Goal: Information Seeking & Learning: Learn about a topic

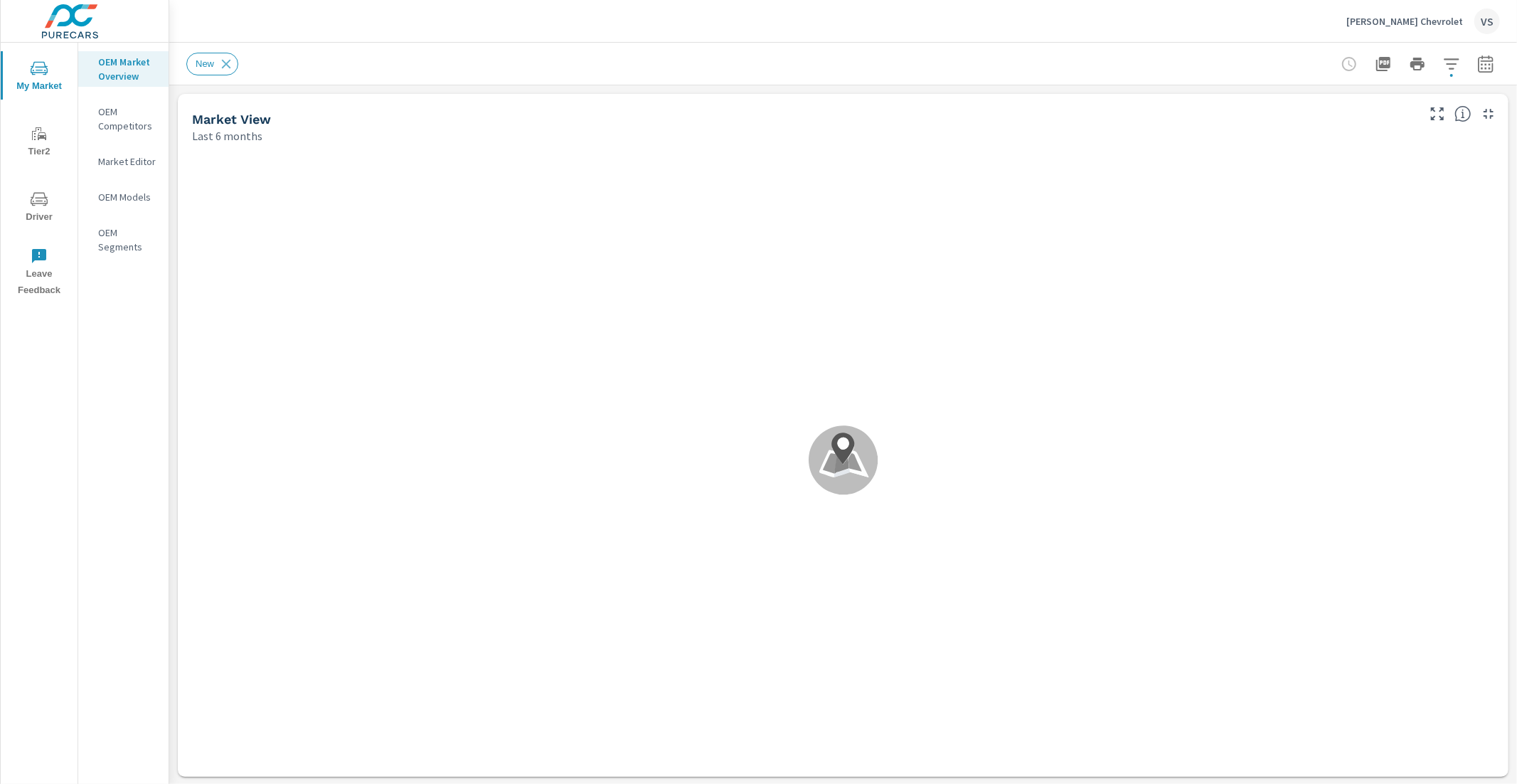
scroll to position [1, 0]
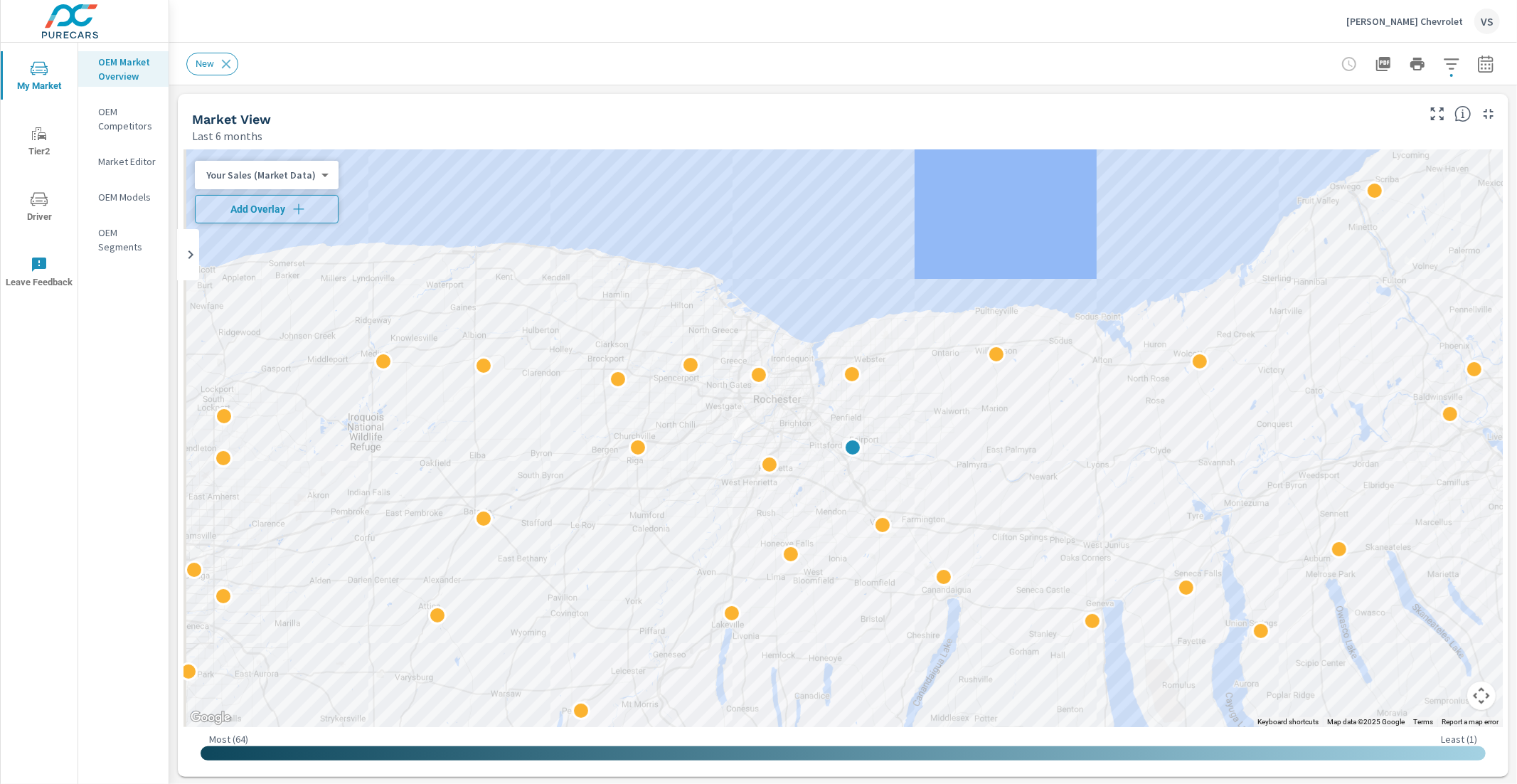
click at [240, 216] on button "Add Overlay" at bounding box center [267, 209] width 144 height 28
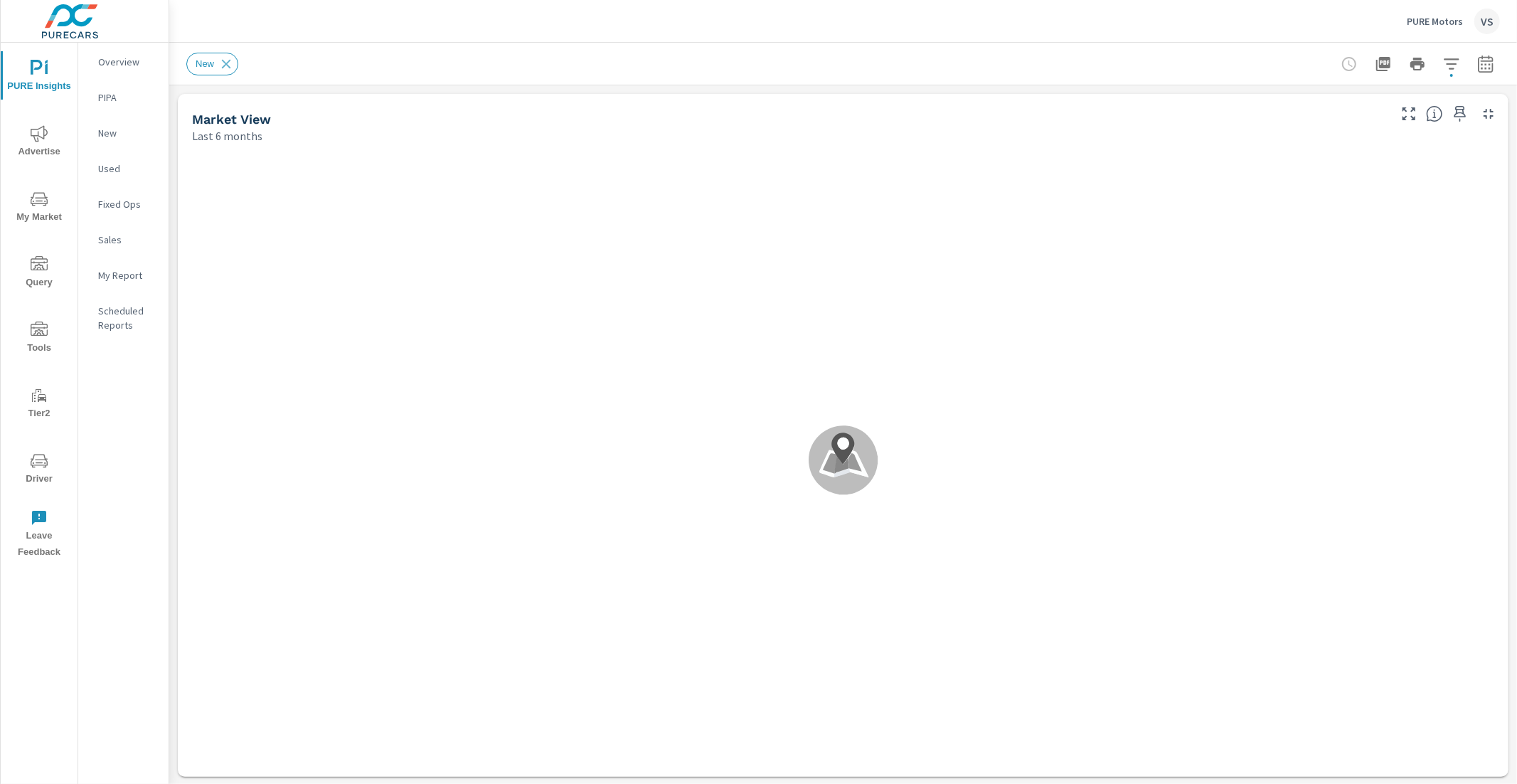
scroll to position [610, 0]
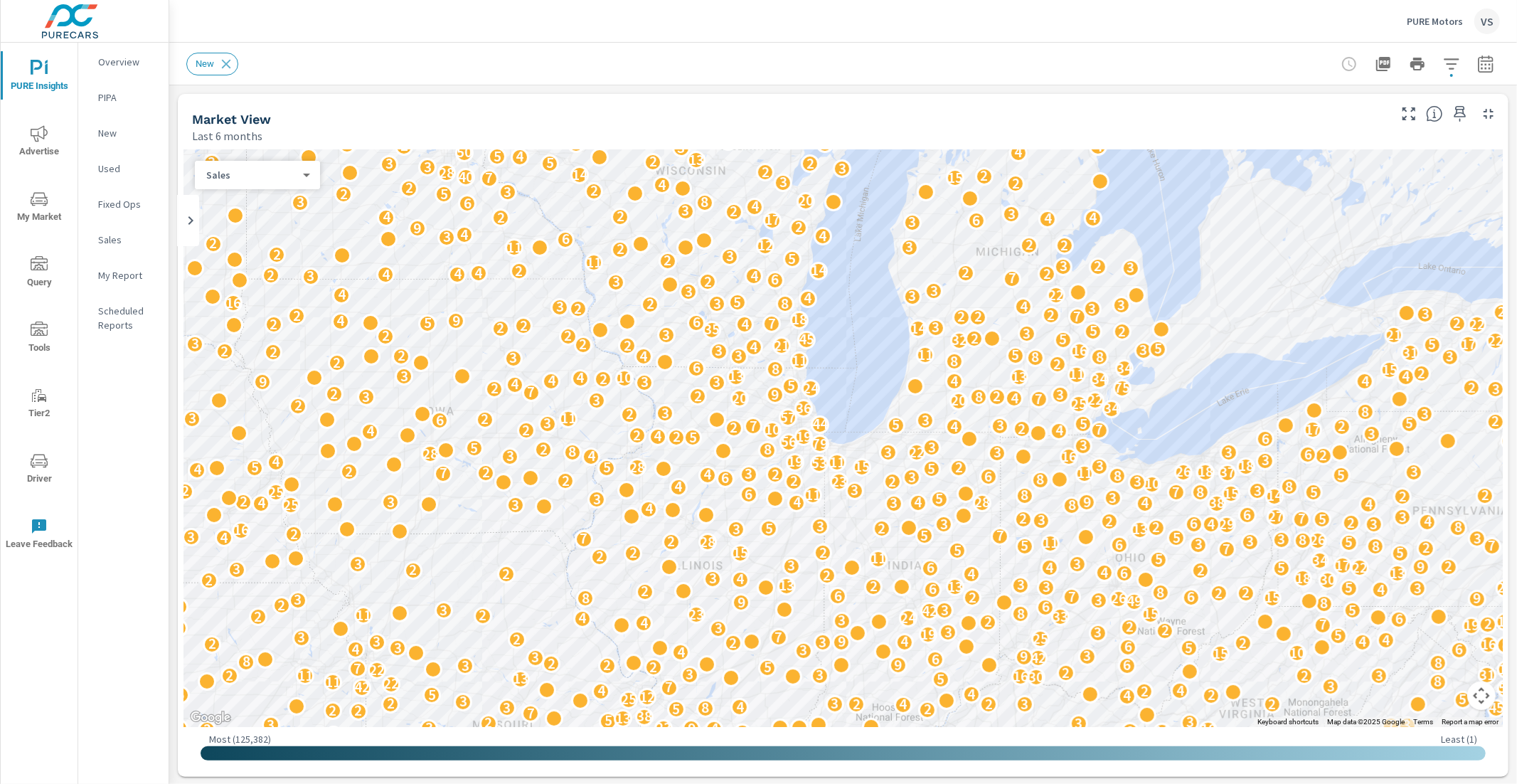
scroll to position [1, 0]
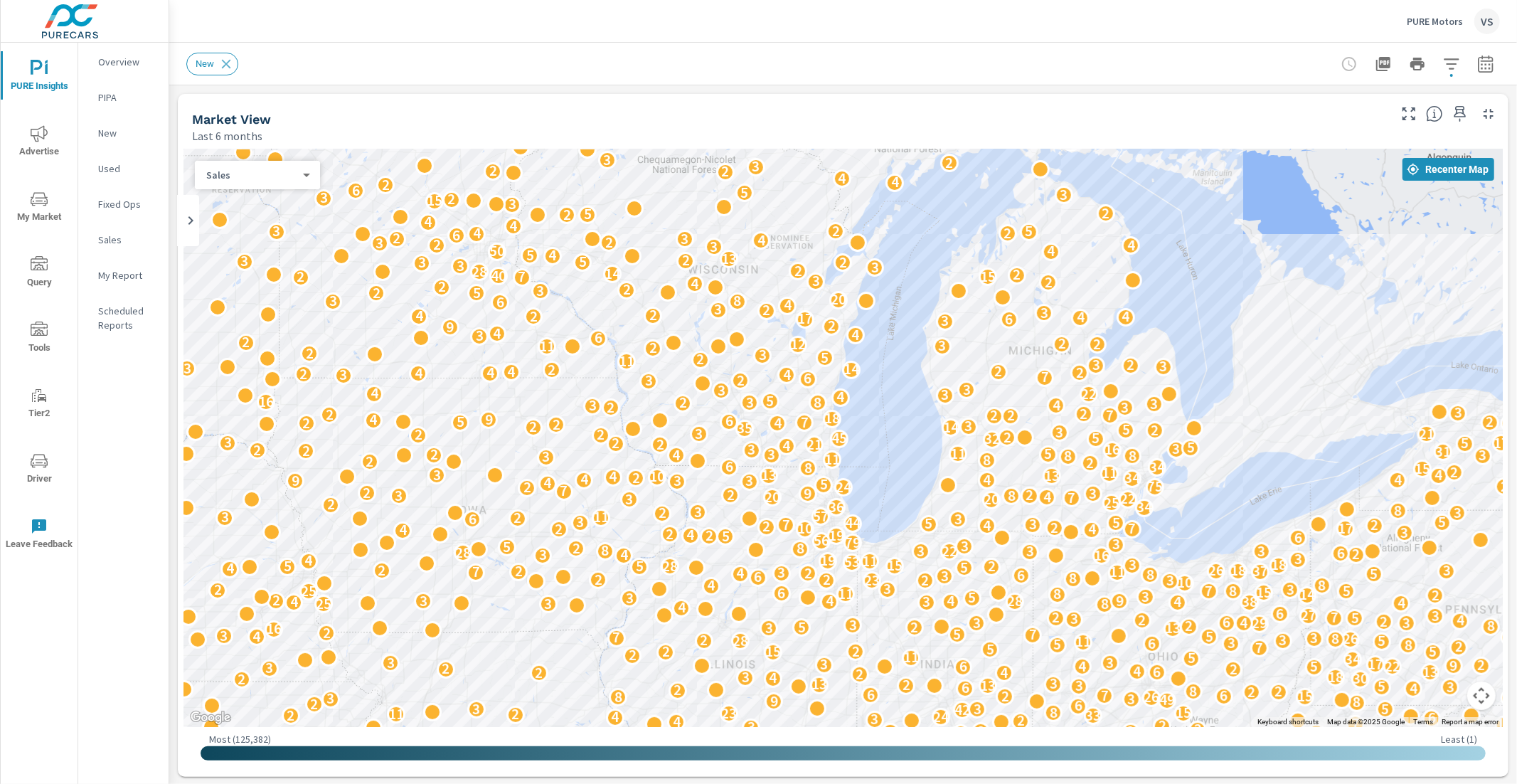
drag, startPoint x: 850, startPoint y: 329, endPoint x: 883, endPoint y: 432, distance: 108.4
click at [883, 432] on div "2 10 20 3 2 12 8 24 5 3 6 29 12 4 9 4 6 2 2 5 25 6 10 2 2 38 4 2 3 6 34 3 2 40 …" at bounding box center [842, 437] width 1319 height 577
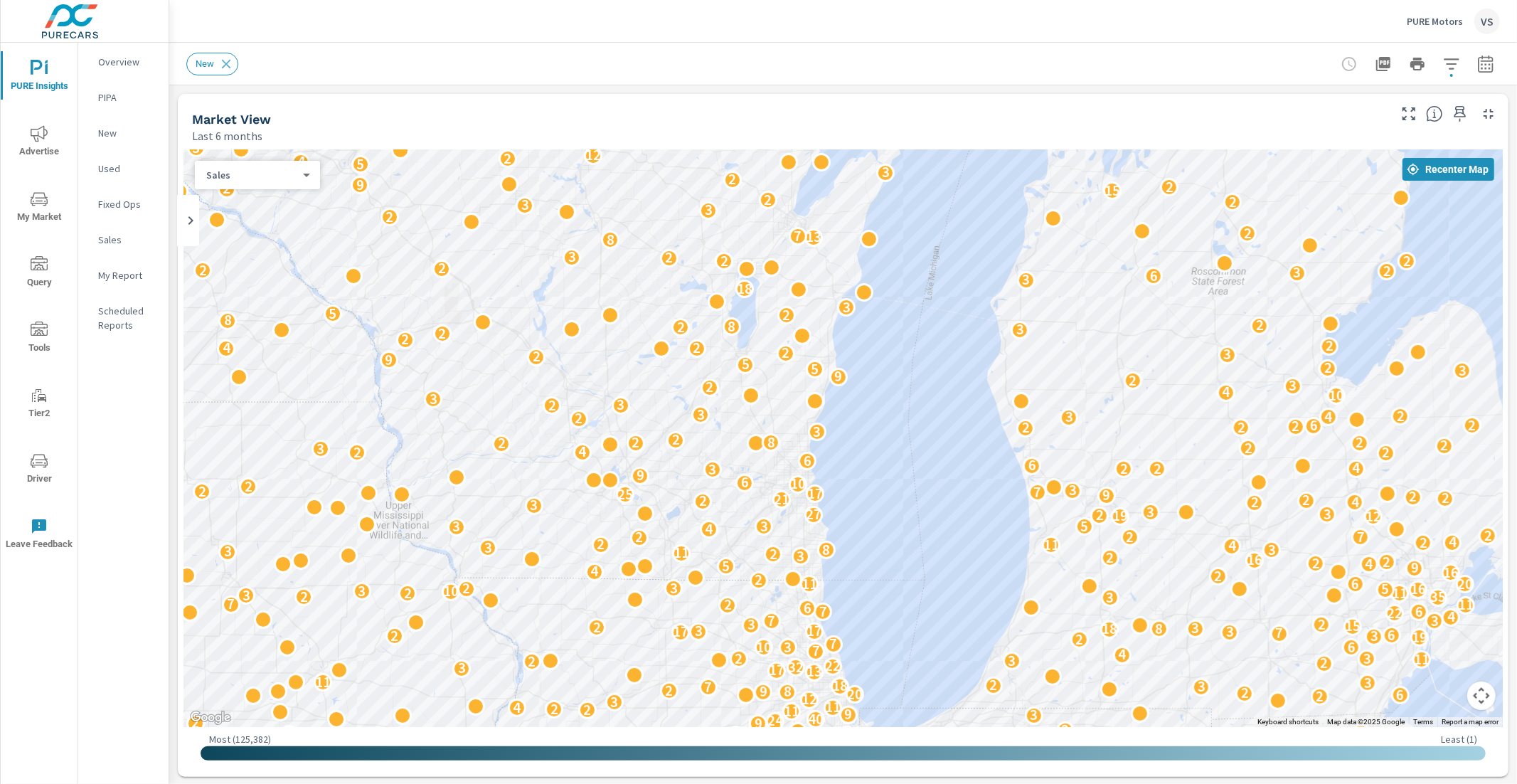
click at [707, 55] on div "New" at bounding box center [743, 64] width 1114 height 23
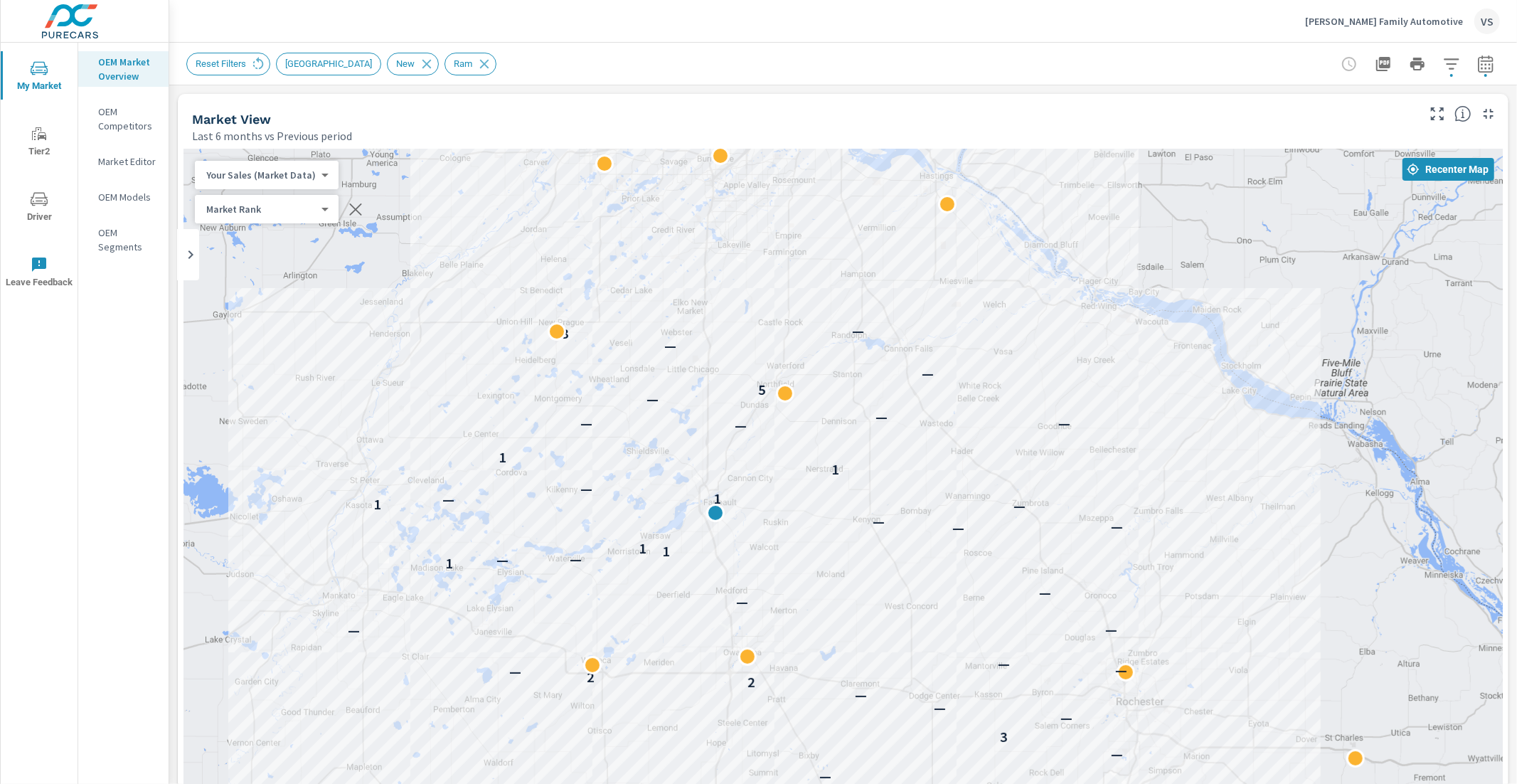
scroll to position [1, 0]
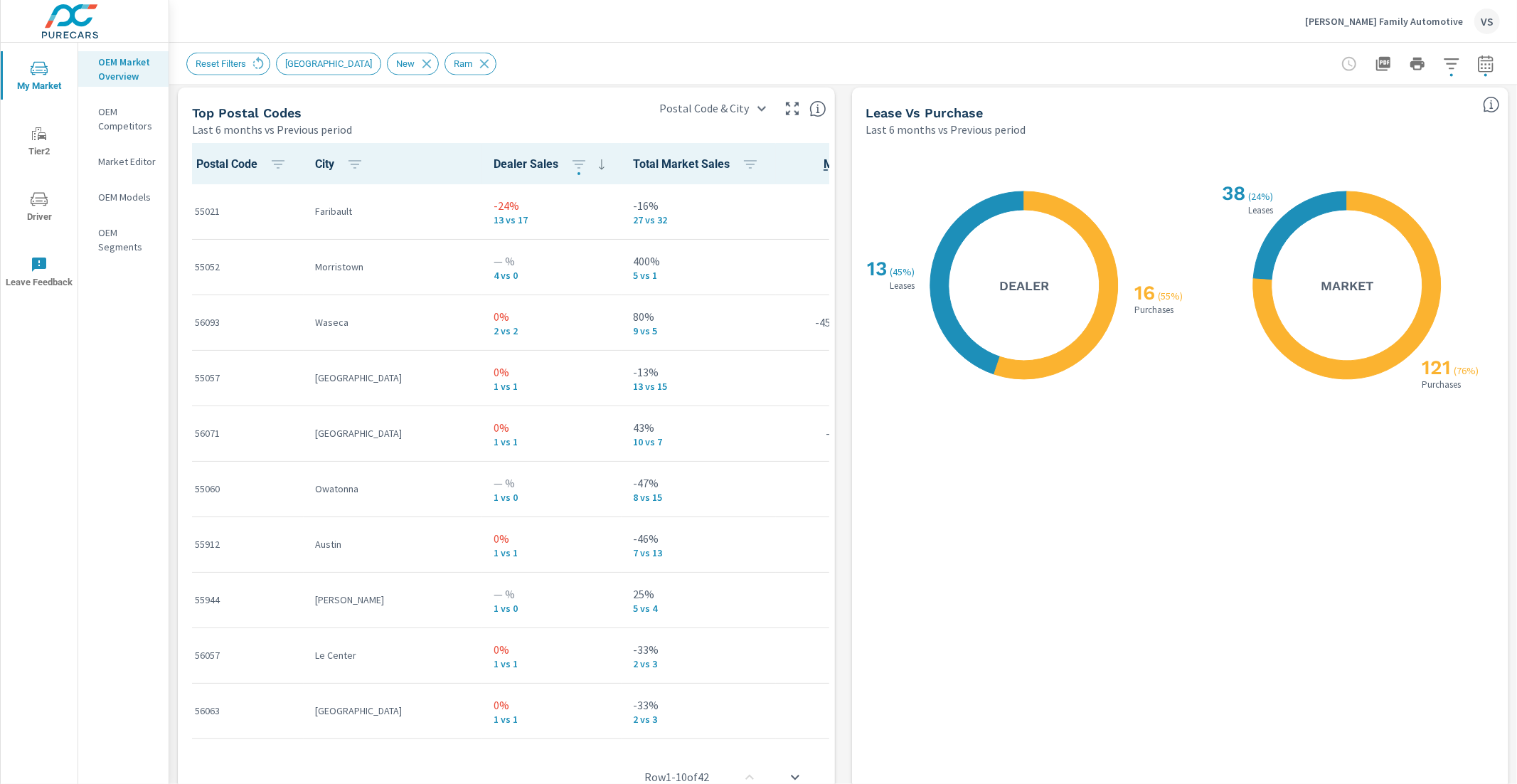
click at [1387, 20] on p "[PERSON_NAME] Family Automotive" at bounding box center [1384, 21] width 158 height 13
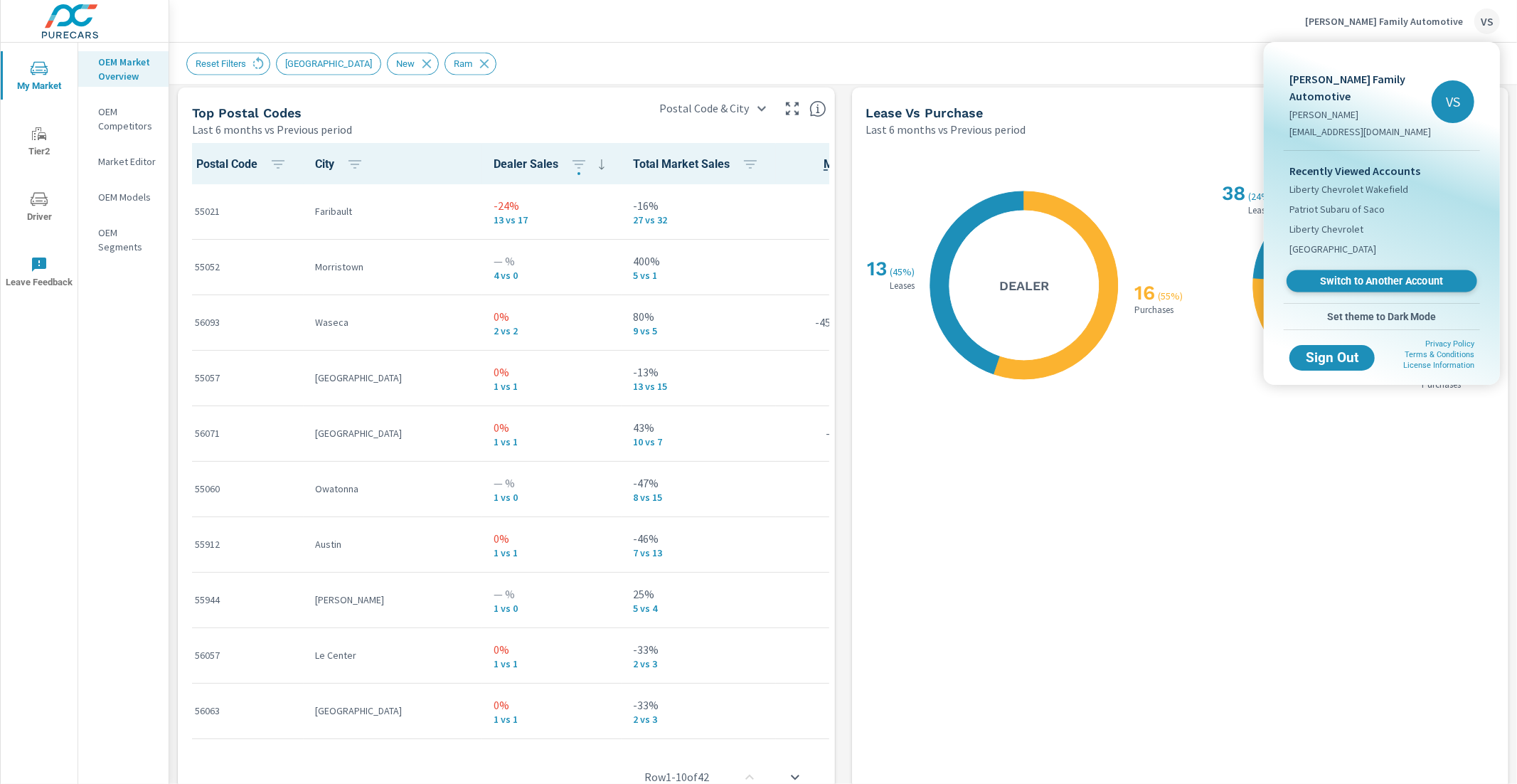
click at [1341, 280] on span "Switch to Another Account" at bounding box center [1381, 282] width 174 height 14
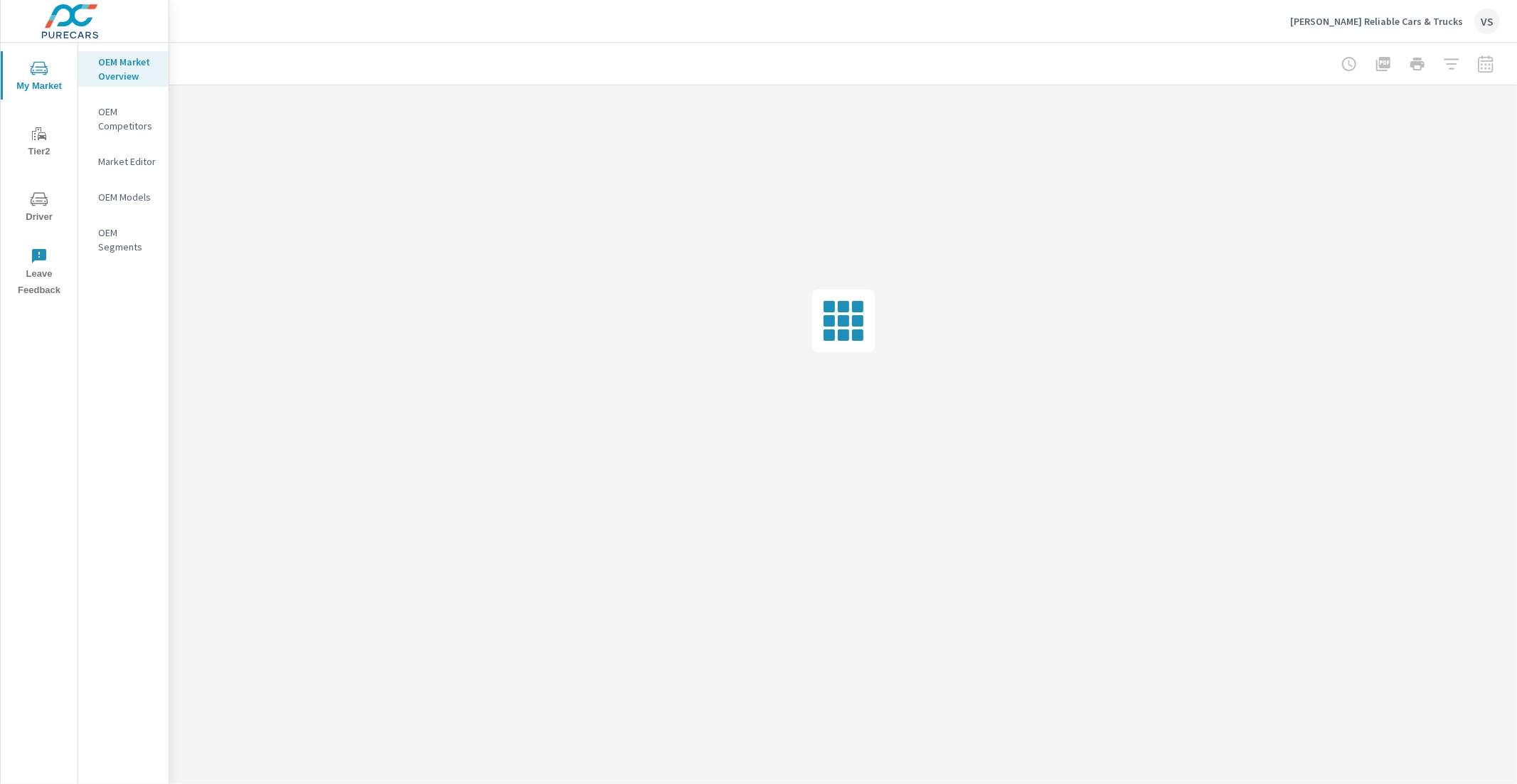
click at [1393, 23] on p "Browning's Reliable Cars & Trucks" at bounding box center [1376, 21] width 173 height 13
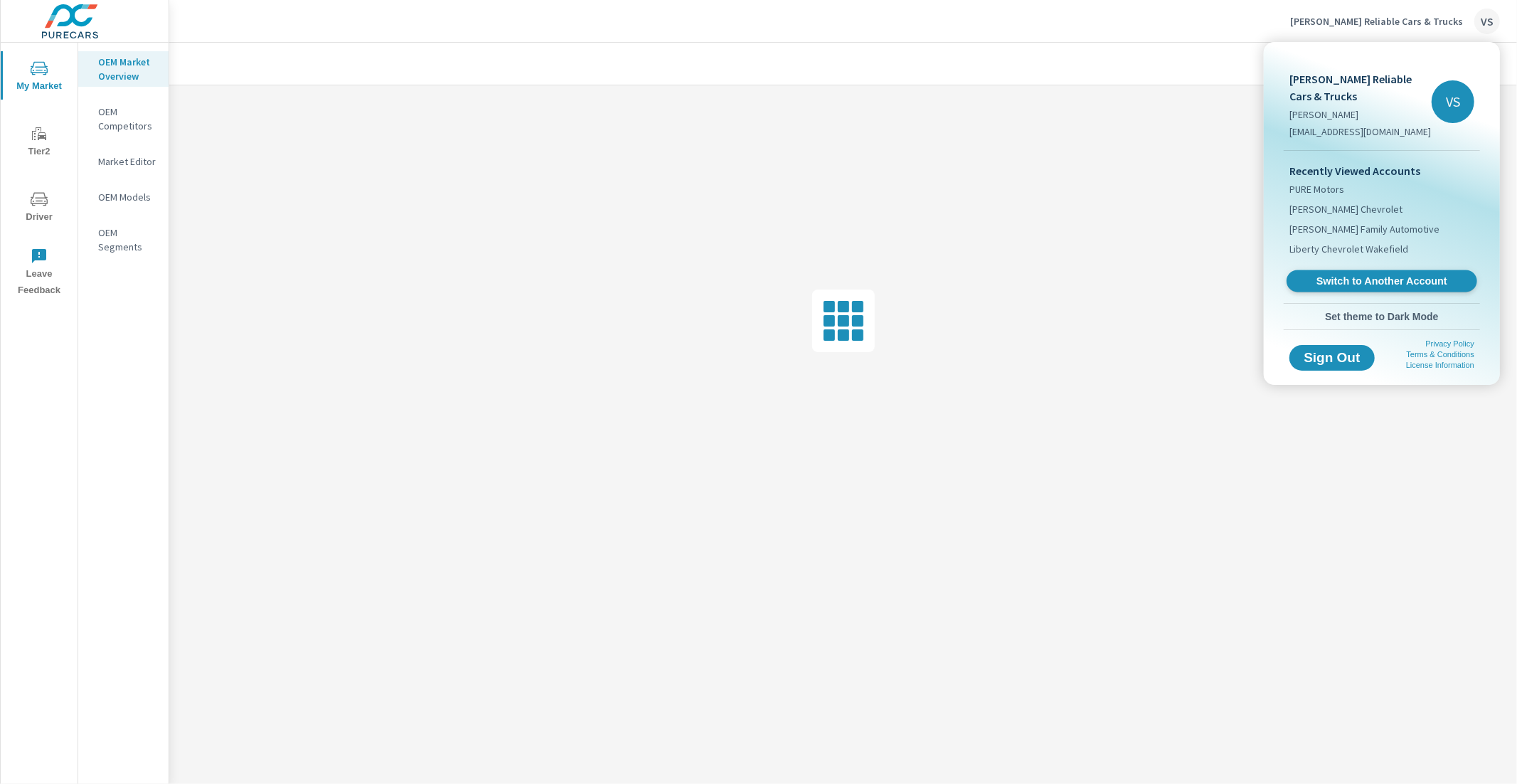
click at [1343, 281] on span "Switch to Another Account" at bounding box center [1381, 282] width 174 height 14
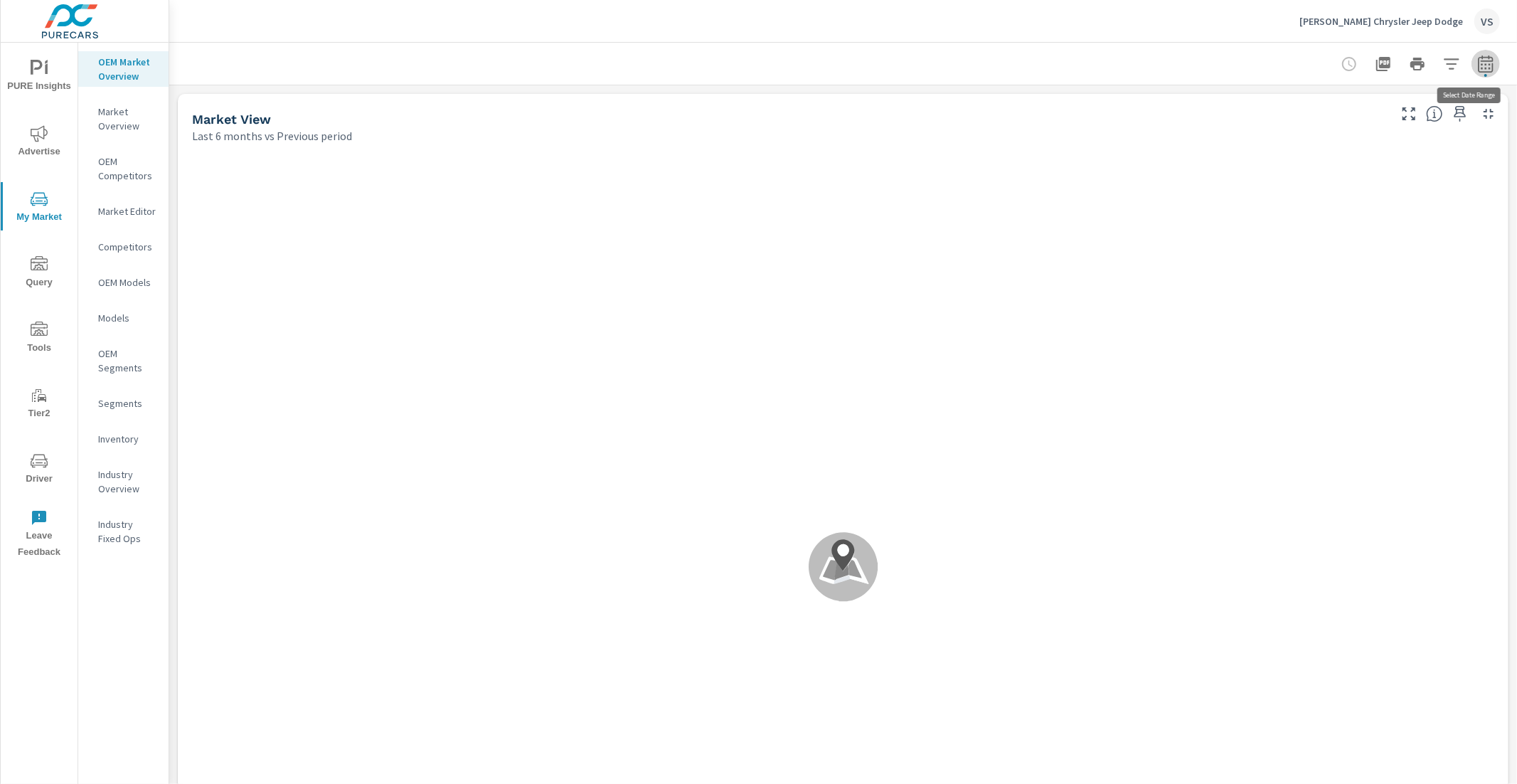
click at [1478, 65] on icon "button" at bounding box center [1485, 63] width 17 height 17
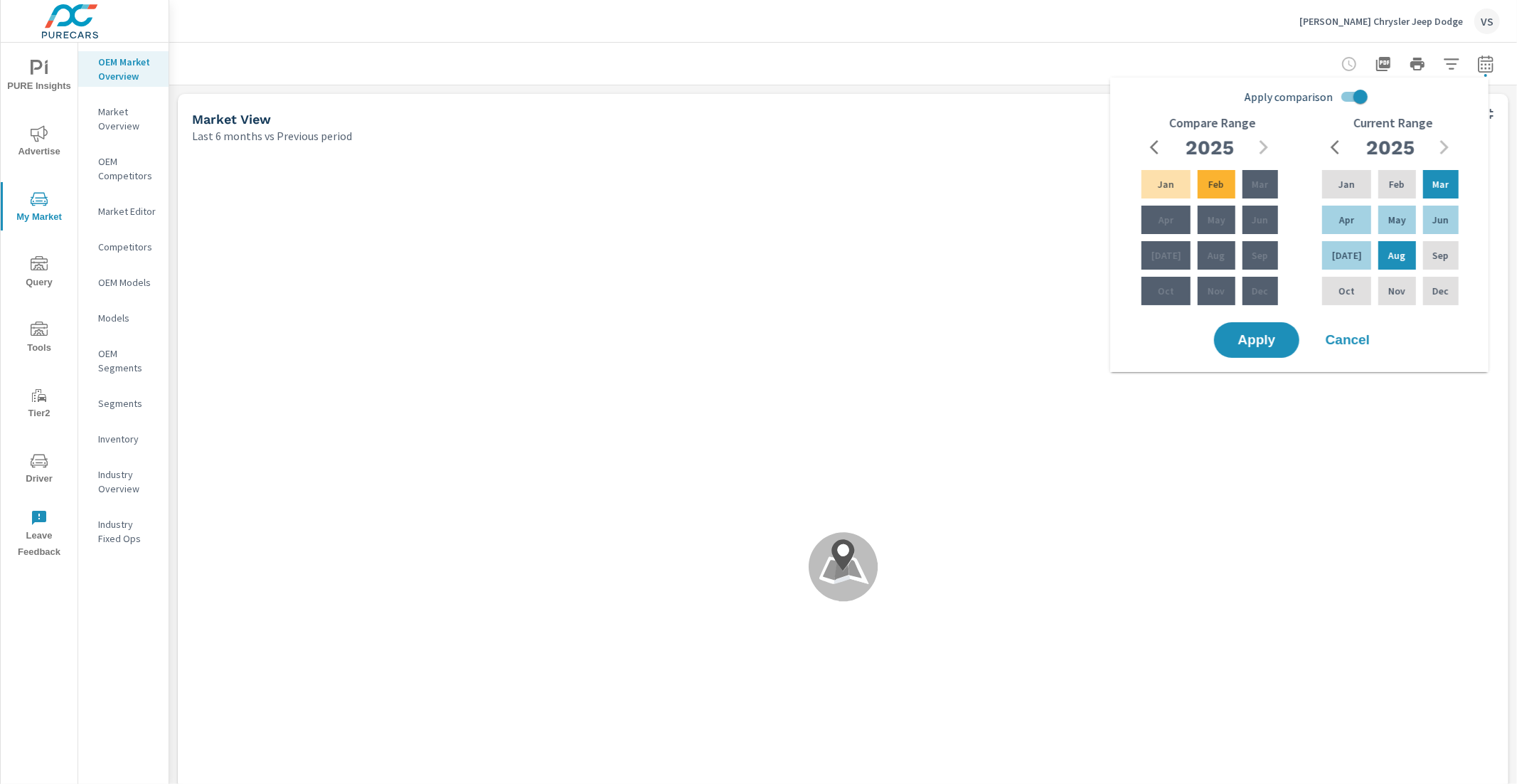
click at [1362, 93] on input "Apply comparison" at bounding box center [1360, 96] width 81 height 27
checkbox input "false"
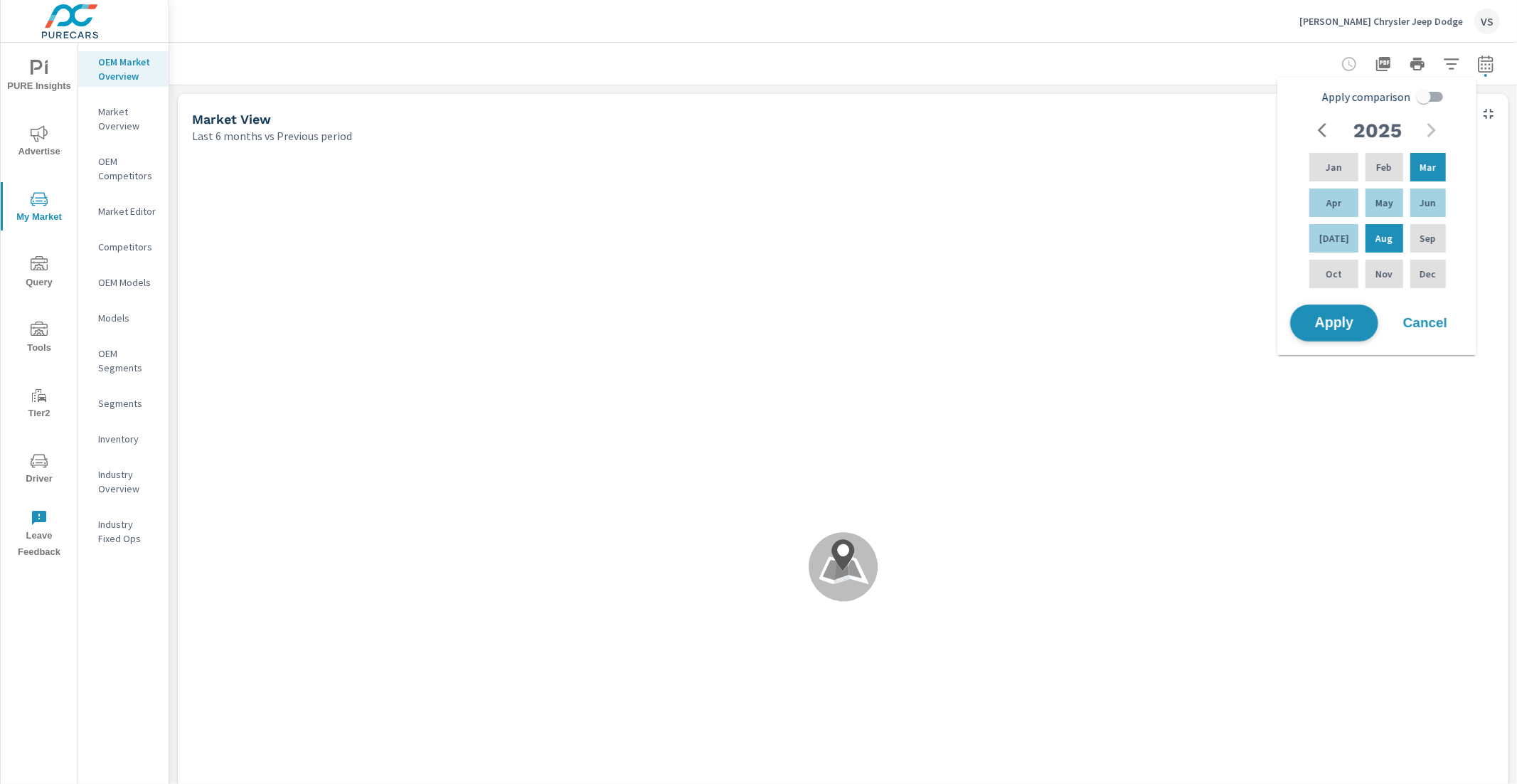
click at [1331, 317] on span "Apply" at bounding box center [1334, 323] width 58 height 14
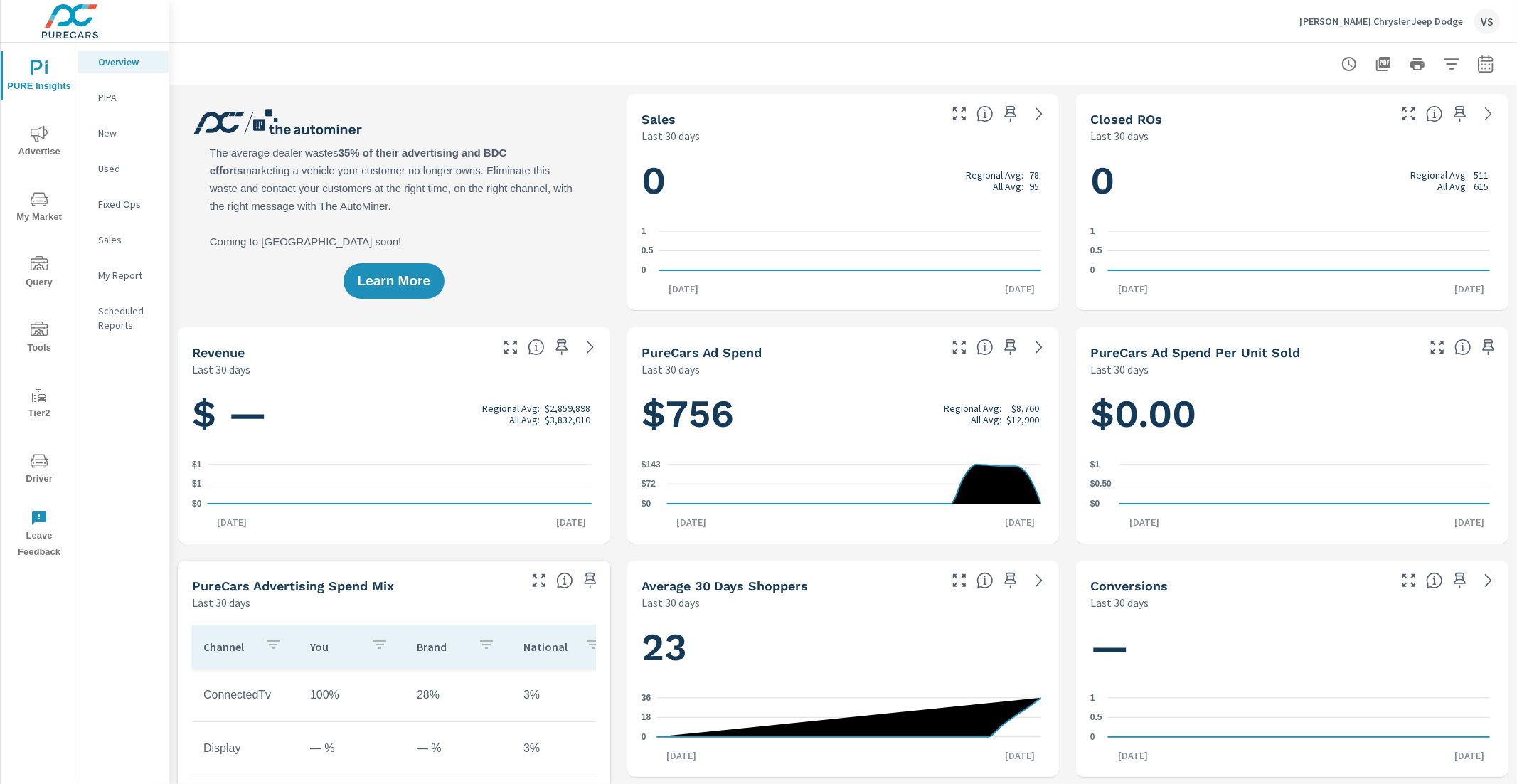
click at [43, 209] on span "My Market" at bounding box center [39, 208] width 68 height 35
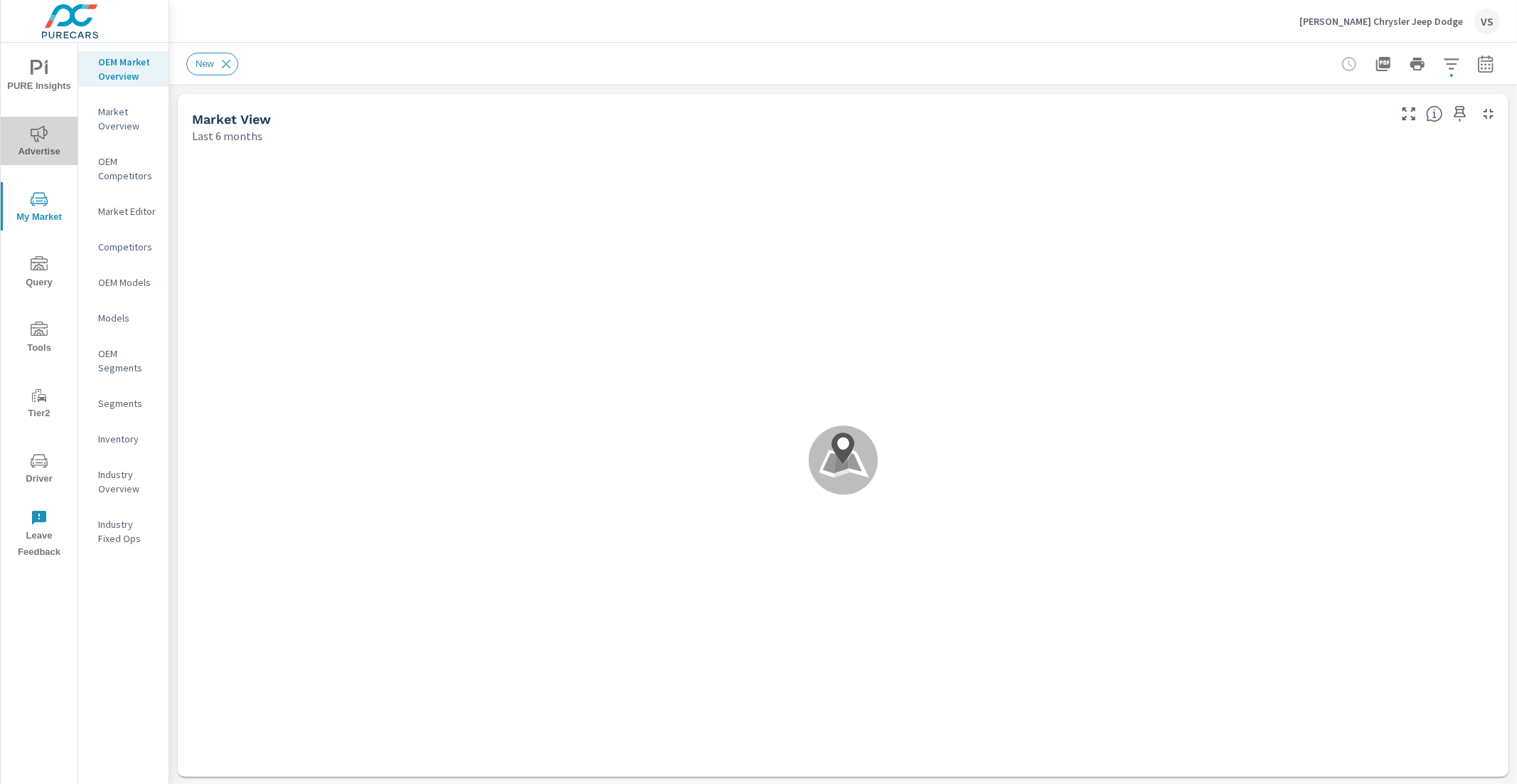
click at [46, 141] on icon "nav menu" at bounding box center [39, 133] width 17 height 17
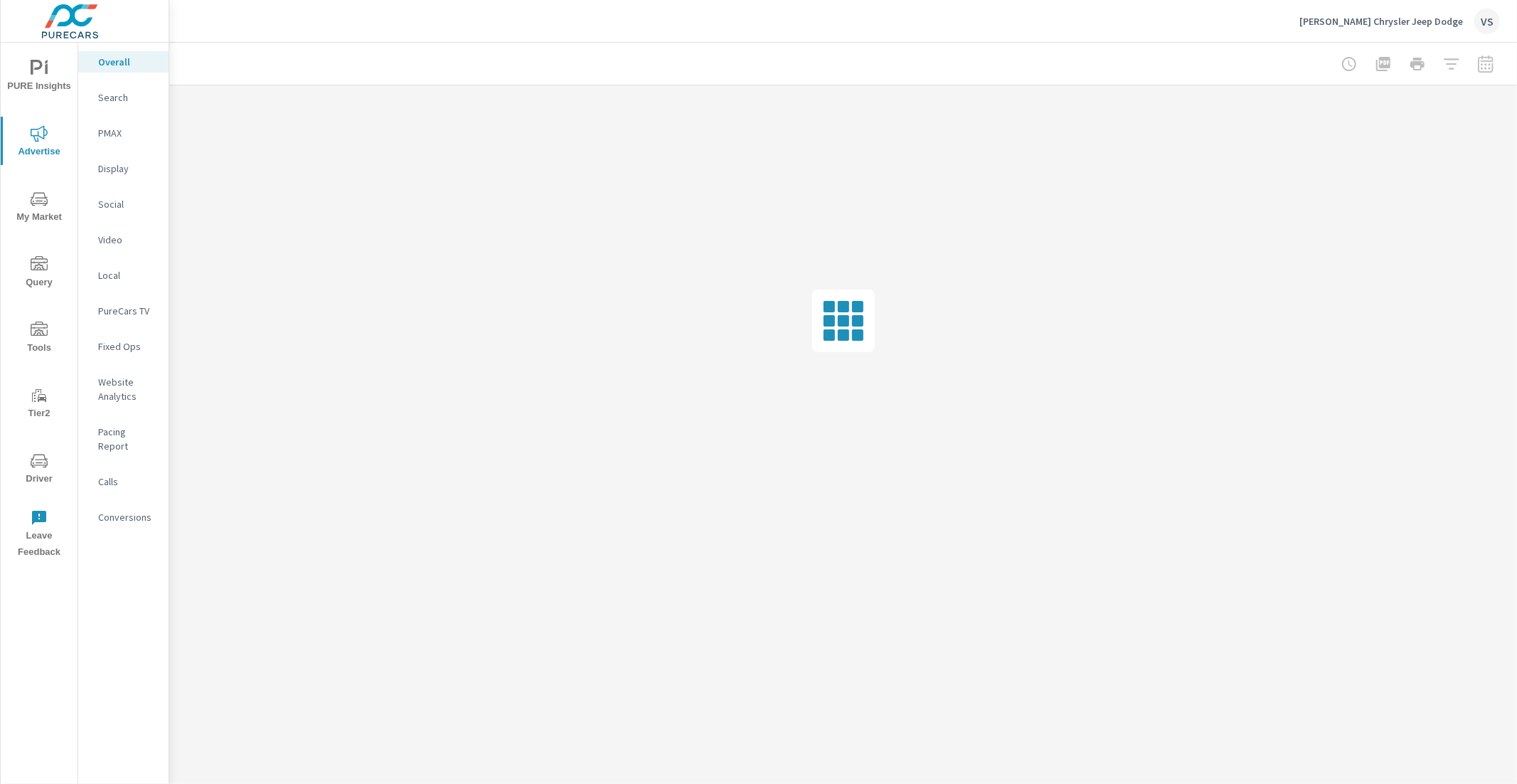
click at [122, 235] on p "Video" at bounding box center [127, 240] width 59 height 14
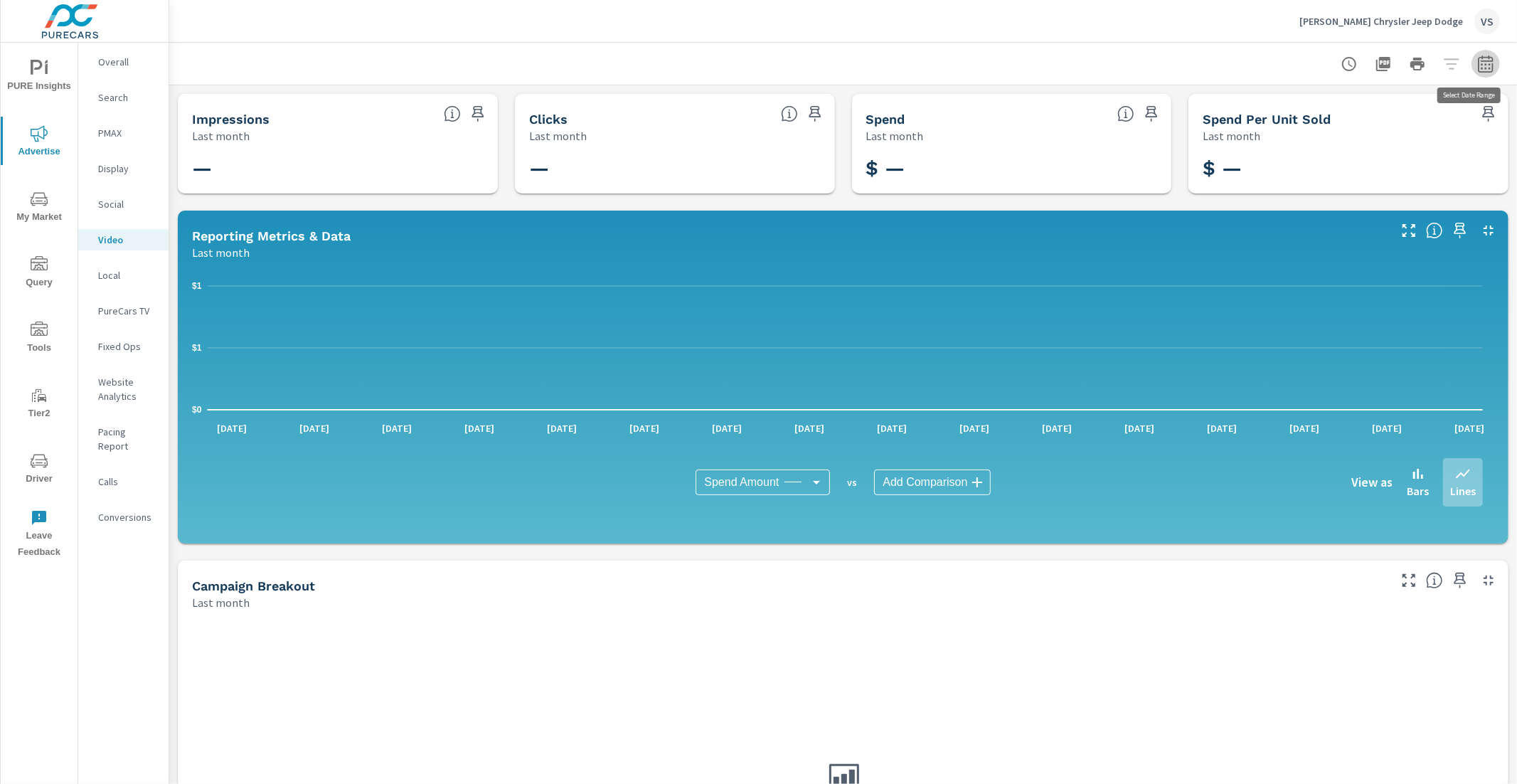
click at [1471, 63] on button "button" at bounding box center [1485, 64] width 28 height 28
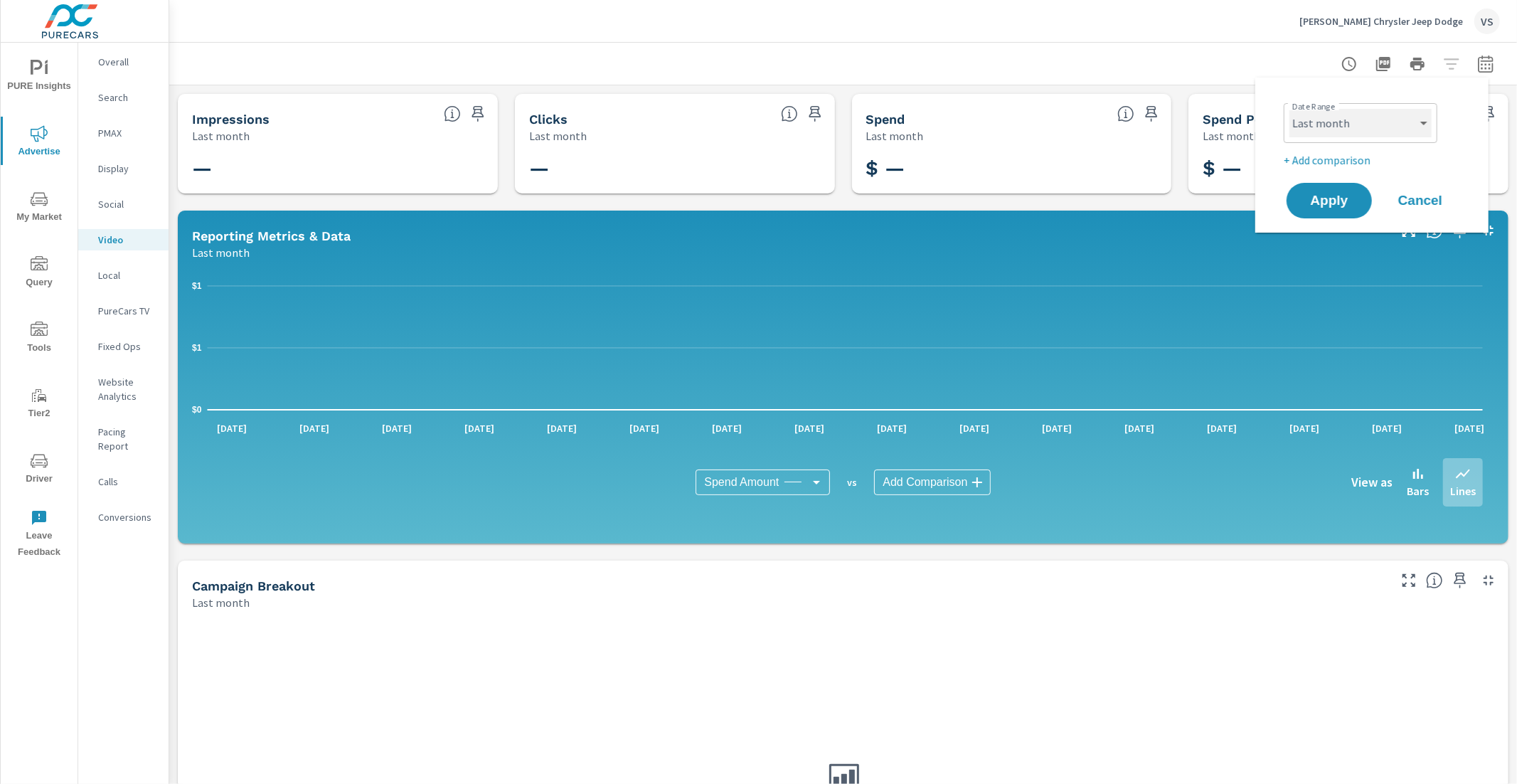
click at [1391, 129] on select "Custom [DATE] Last week Last 7 days Last 14 days Last 30 days Last 45 days Last…" at bounding box center [1360, 123] width 142 height 28
click at [1289, 109] on select "Custom [DATE] Last week Last 7 days Last 14 days Last 30 days Last 45 days Last…" at bounding box center [1360, 123] width 142 height 28
select select "Month to date"
click at [1338, 206] on span "Apply" at bounding box center [1329, 201] width 58 height 14
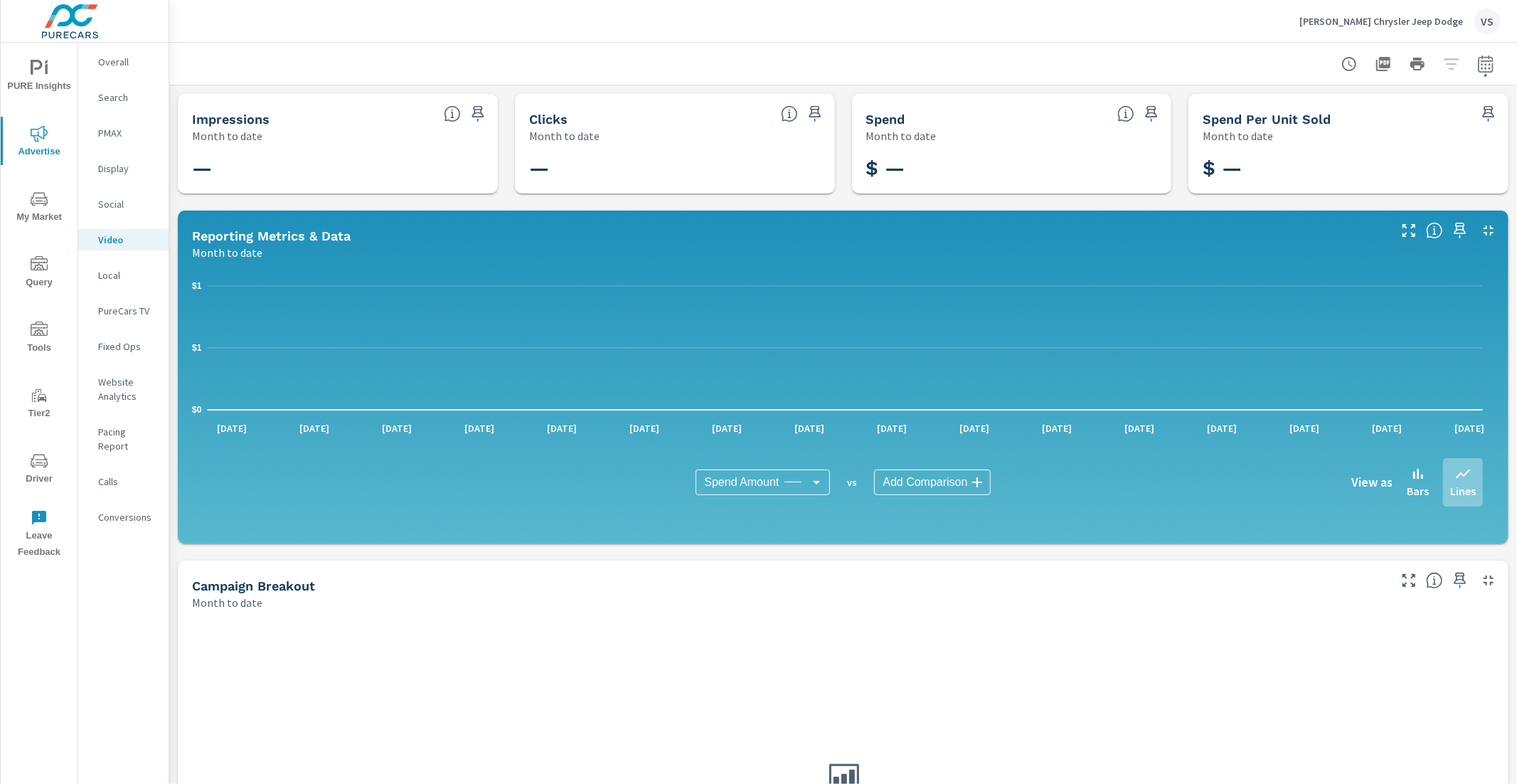
click at [36, 211] on span "My Market" at bounding box center [39, 208] width 68 height 35
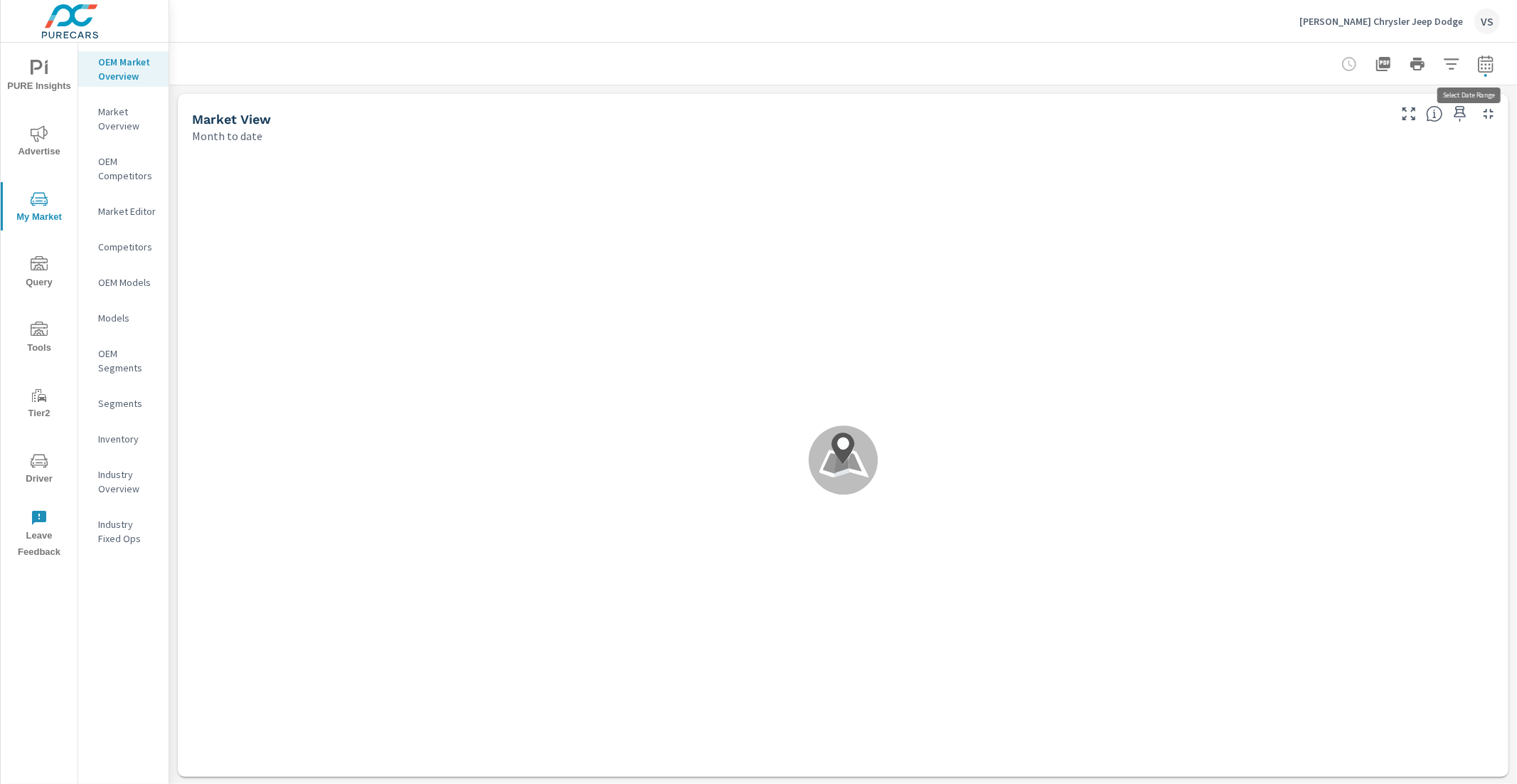
click at [1483, 71] on button "button" at bounding box center [1485, 64] width 28 height 28
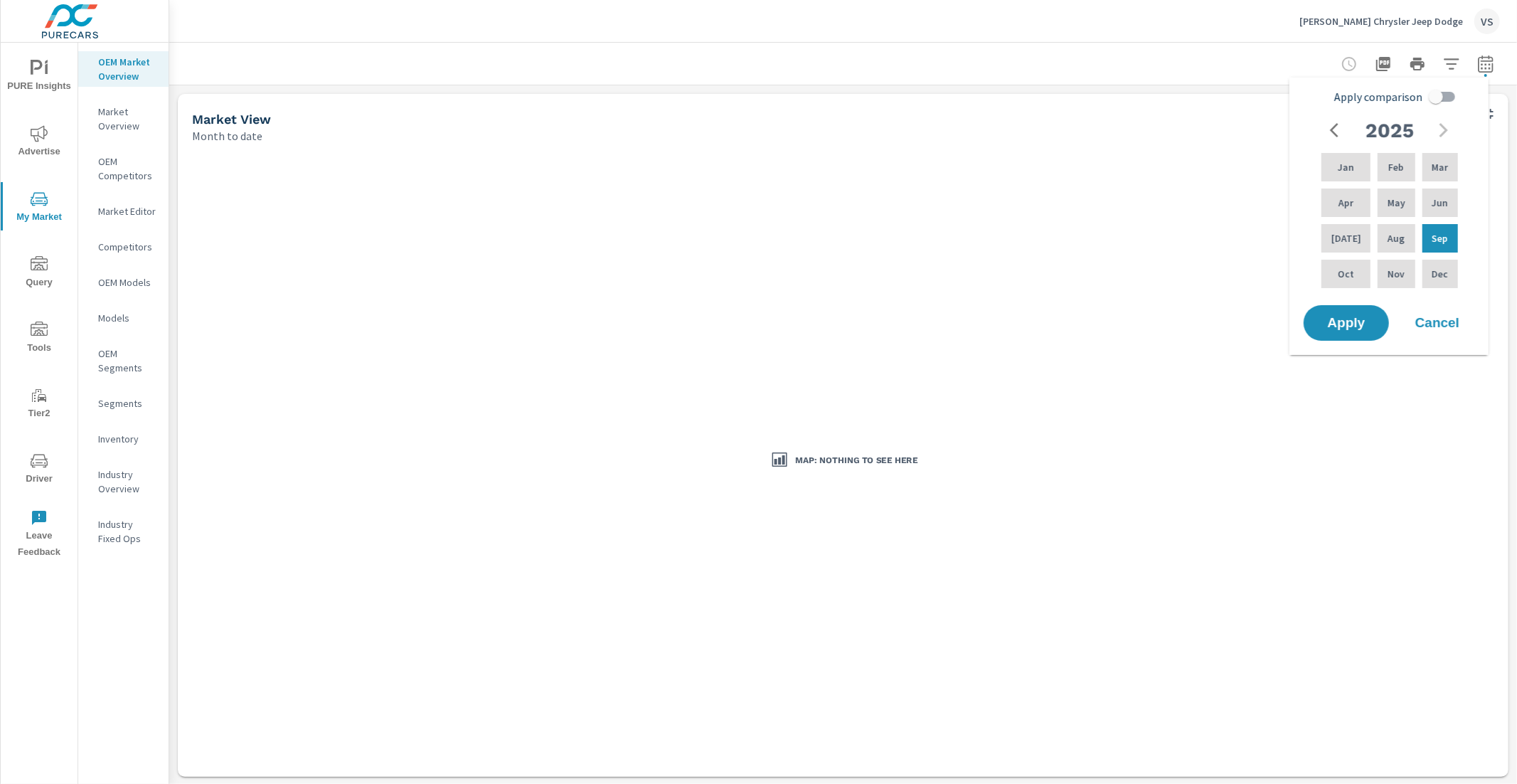
click at [1439, 95] on input "Apply comparison" at bounding box center [1435, 96] width 81 height 27
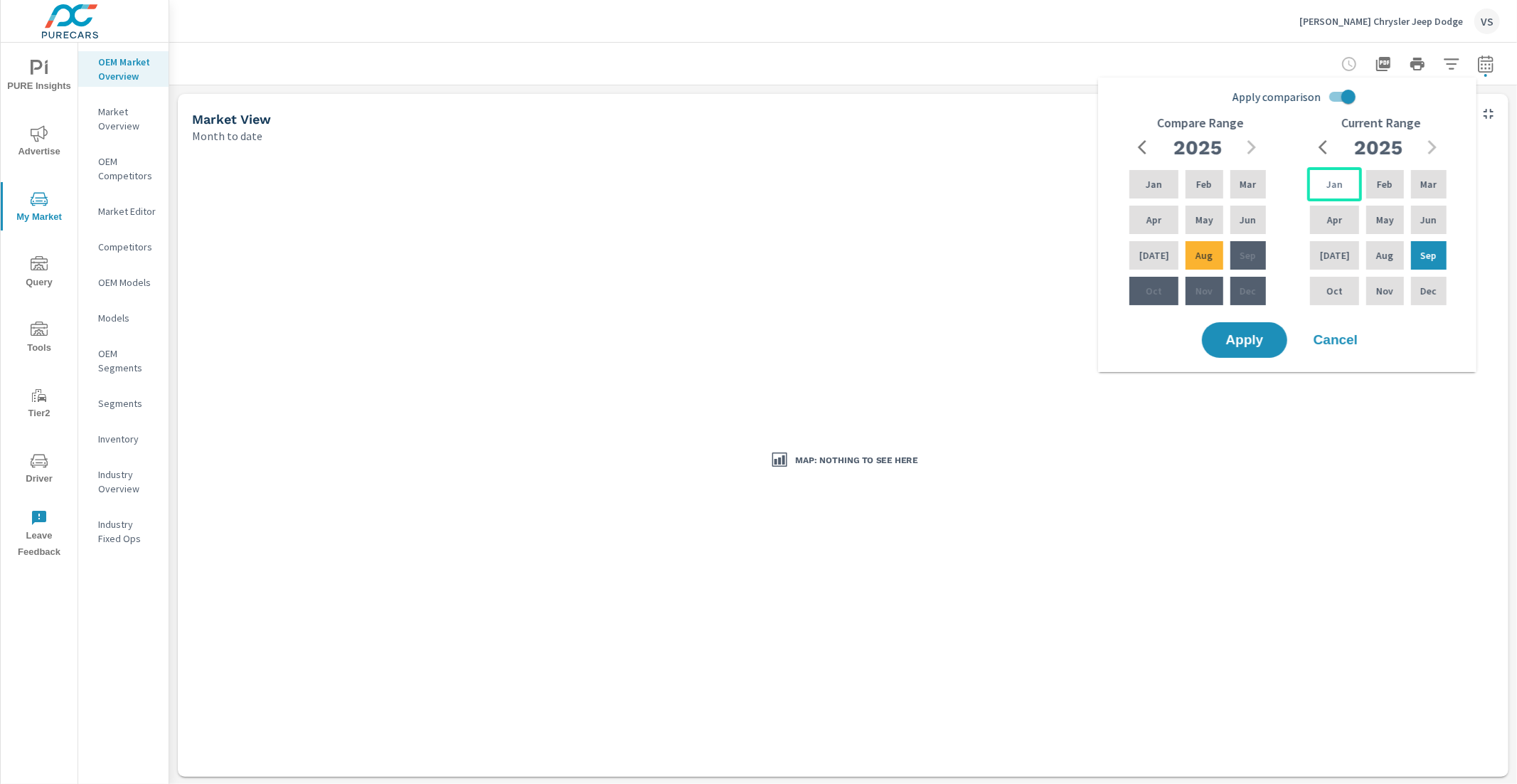
click at [1343, 186] on div "Jan" at bounding box center [1334, 184] width 55 height 34
click at [1337, 246] on div "Jul" at bounding box center [1334, 255] width 55 height 34
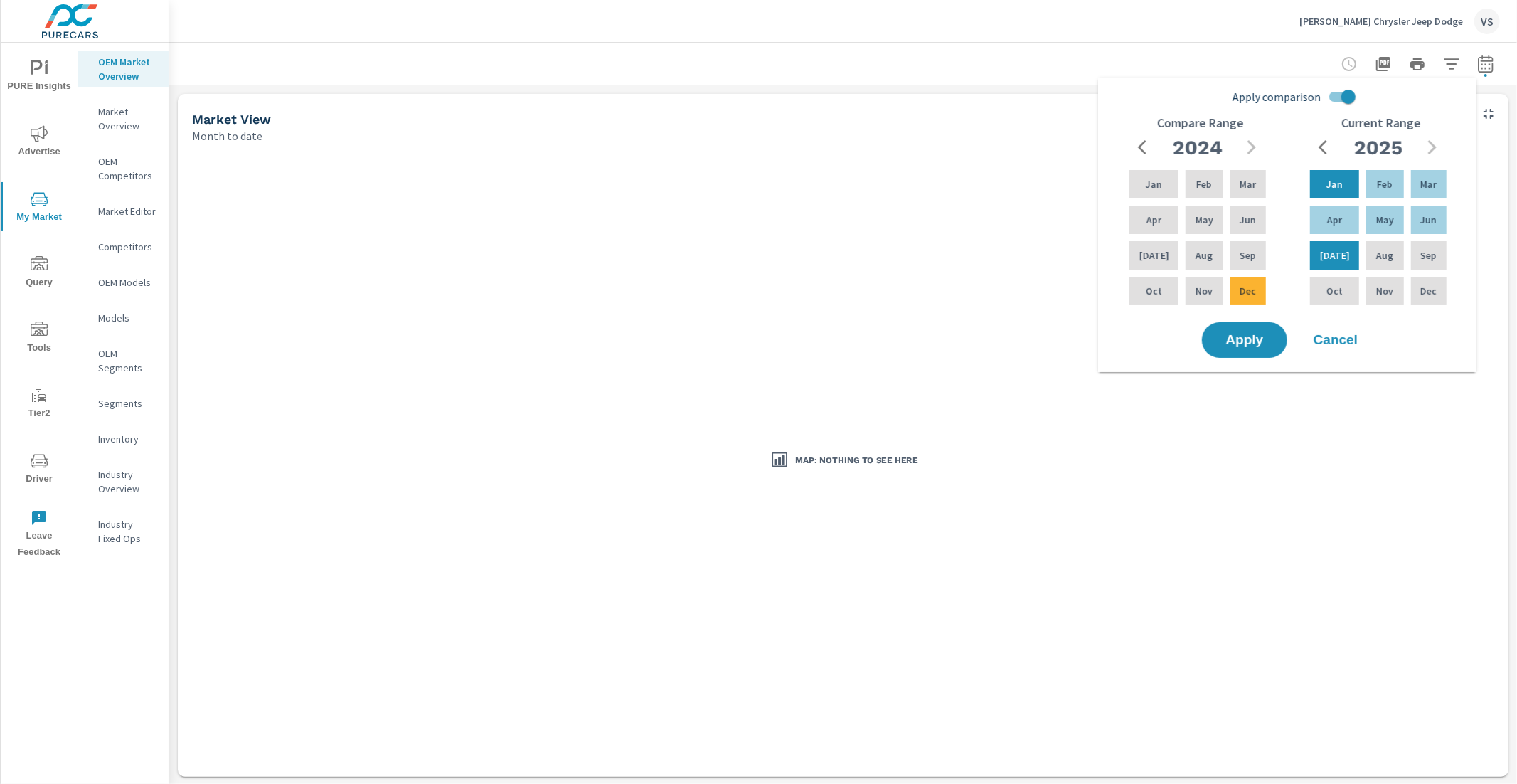
click at [1346, 102] on input "Apply comparison" at bounding box center [1348, 96] width 81 height 27
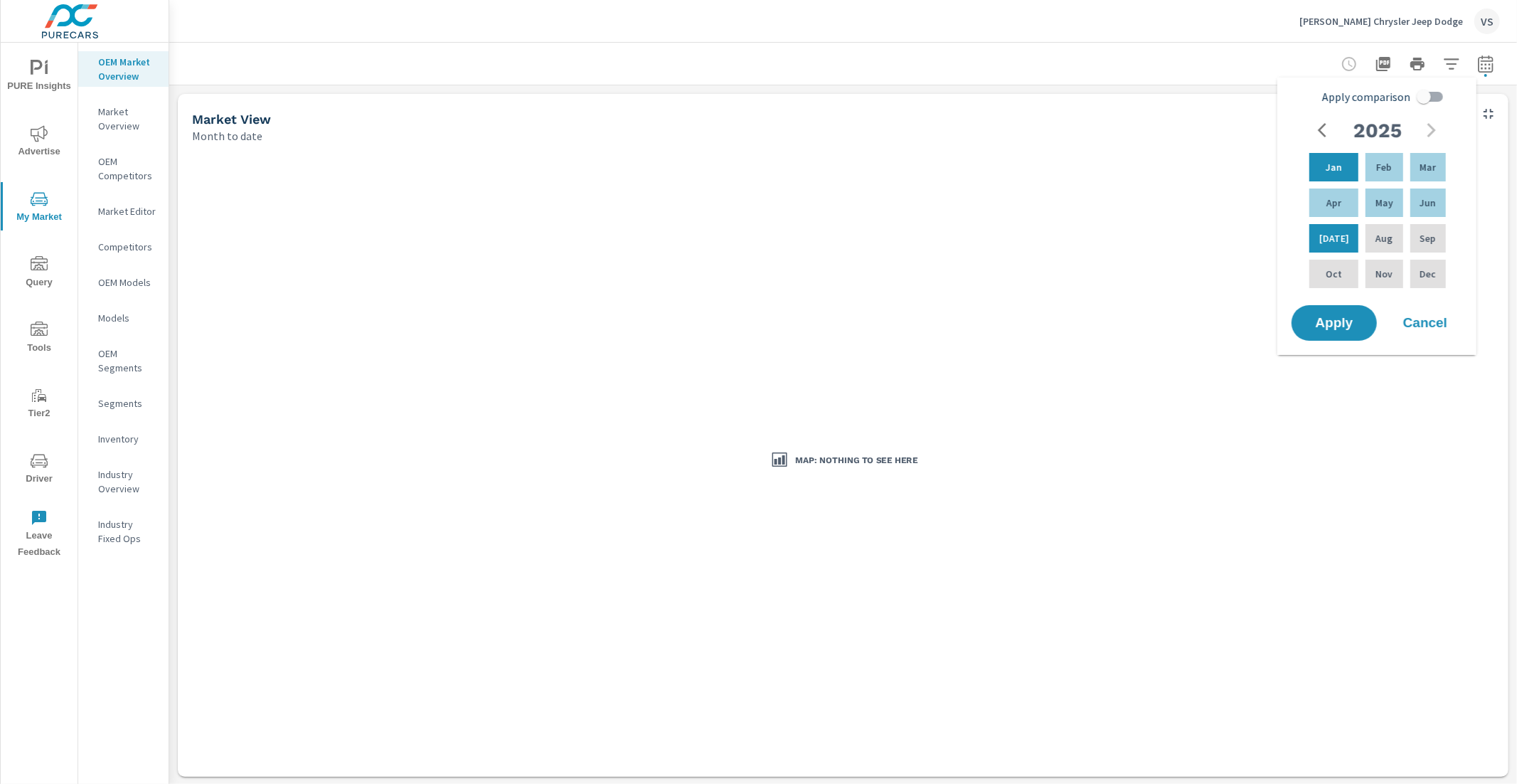
click at [1423, 101] on input "Apply comparison" at bounding box center [1423, 96] width 81 height 27
checkbox input "true"
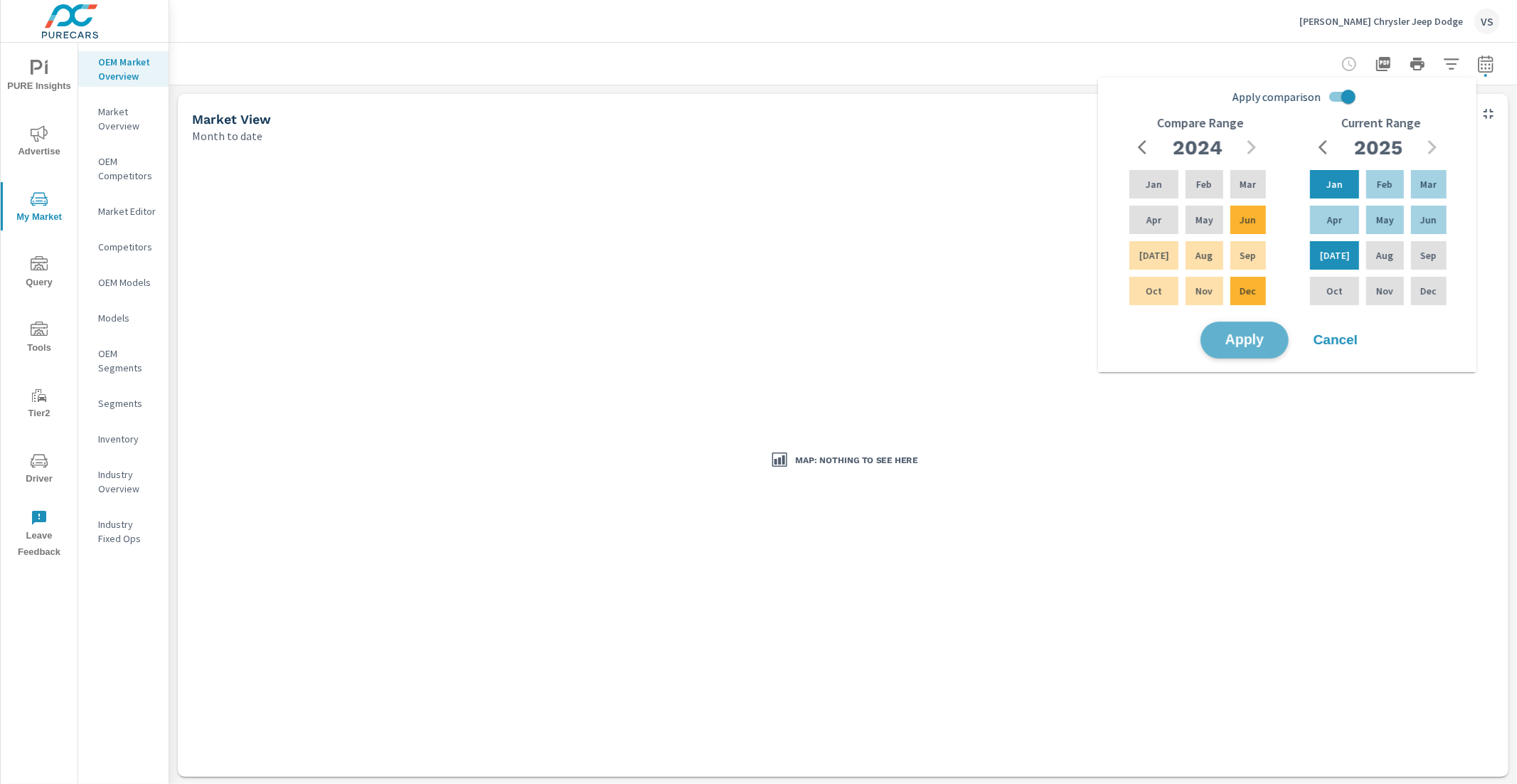
click at [1237, 339] on span "Apply" at bounding box center [1244, 341] width 58 height 14
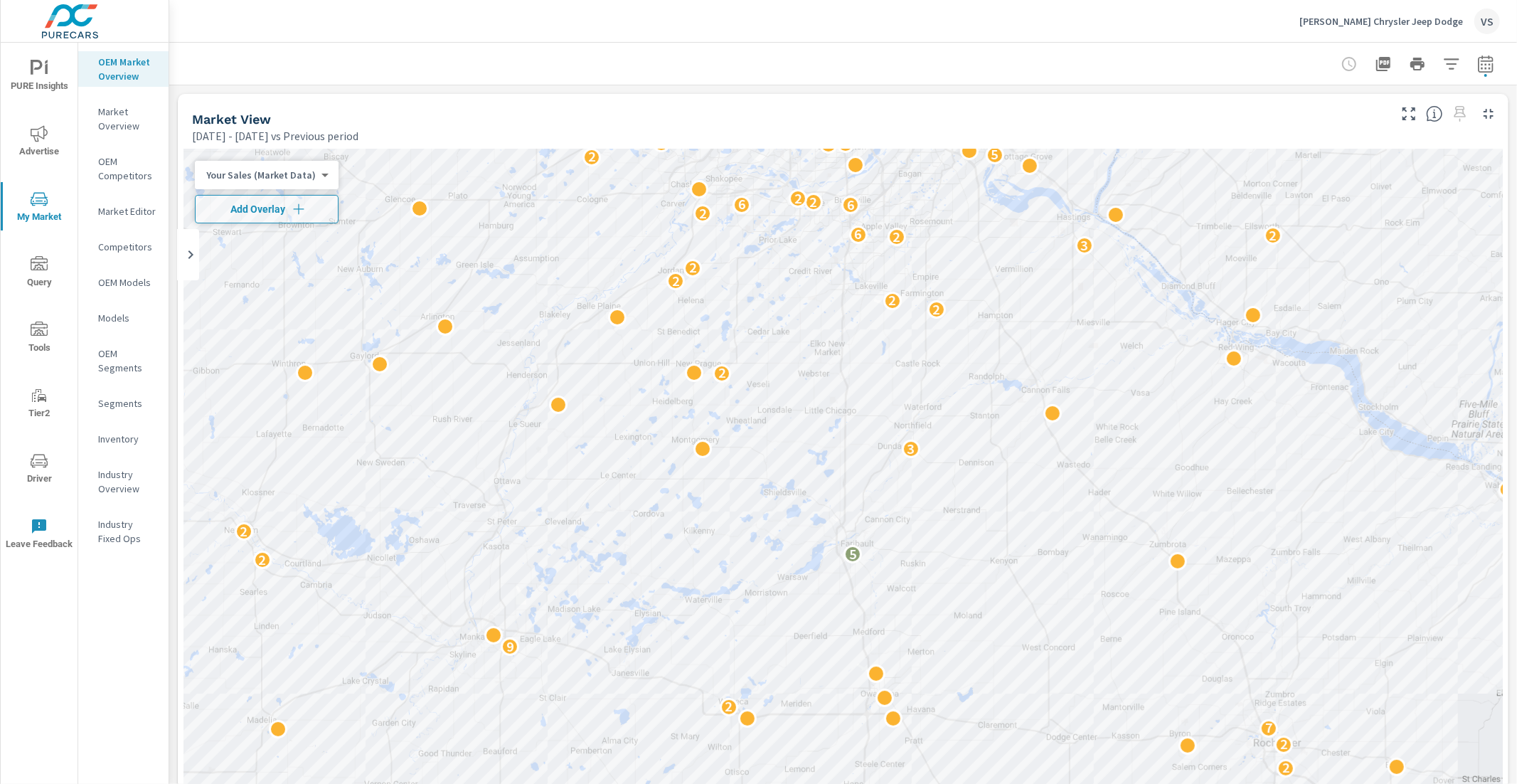
scroll to position [1, 0]
click at [297, 204] on div "← Move left → Move right ↑ Move up ↓ Move down + Zoom in - Zoom out Home Jump l…" at bounding box center [842, 566] width 1319 height 835
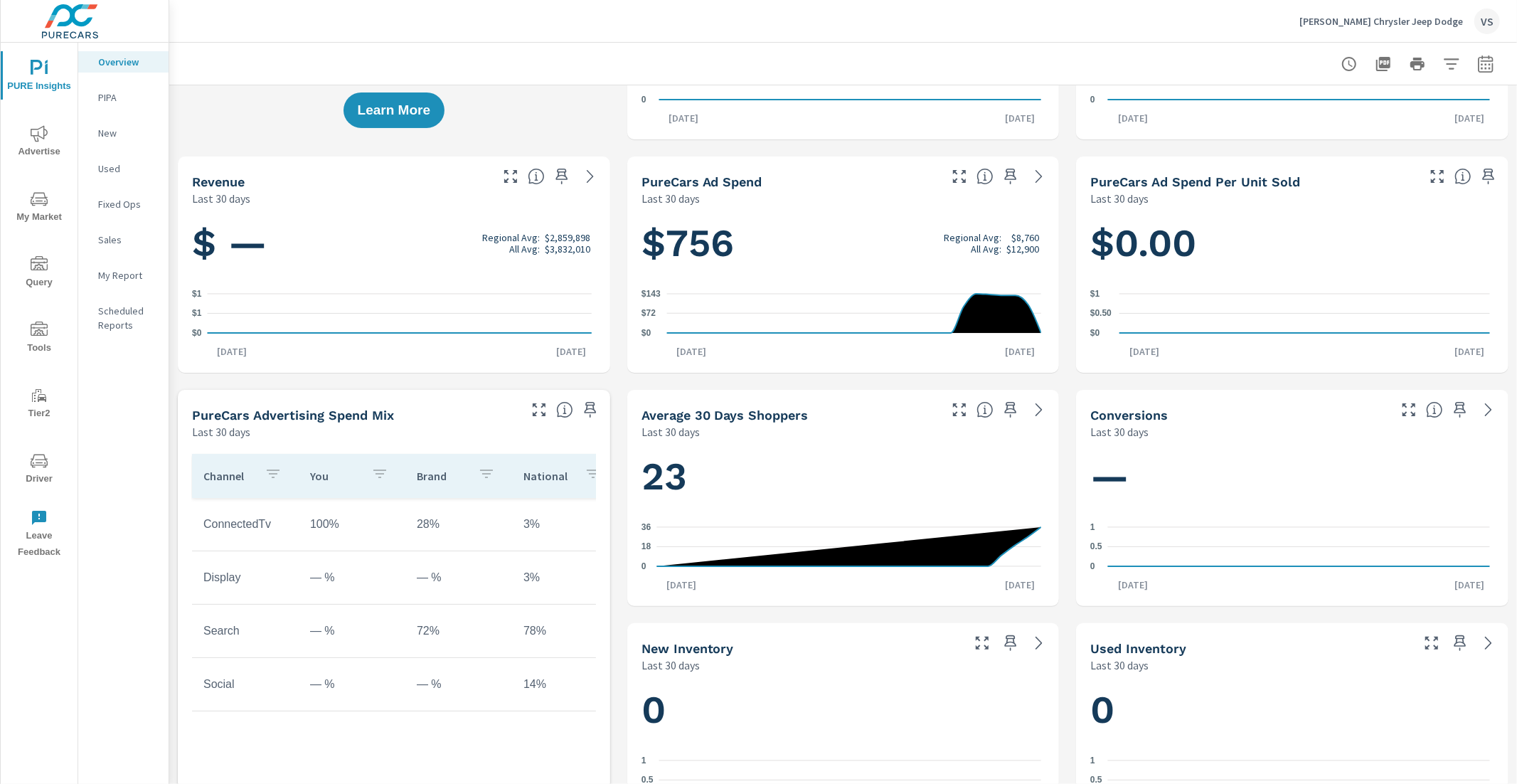
scroll to position [174, 0]
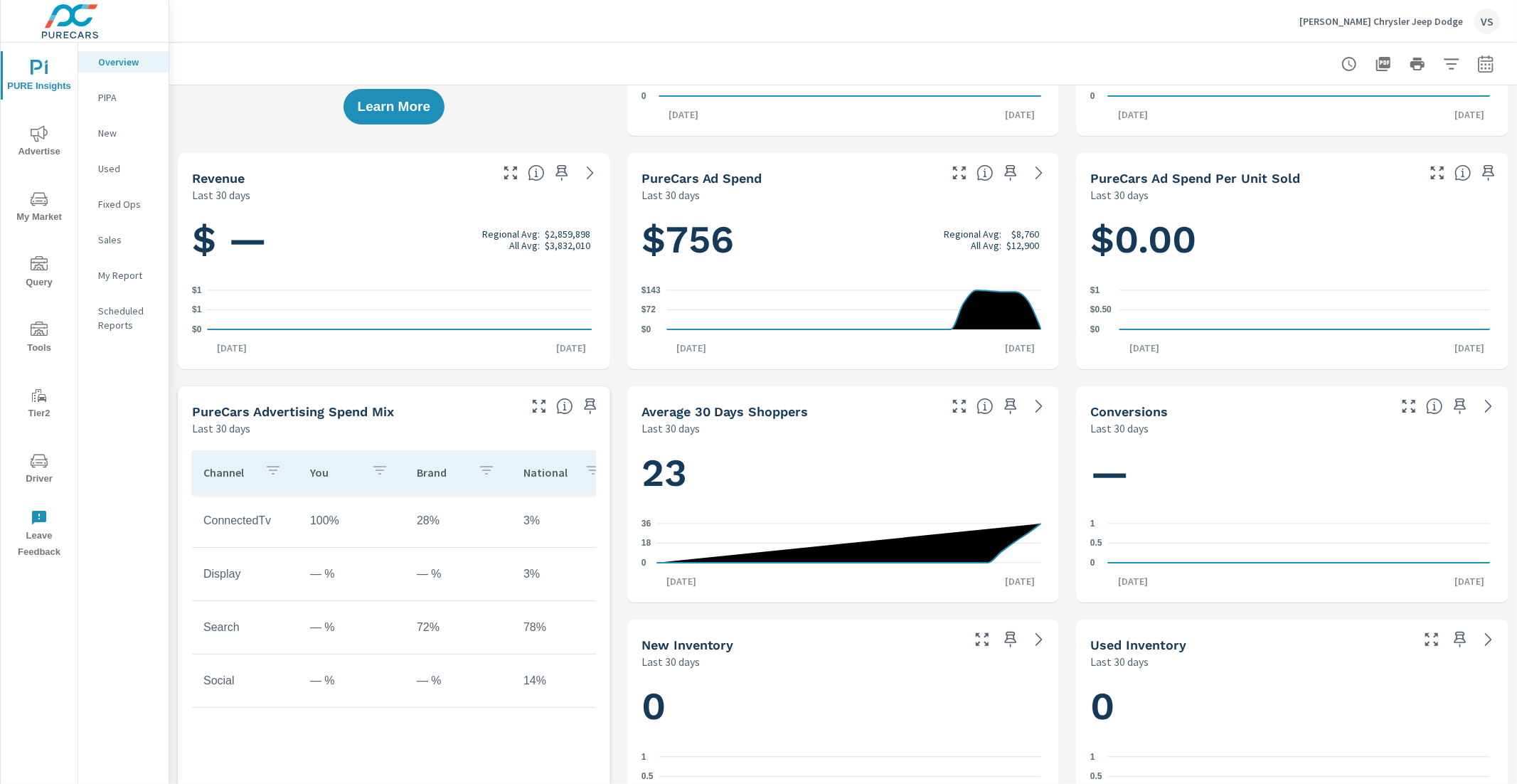
click at [44, 132] on icon "nav menu" at bounding box center [39, 133] width 17 height 17
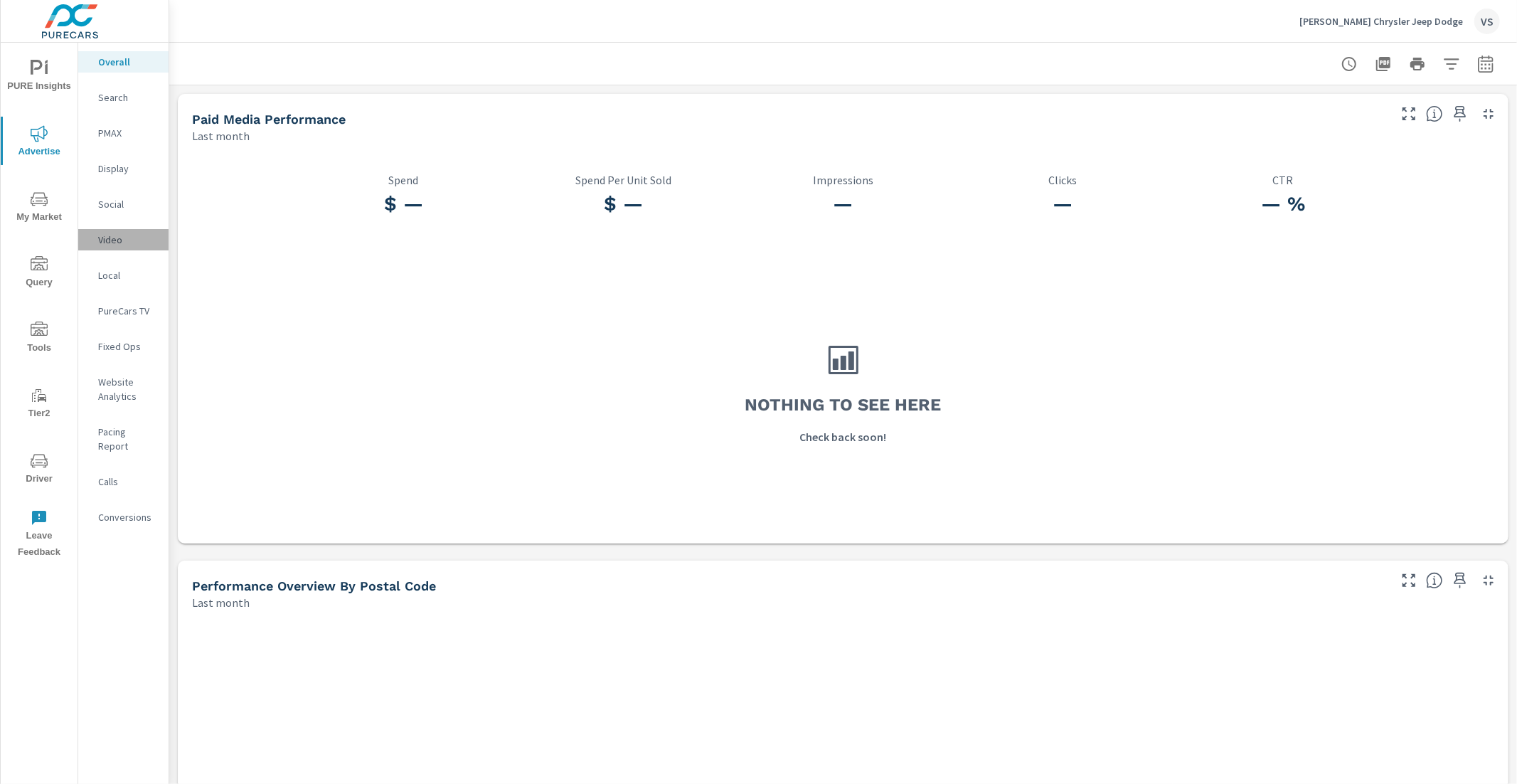
click at [126, 230] on div "Video" at bounding box center [123, 239] width 90 height 21
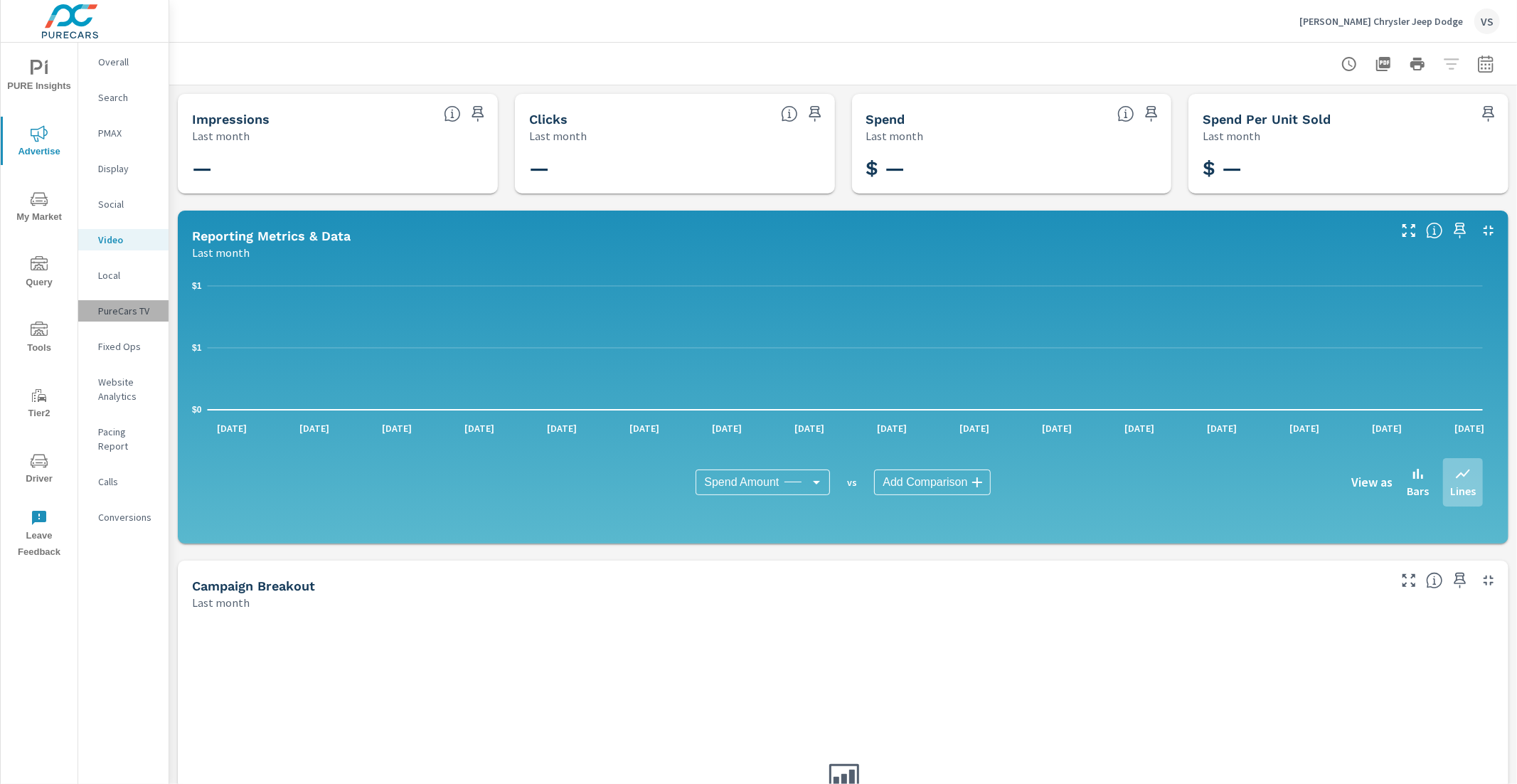
click at [107, 304] on p "PureCars TV" at bounding box center [127, 311] width 59 height 14
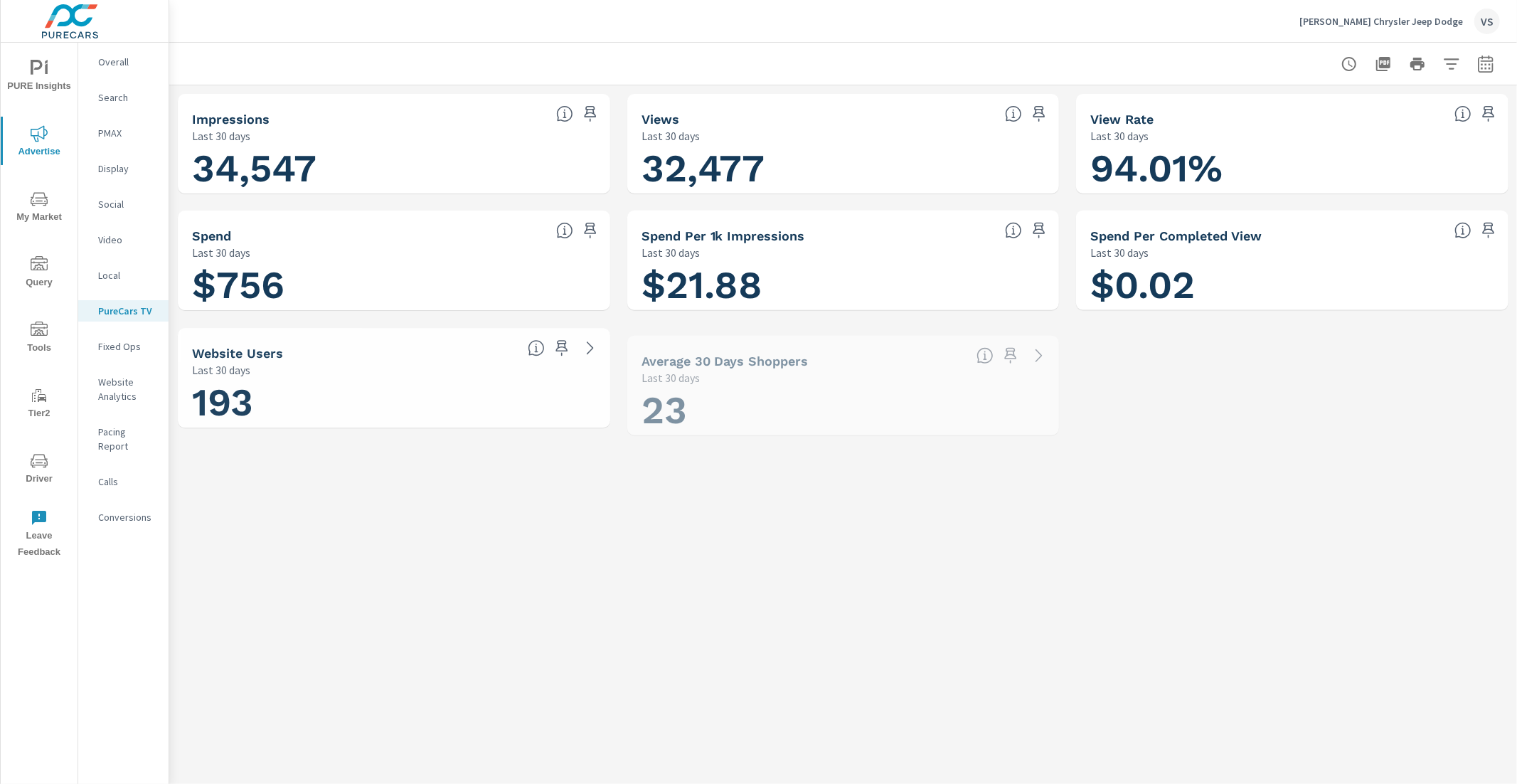
scroll to position [1, 0]
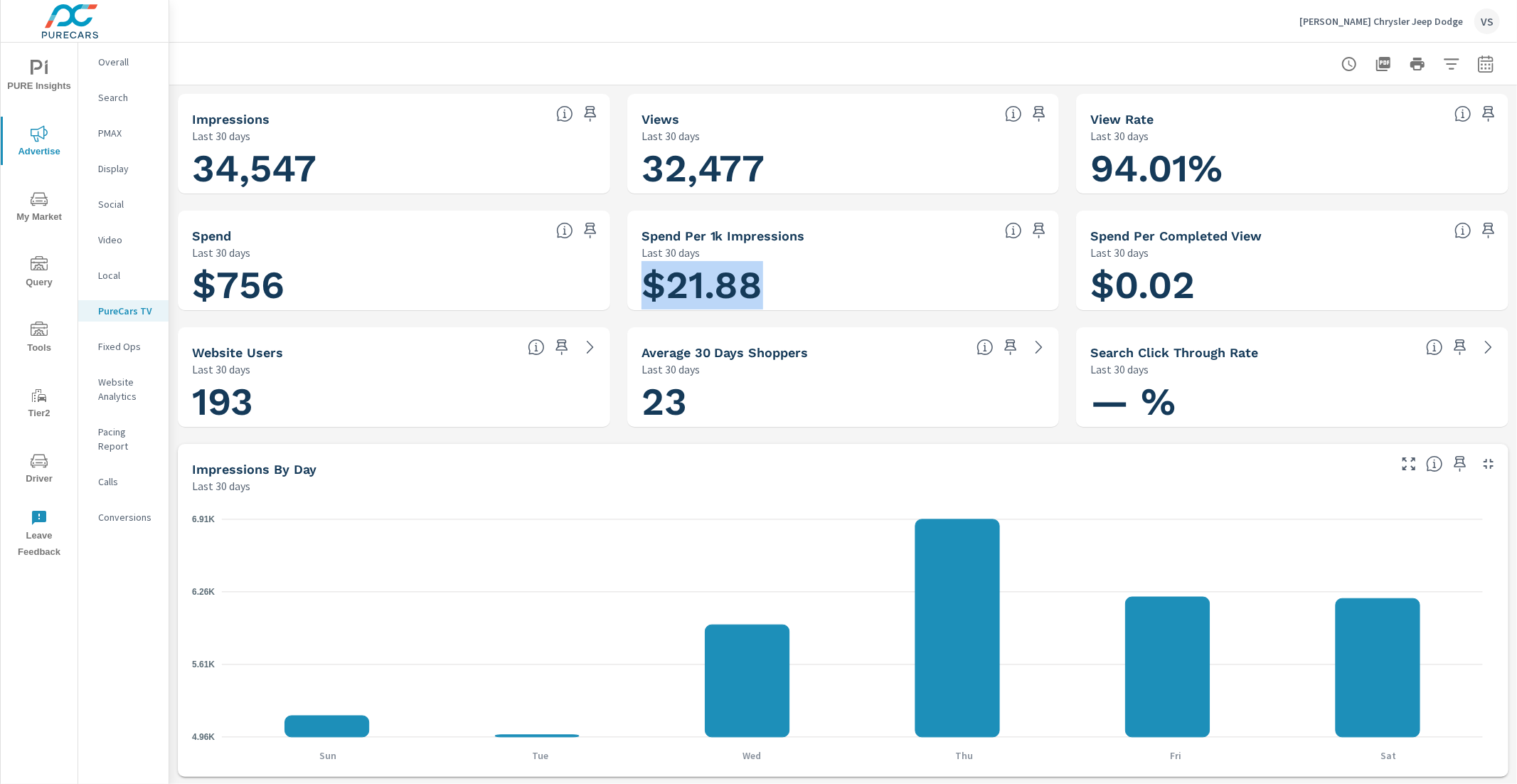
drag, startPoint x: 644, startPoint y: 288, endPoint x: 760, endPoint y: 279, distance: 116.3
click at [760, 279] on h1 "$21.88" at bounding box center [843, 285] width 404 height 48
click at [1189, 275] on h1 "$0.02" at bounding box center [1292, 285] width 404 height 48
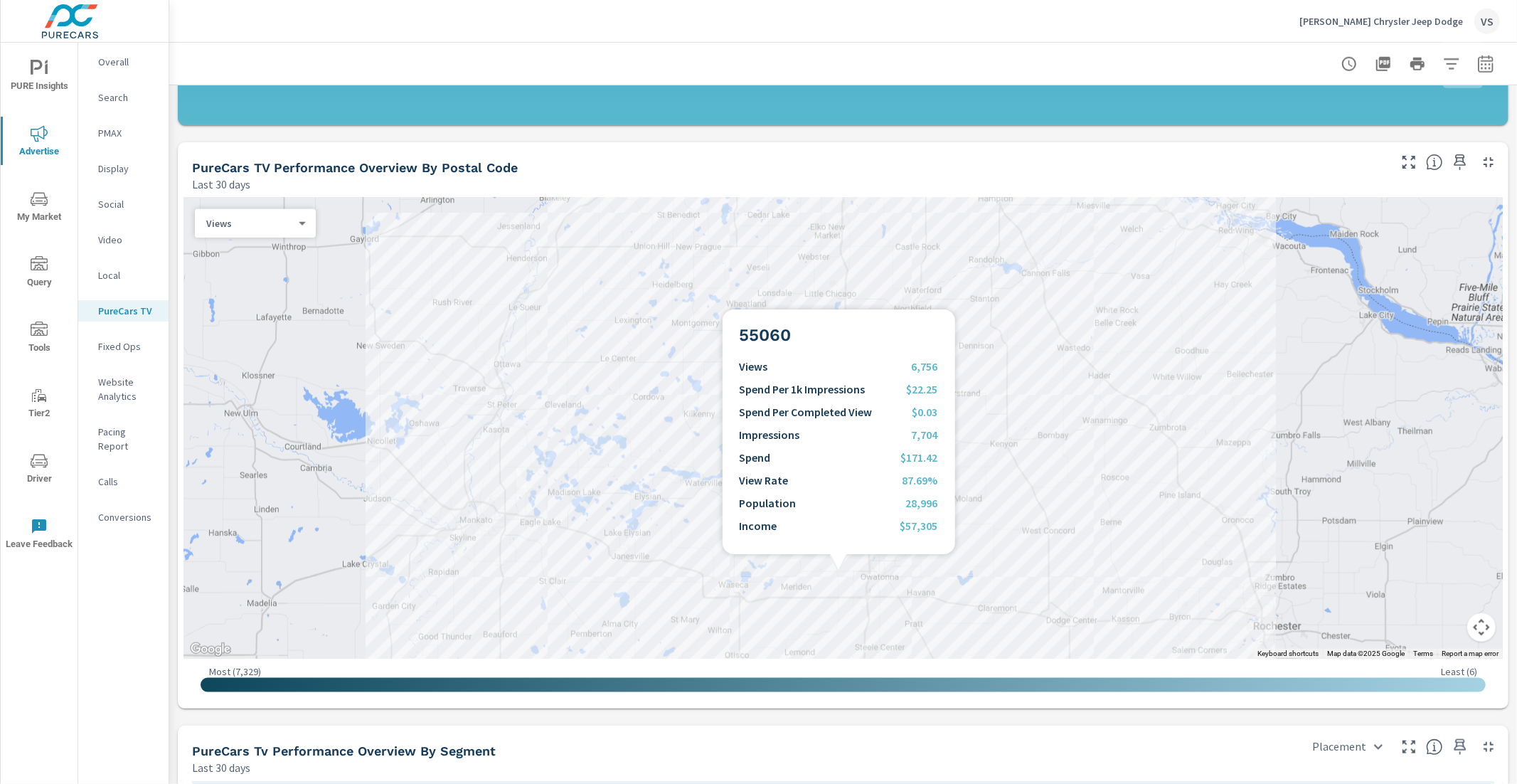
scroll to position [1122, 0]
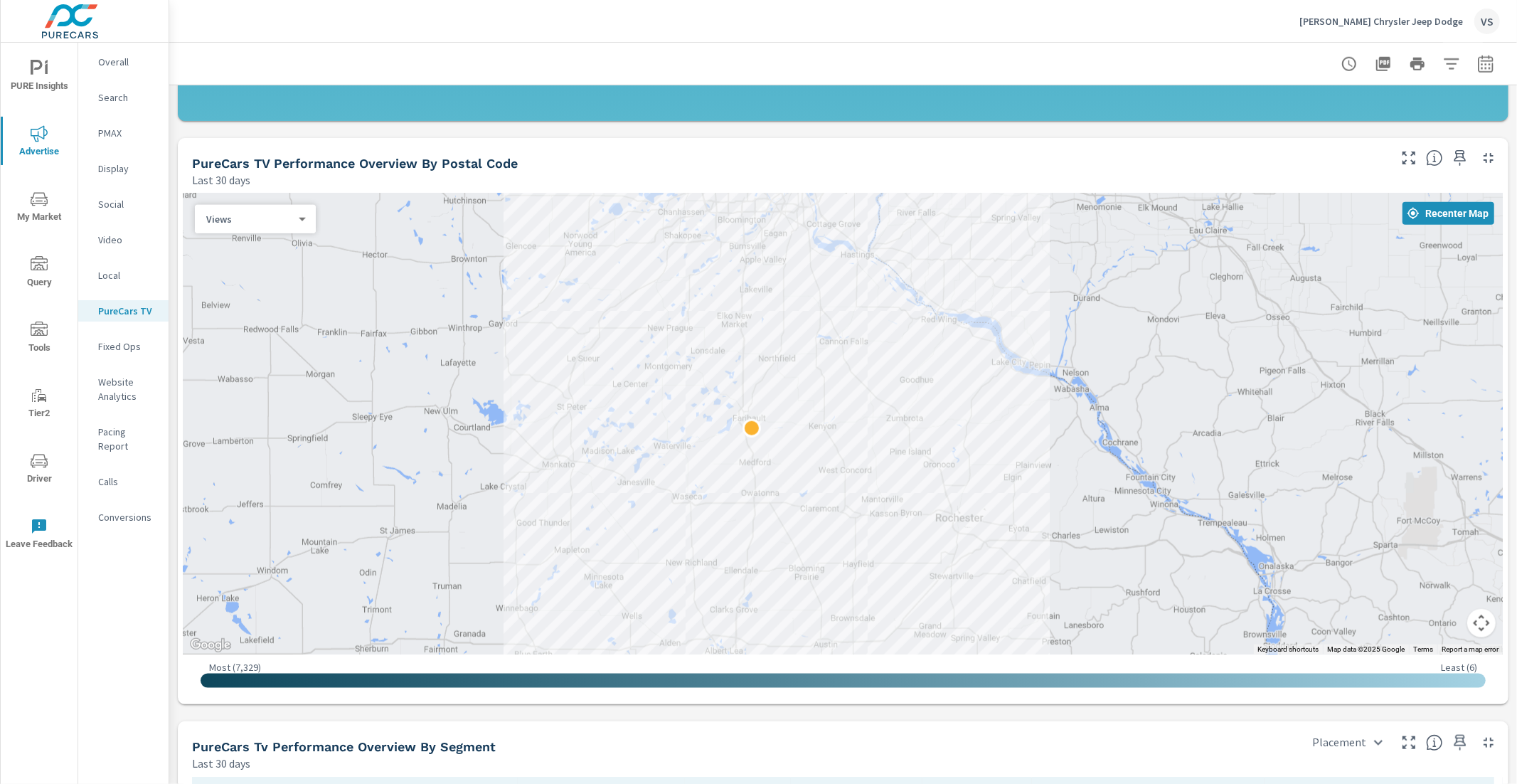
drag, startPoint x: 1267, startPoint y: 363, endPoint x: 1018, endPoint y: 341, distance: 250.6
click at [1018, 341] on div at bounding box center [842, 423] width 1319 height 461
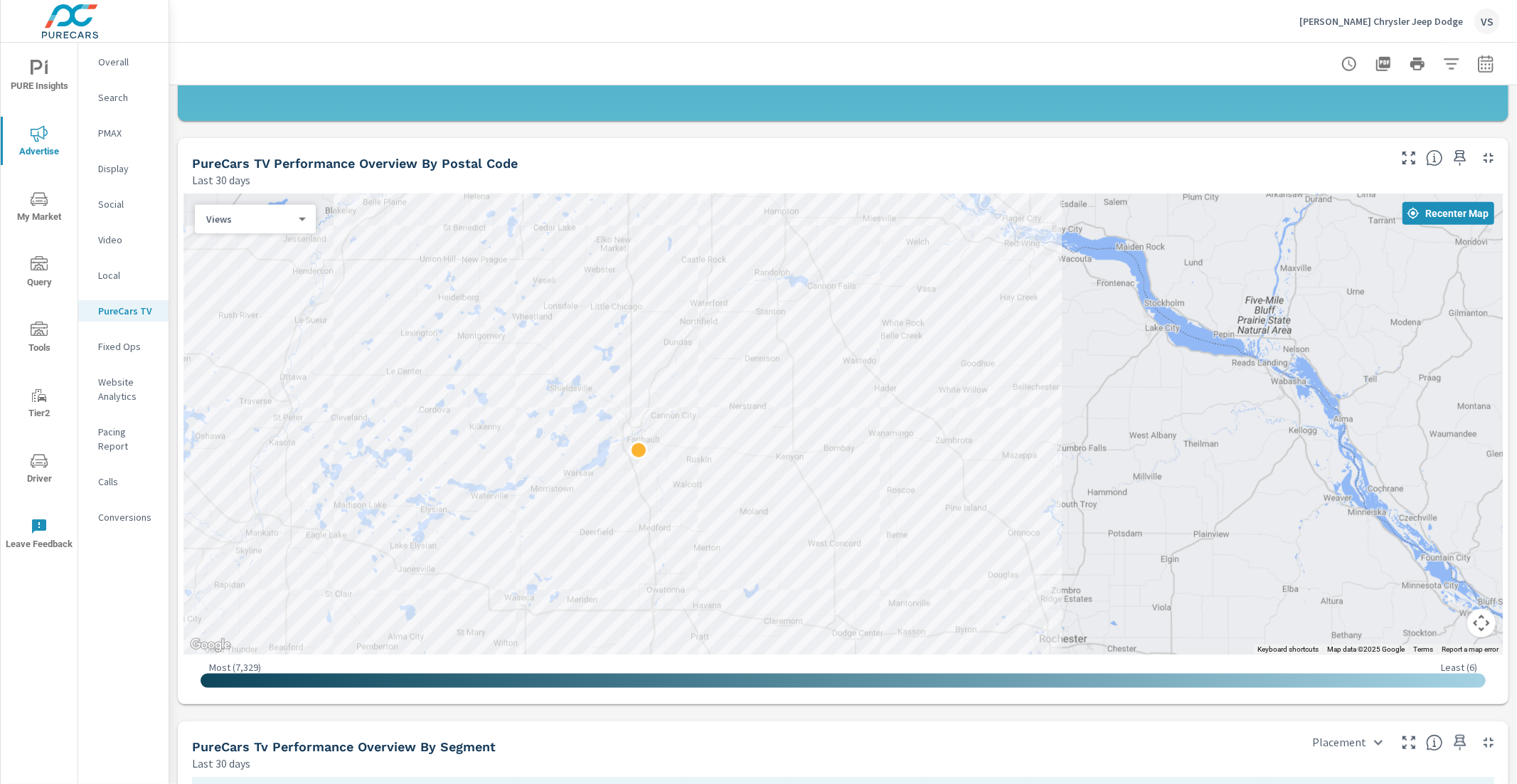
drag, startPoint x: 925, startPoint y: 464, endPoint x: 1068, endPoint y: 517, distance: 152.6
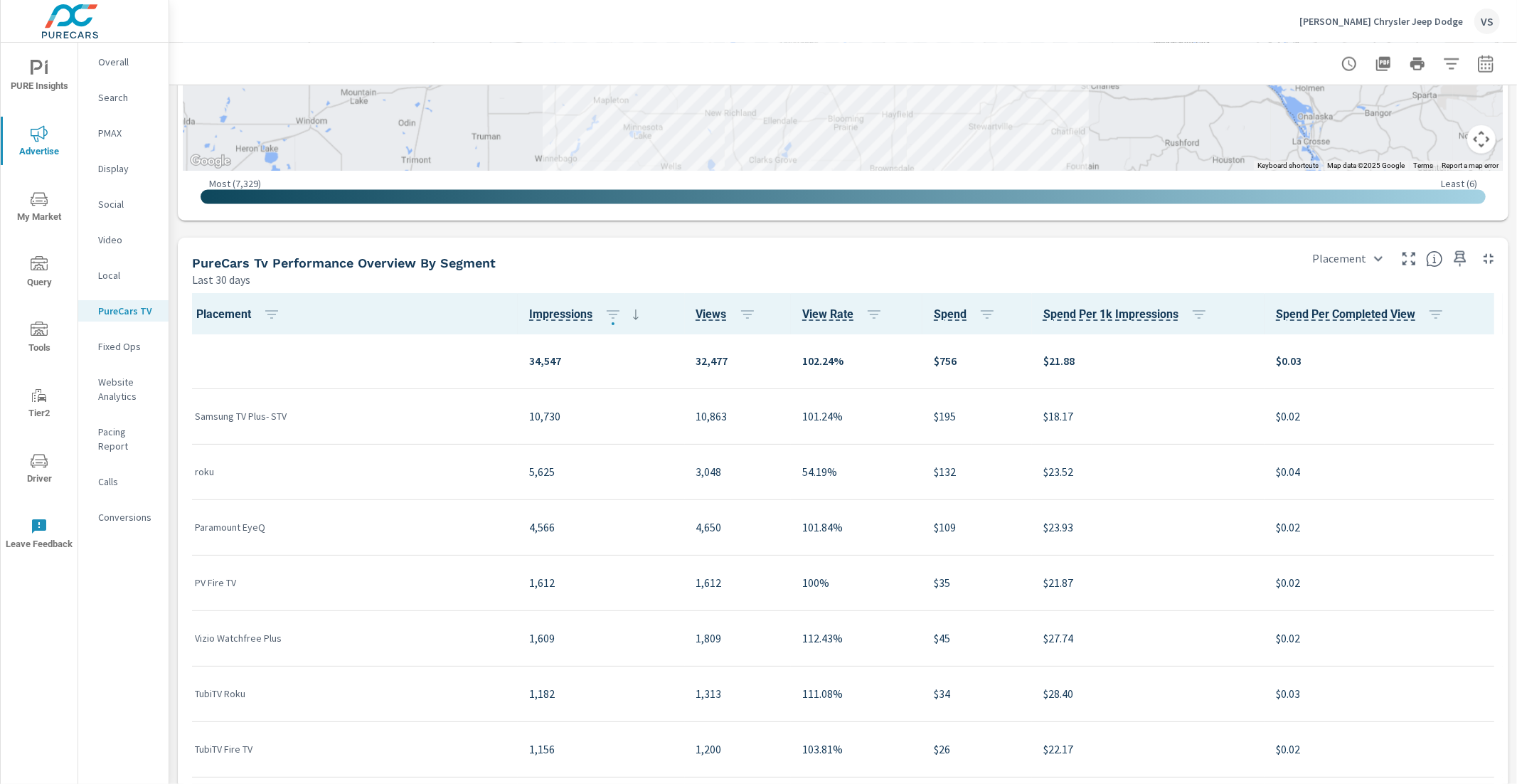
scroll to position [4, 0]
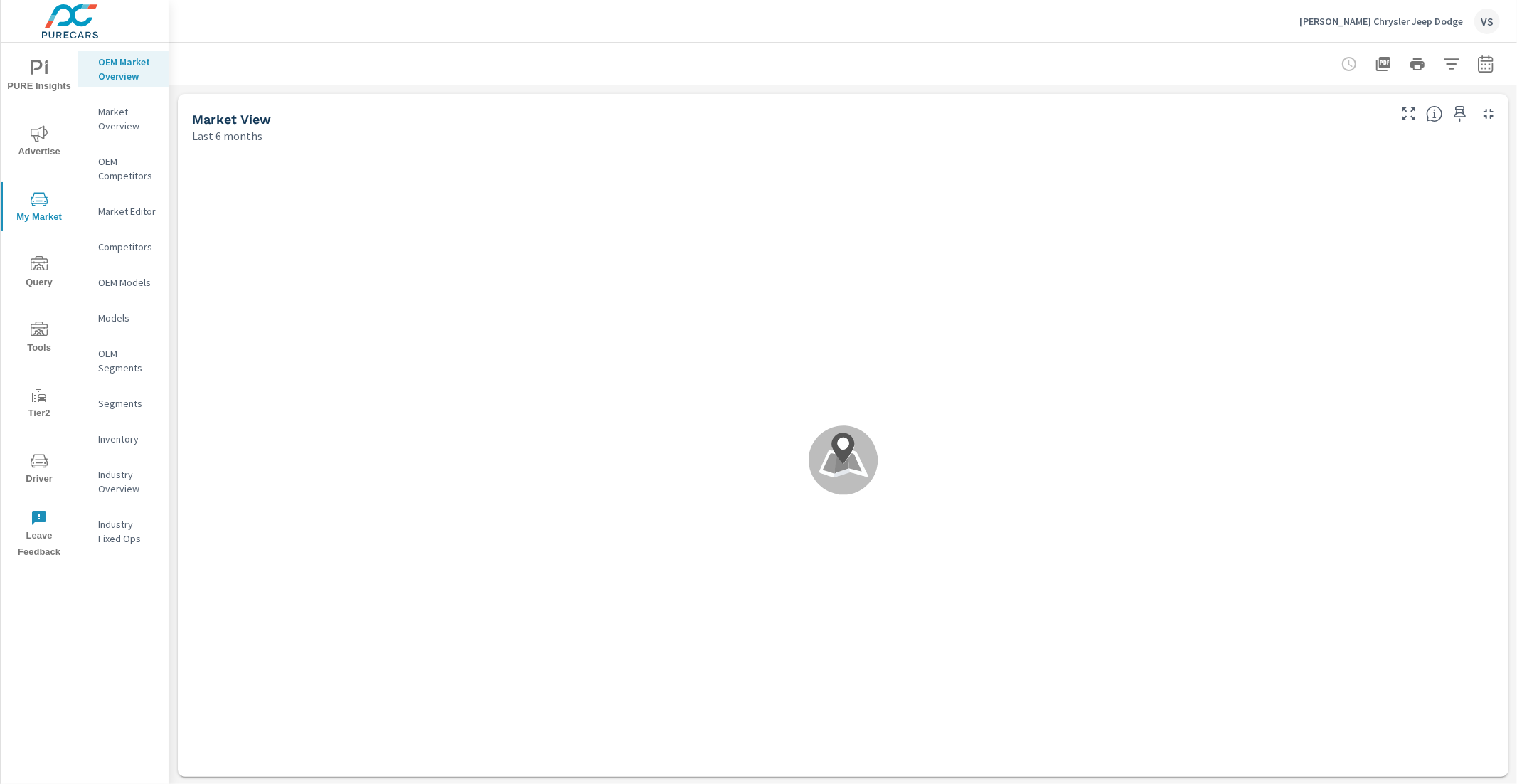
scroll to position [1, 0]
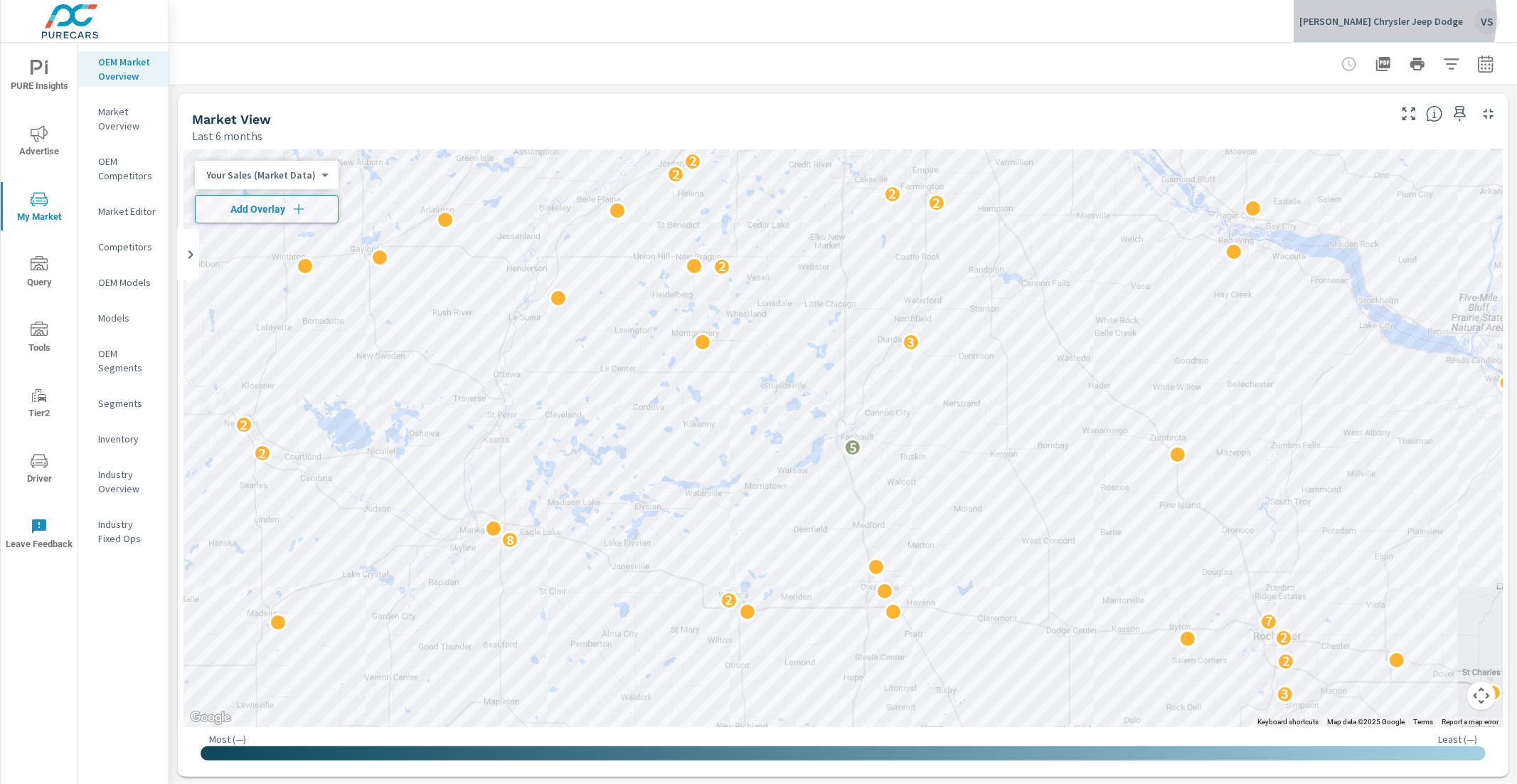
click at [1402, 16] on p "Harry Brown's Chrysler Jeep Dodge" at bounding box center [1381, 21] width 164 height 13
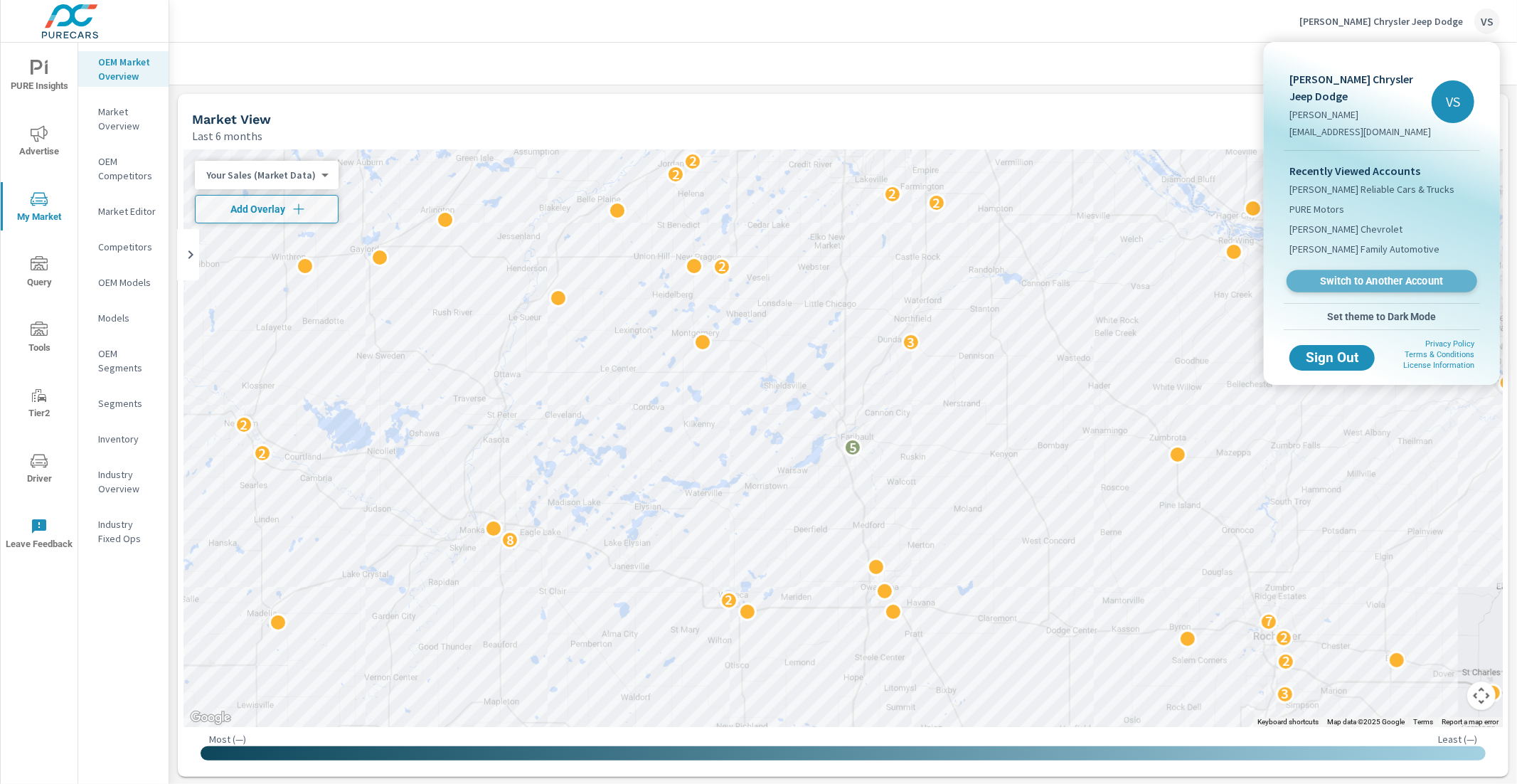
click at [1344, 277] on span "Switch to Another Account" at bounding box center [1381, 282] width 174 height 14
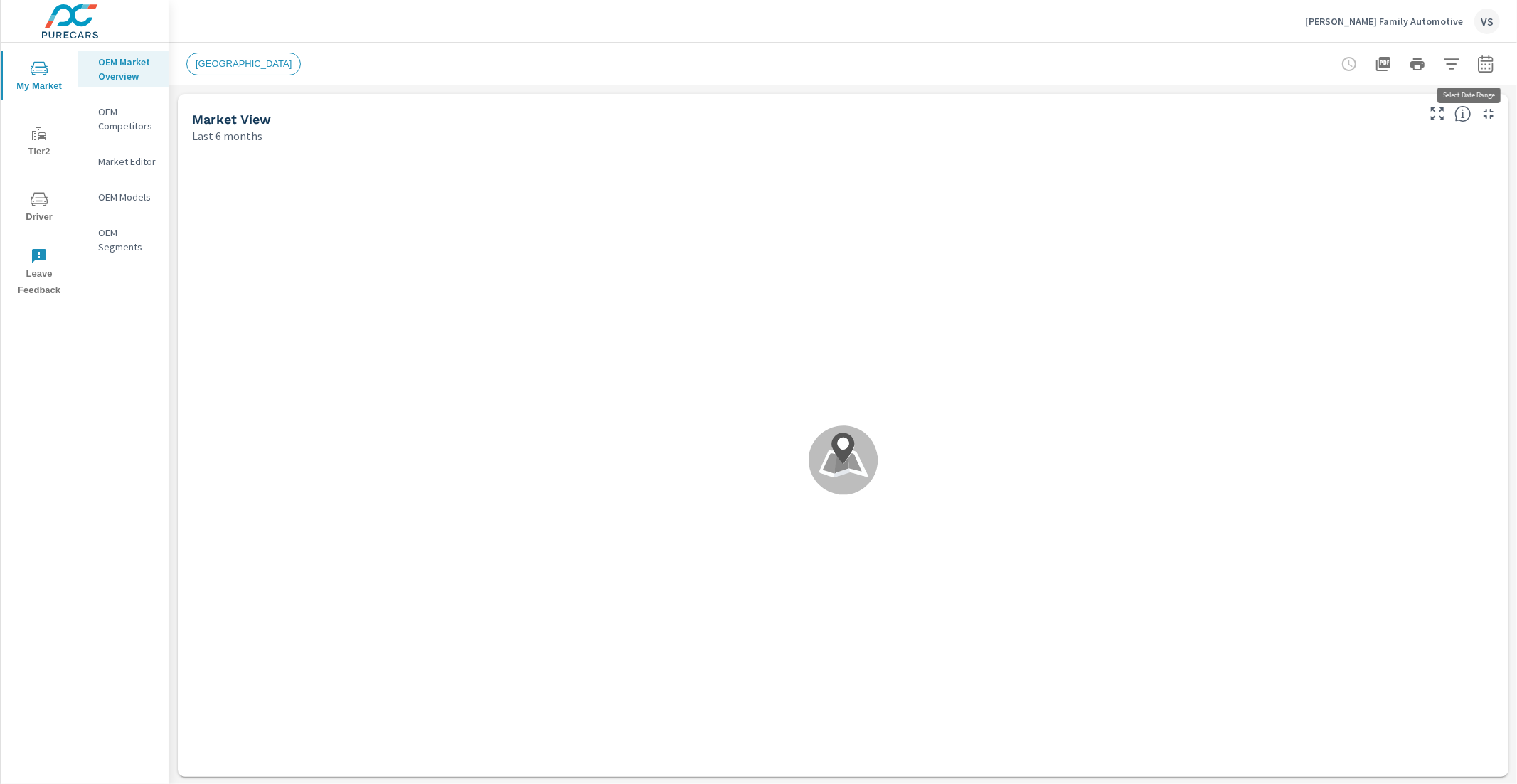
click at [1481, 69] on icon "button" at bounding box center [1485, 63] width 15 height 17
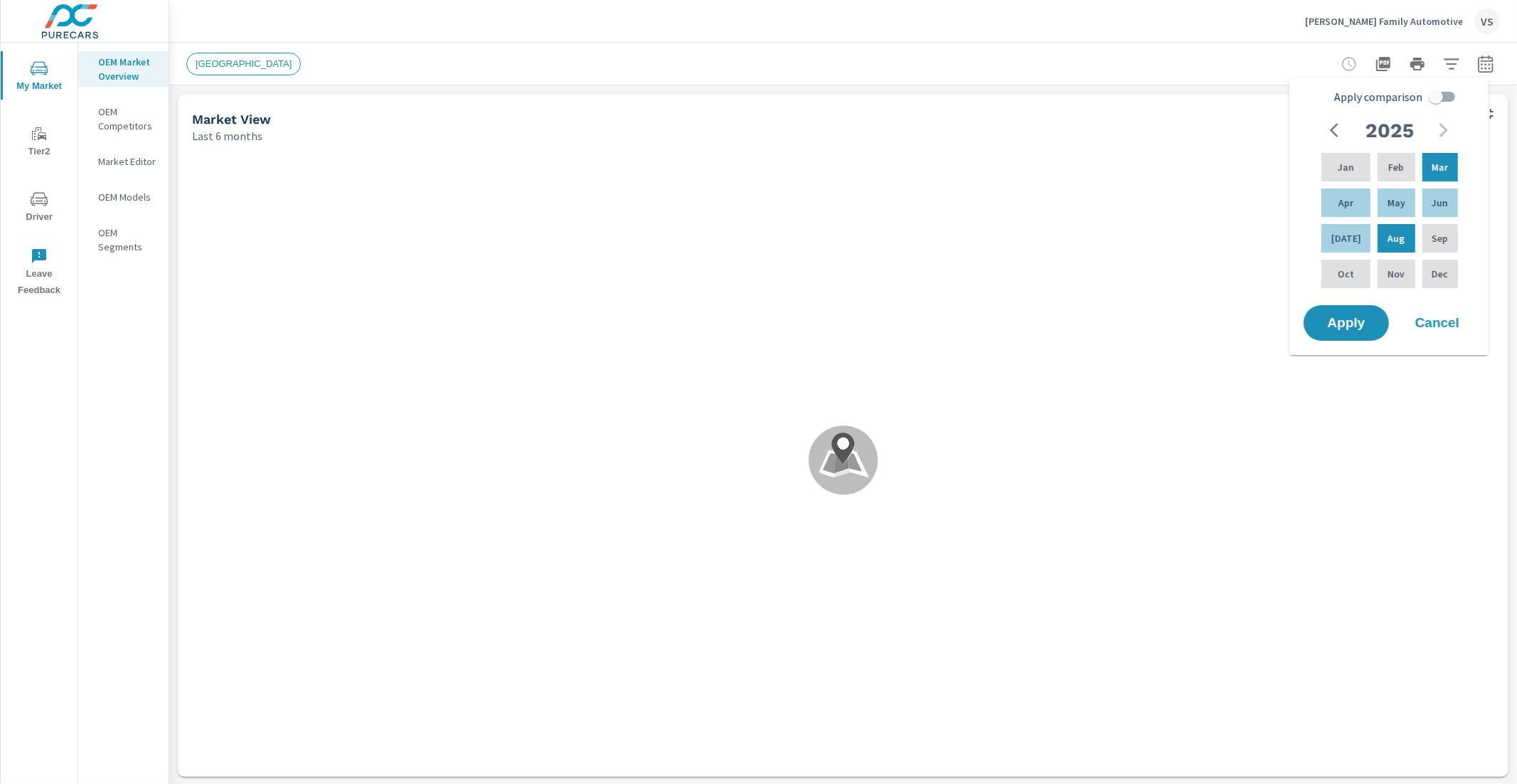
click at [1236, 57] on div "[GEOGRAPHIC_DATA]" at bounding box center [743, 64] width 1114 height 23
click at [1037, 62] on div "[GEOGRAPHIC_DATA]" at bounding box center [743, 64] width 1114 height 23
click at [1443, 60] on icon "button" at bounding box center [1451, 63] width 17 height 17
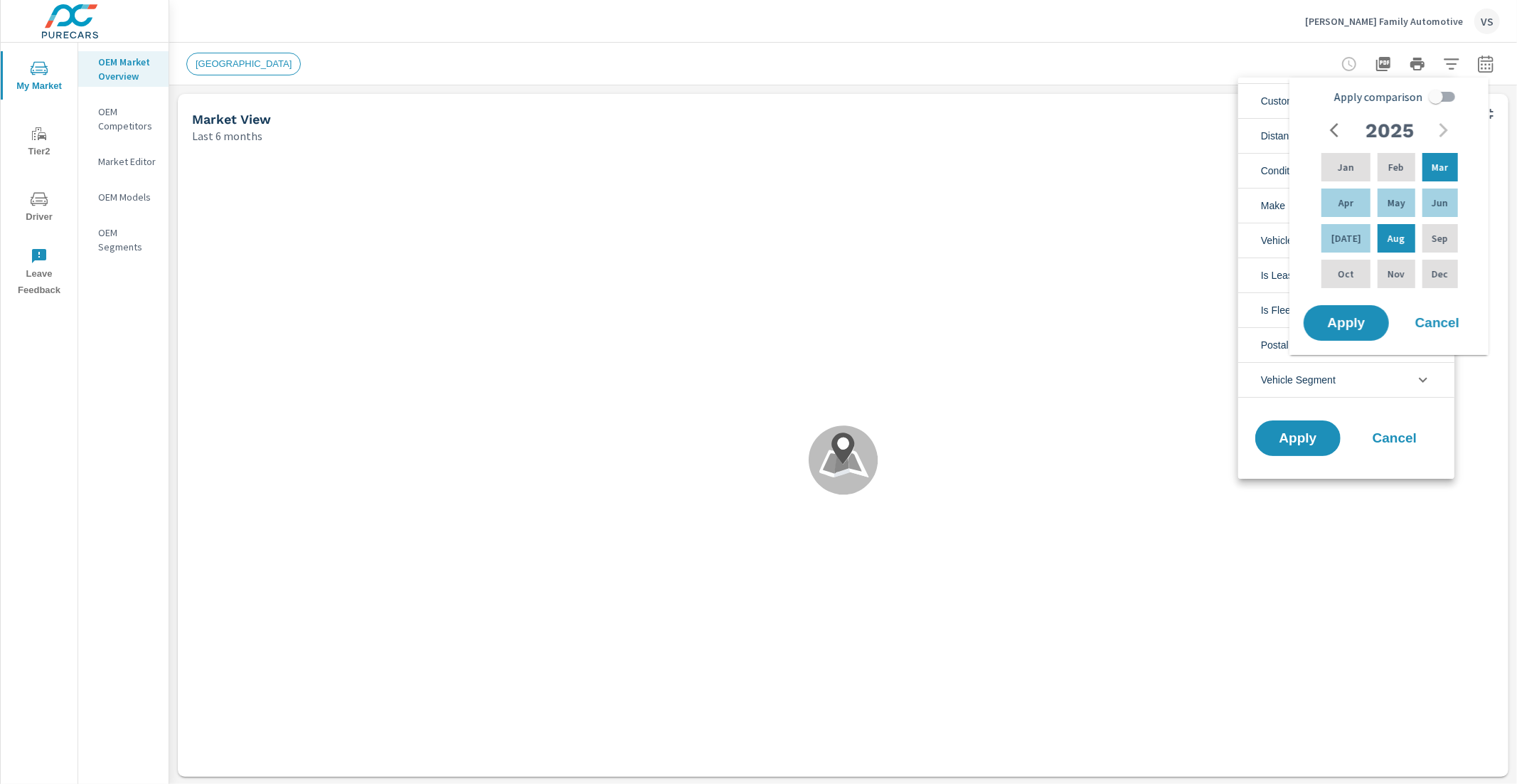
scroll to position [31, 0]
click at [1262, 179] on span "Condition" at bounding box center [1282, 171] width 42 height 34
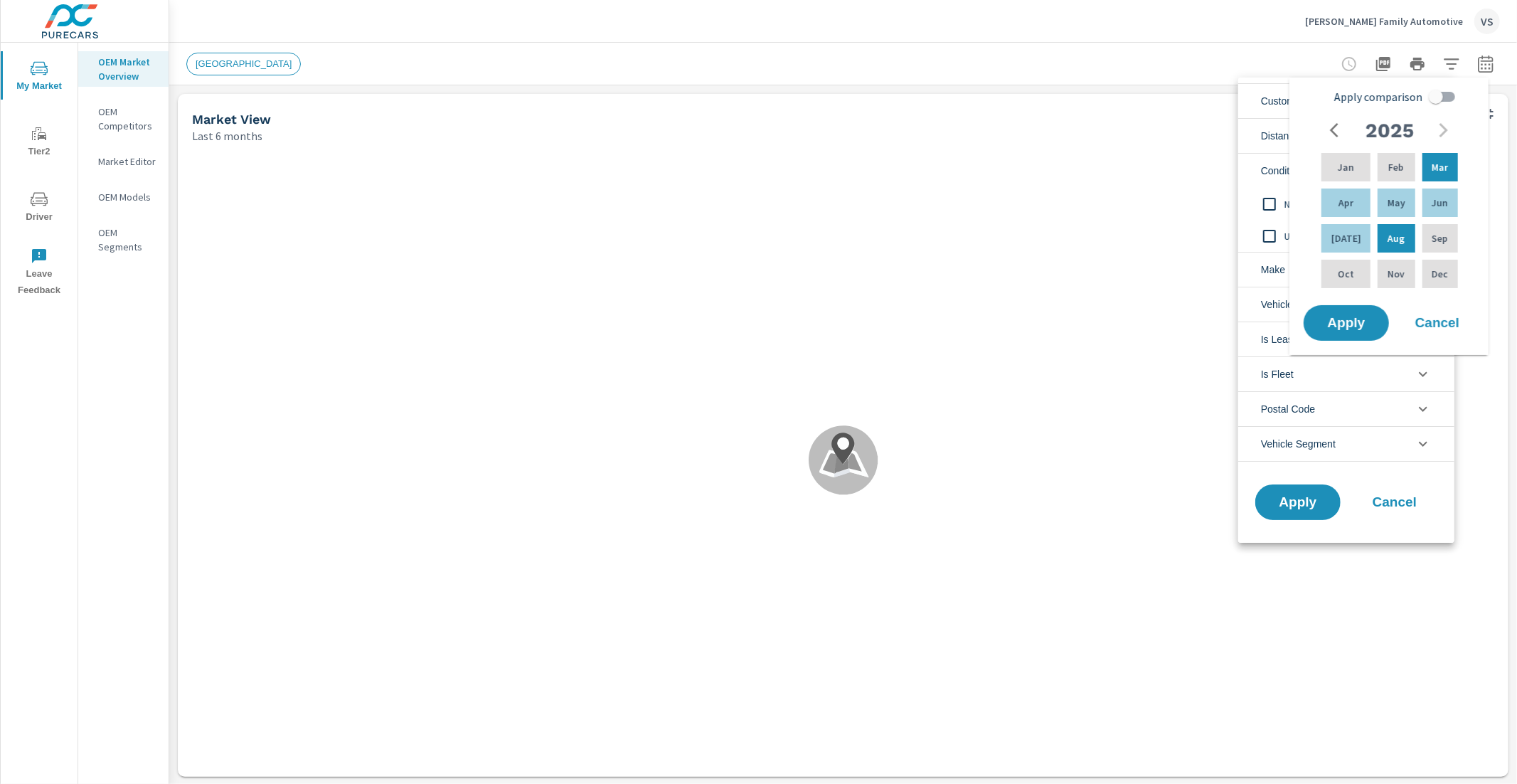
click at [1267, 204] on input "filter options" at bounding box center [1270, 204] width 30 height 30
click at [1265, 267] on span "Make" at bounding box center [1273, 269] width 24 height 34
click at [1273, 269] on span "Make" at bounding box center [1273, 269] width 24 height 34
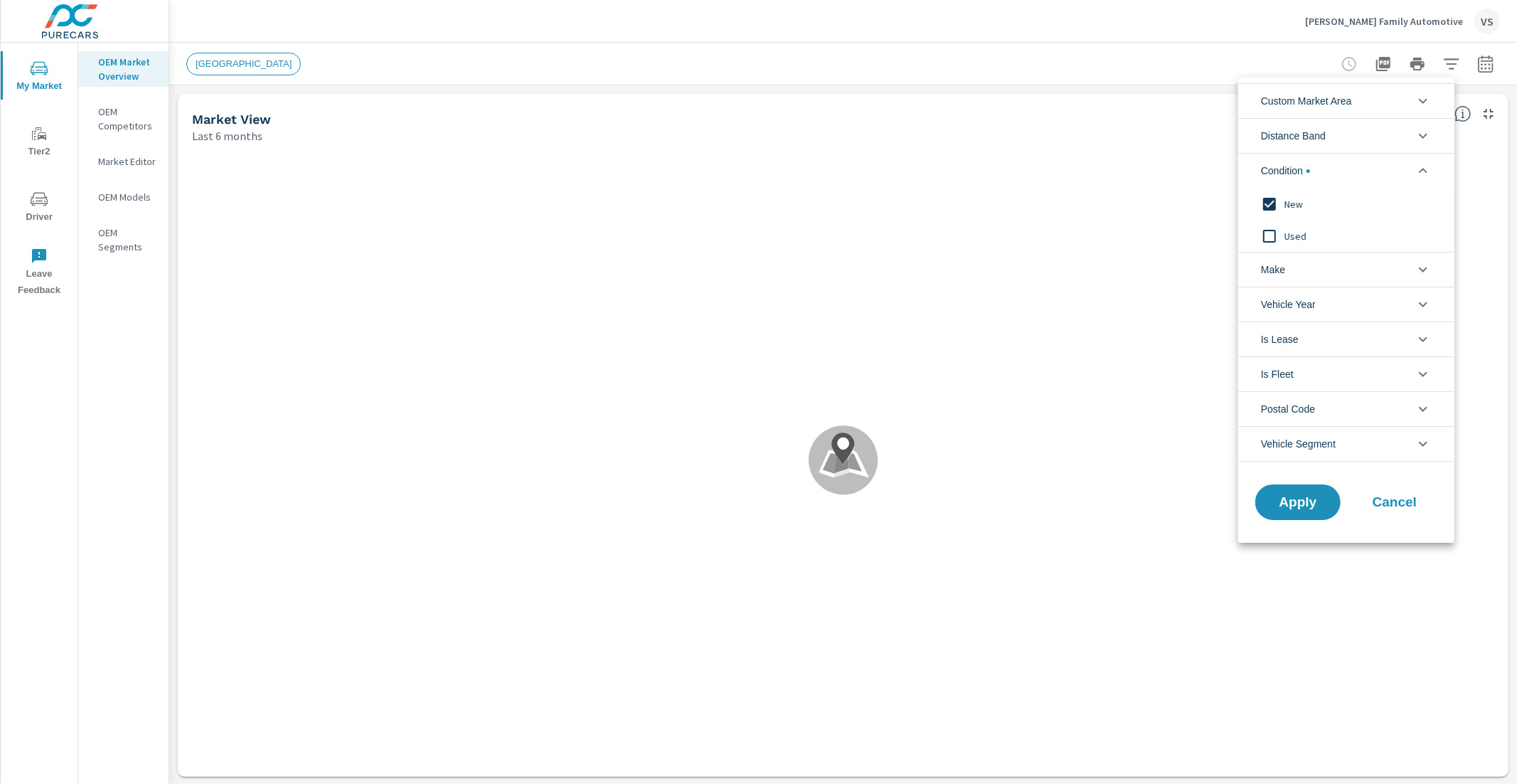
scroll to position [1, 0]
click at [1333, 270] on li "Make" at bounding box center [1346, 269] width 216 height 35
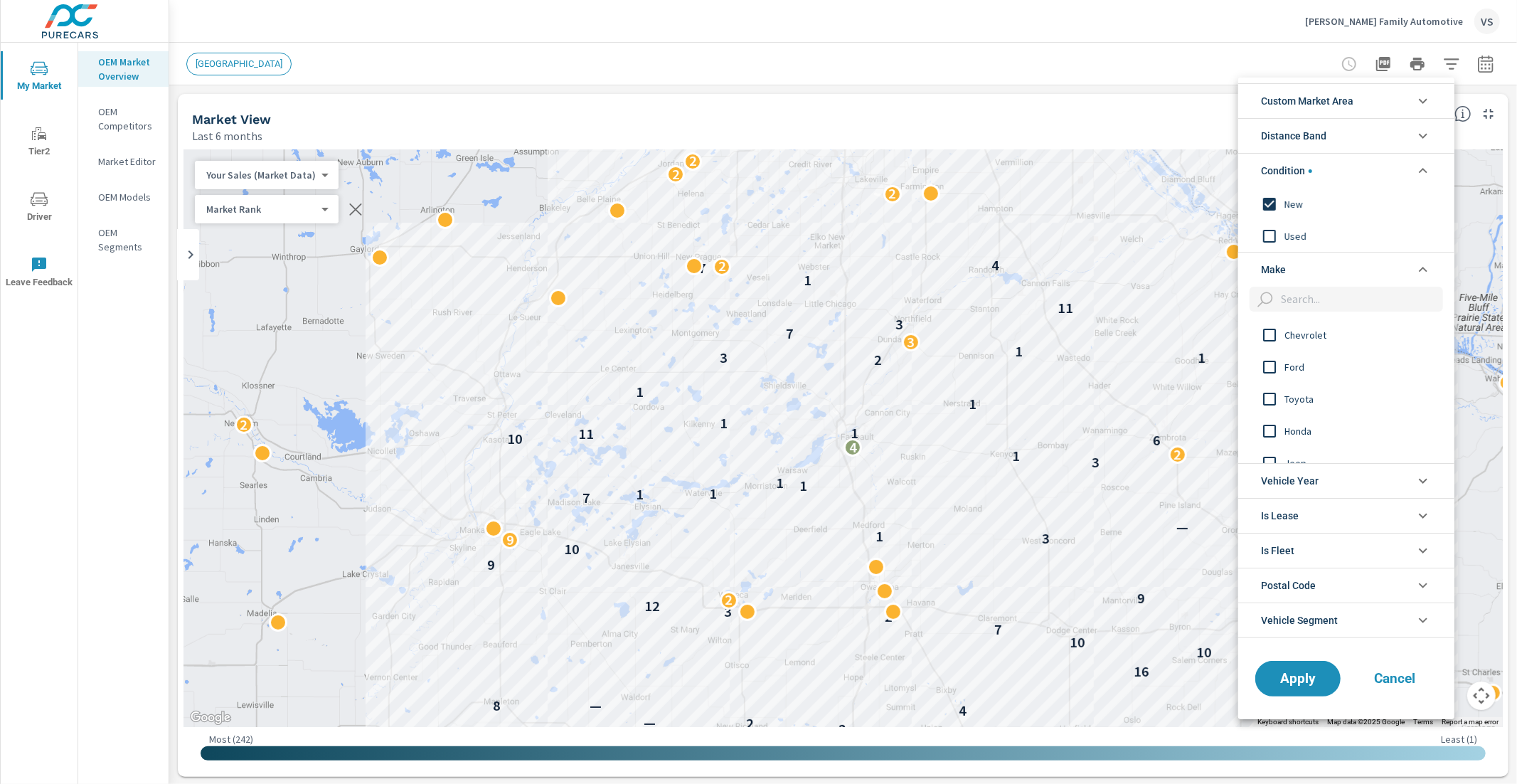
click at [1272, 336] on input "filter options" at bounding box center [1270, 335] width 30 height 30
click at [1304, 683] on span "Apply" at bounding box center [1298, 678] width 58 height 14
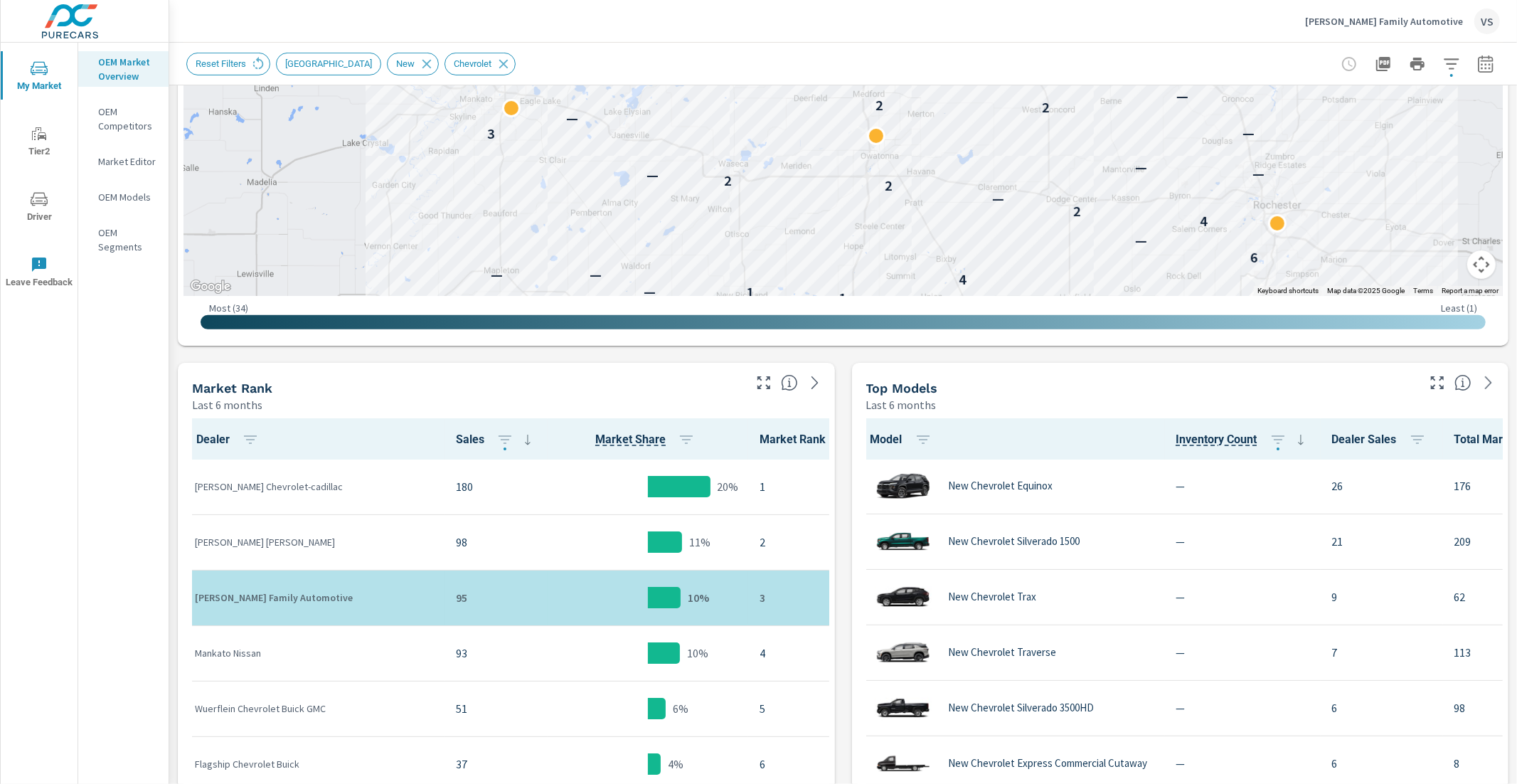
scroll to position [408, 0]
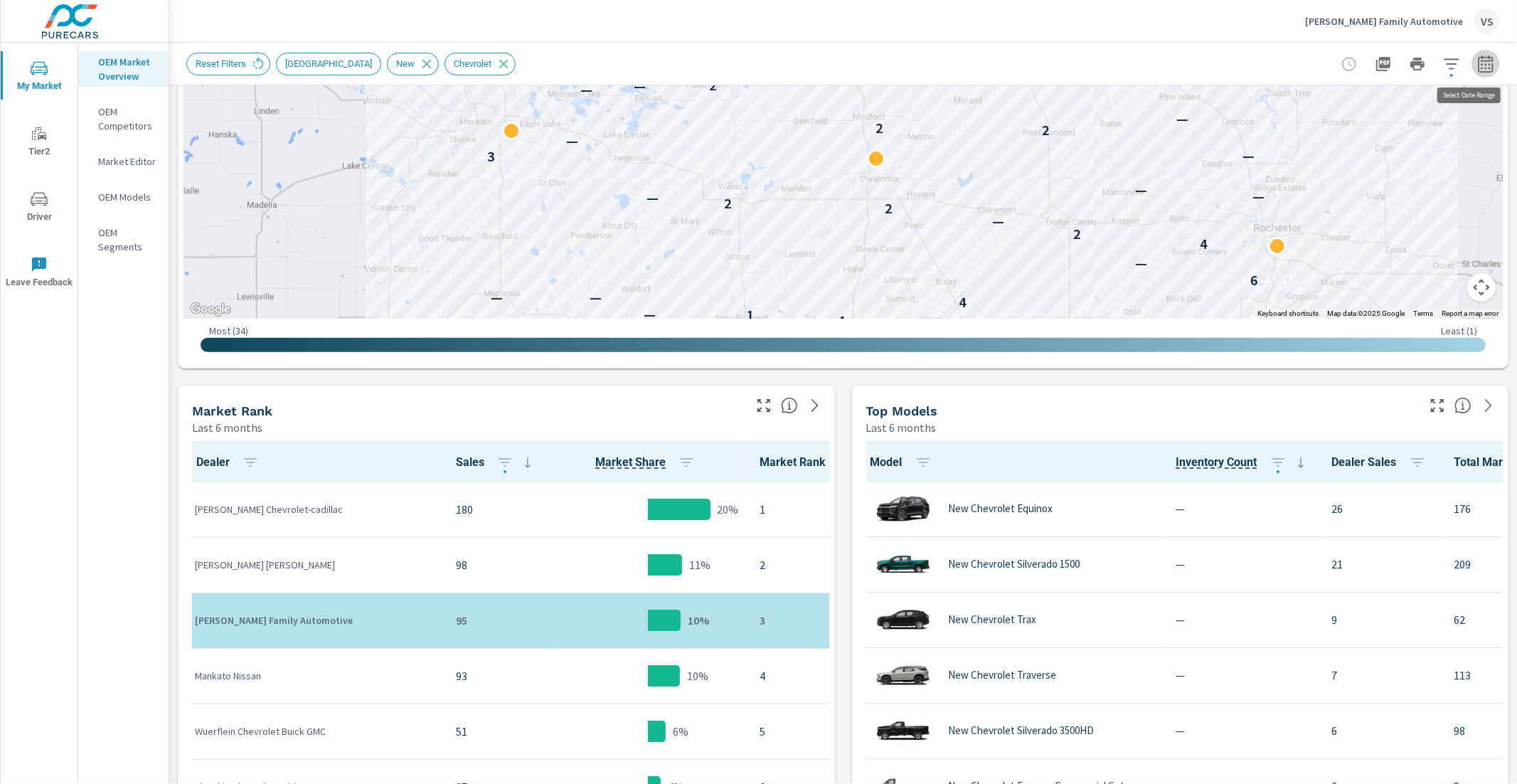
click at [1477, 66] on icon "button" at bounding box center [1485, 63] width 17 height 17
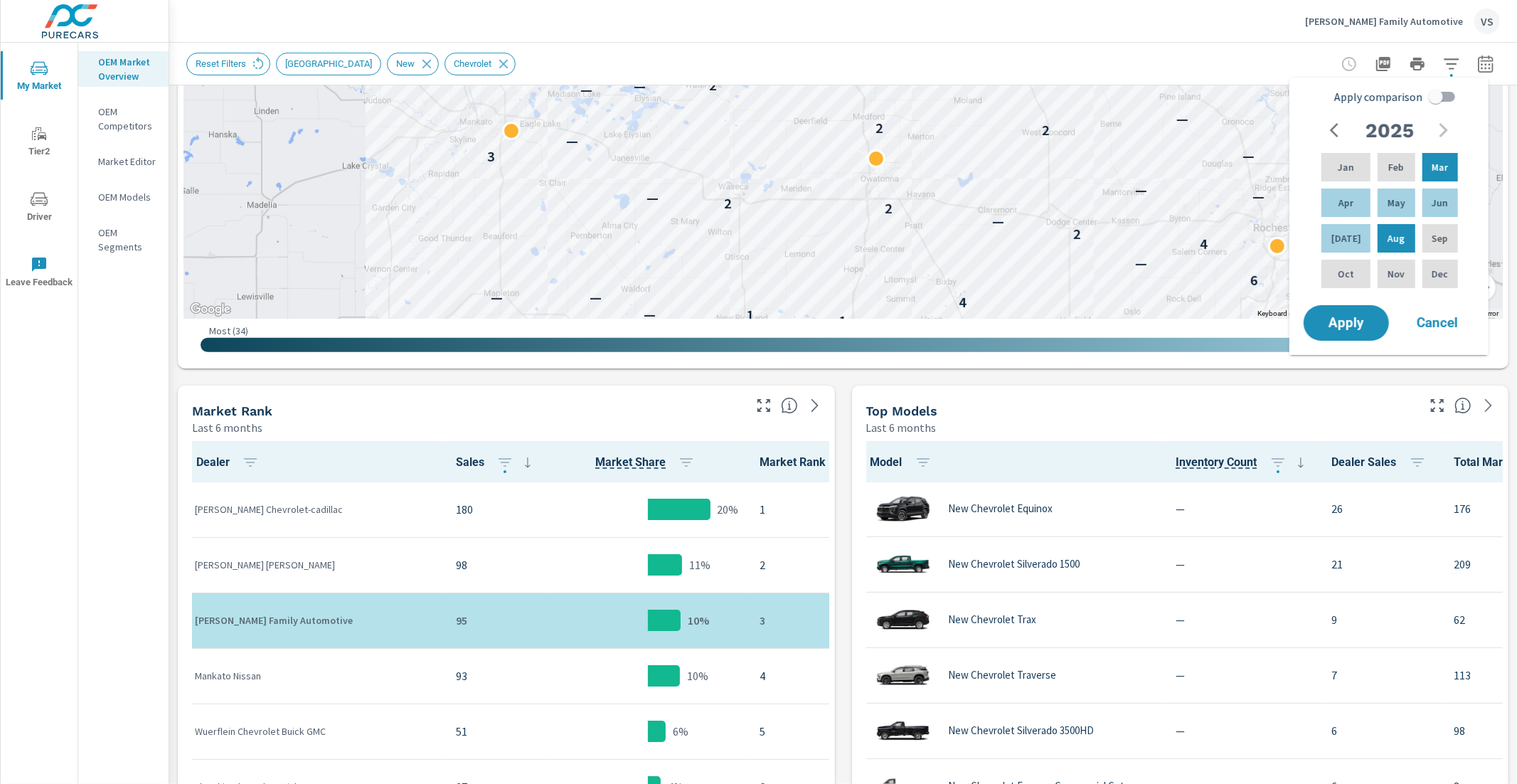
click at [1443, 92] on input "Apply comparison" at bounding box center [1435, 96] width 81 height 27
checkbox input "true"
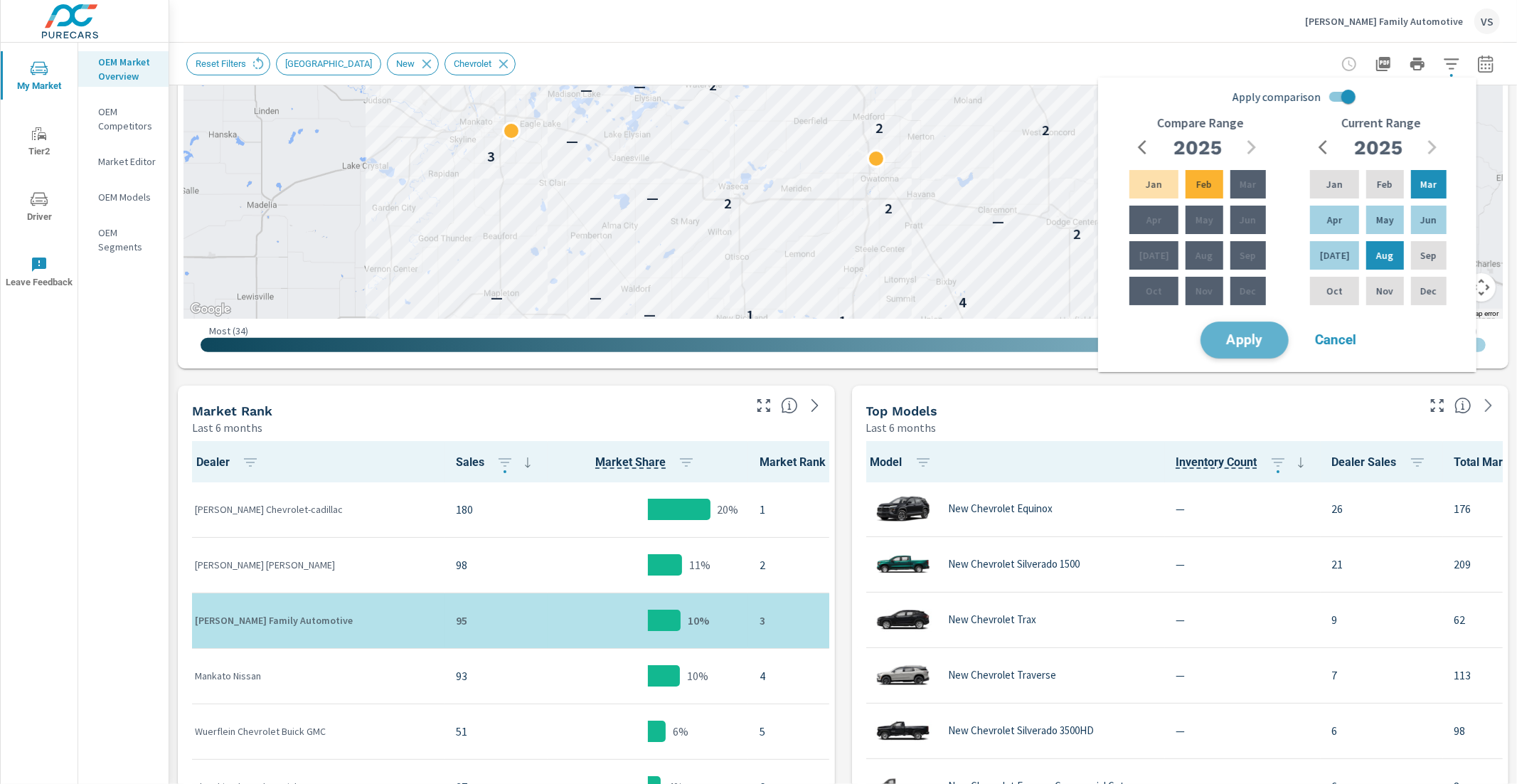
click at [1249, 345] on span "Apply" at bounding box center [1244, 341] width 58 height 14
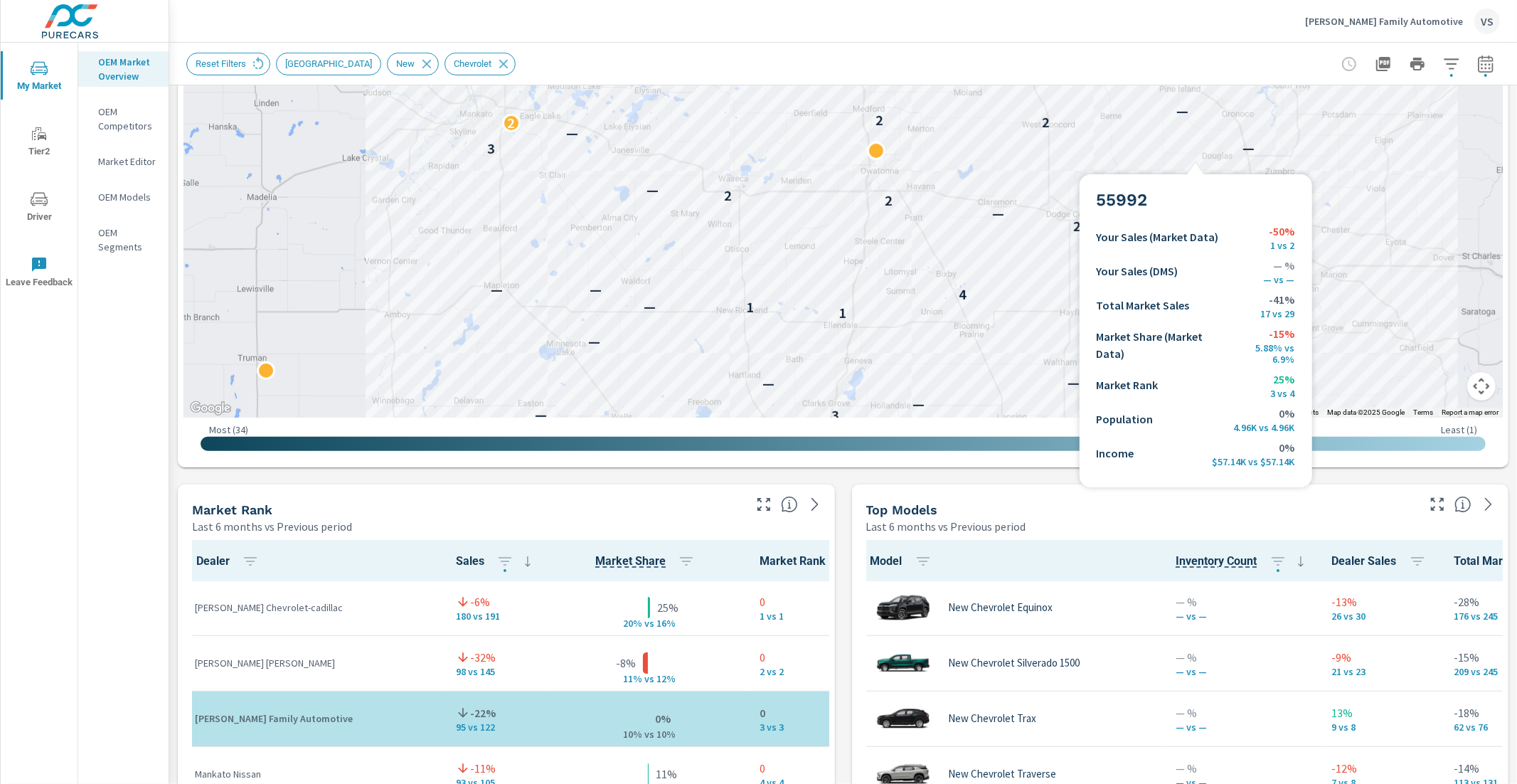
scroll to position [758, 0]
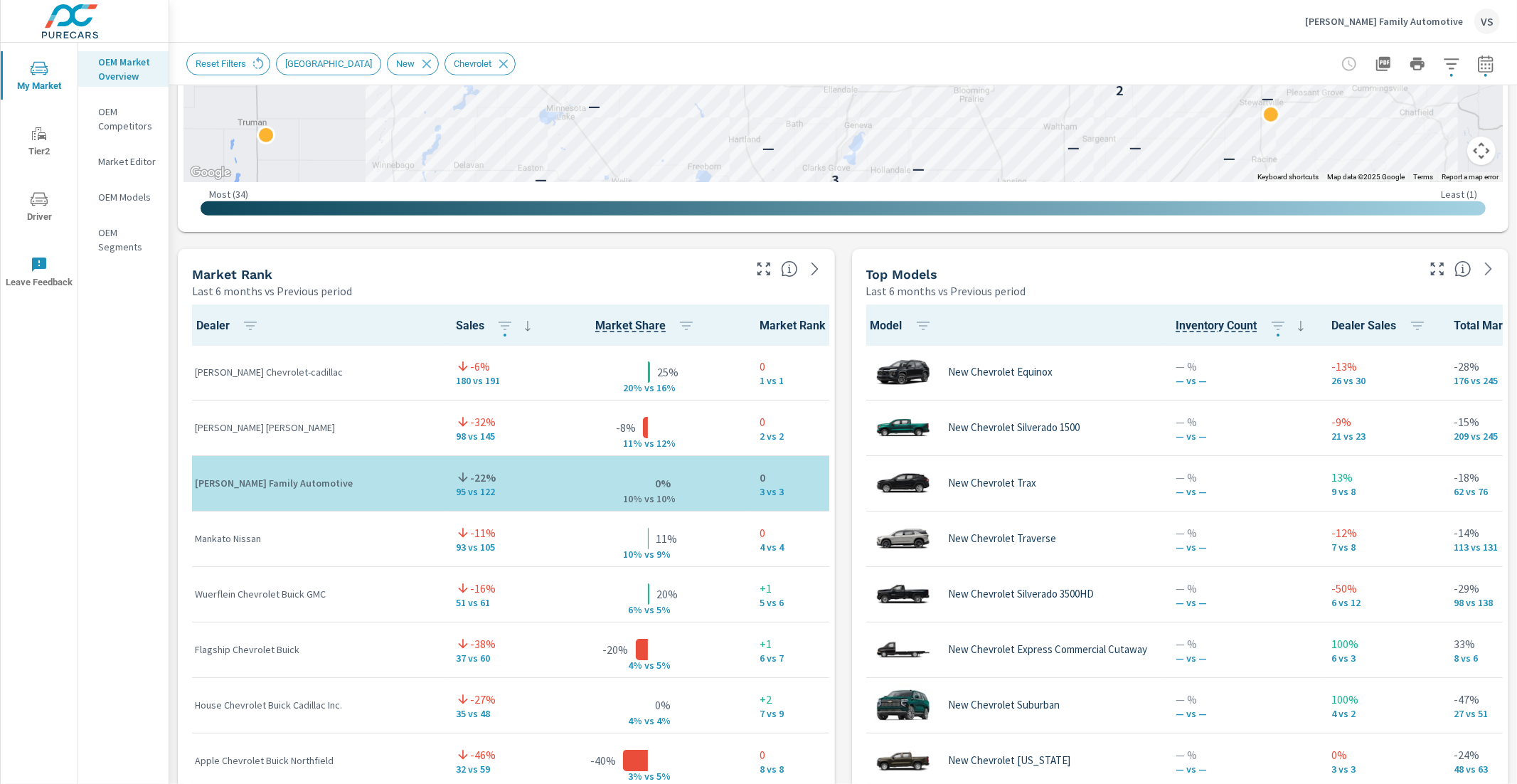
click at [1429, 271] on icon "button" at bounding box center [1437, 268] width 17 height 17
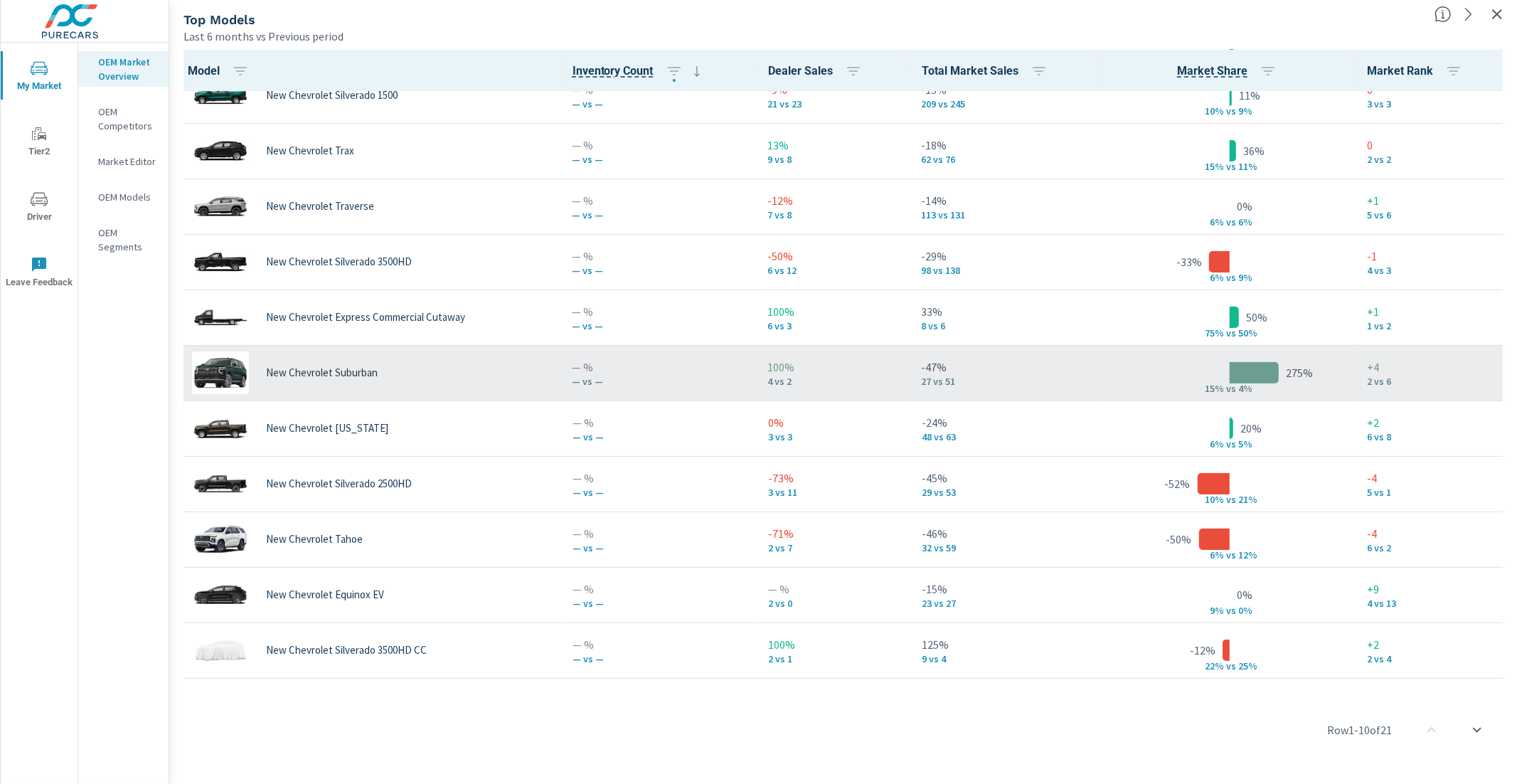
scroll to position [82, 0]
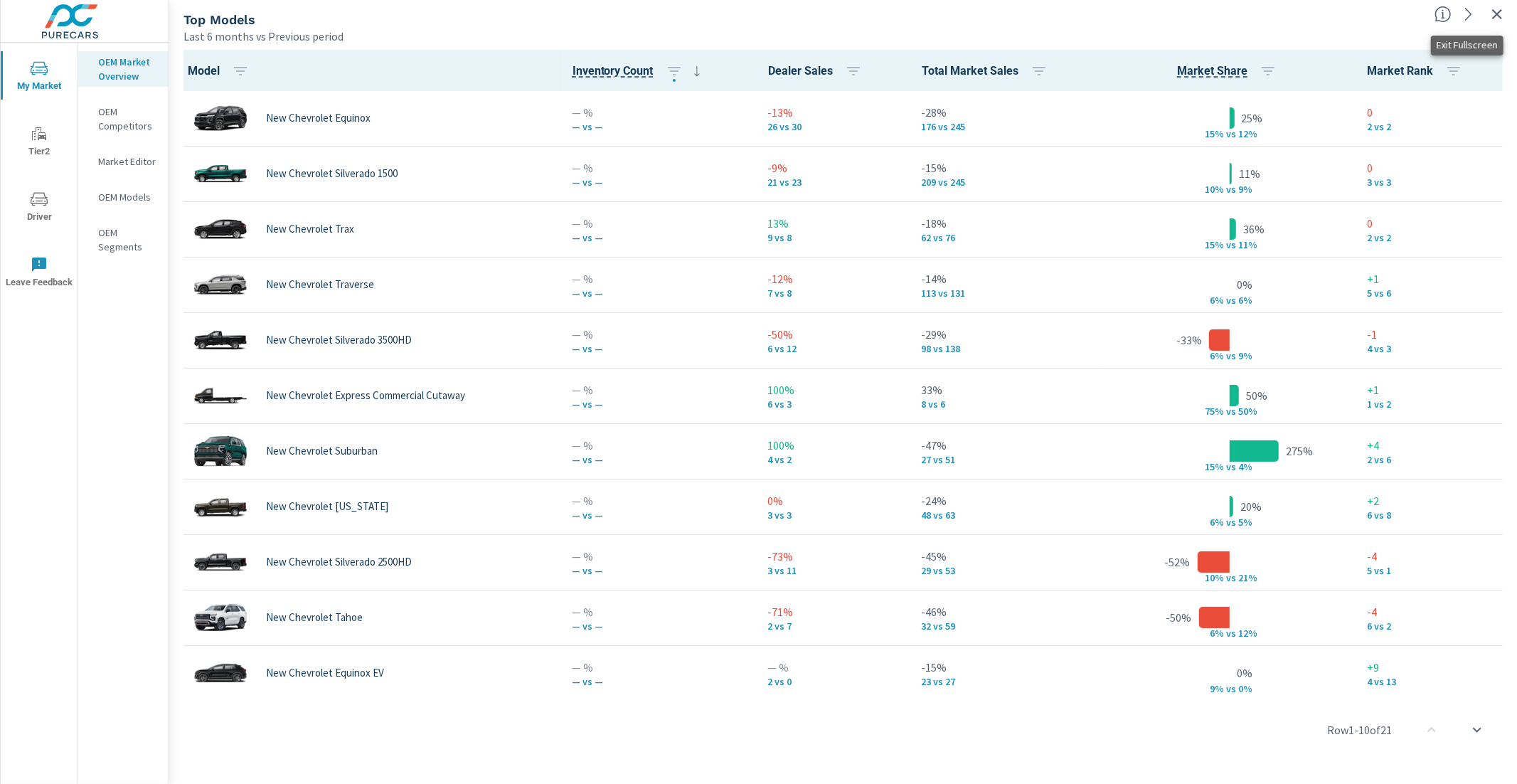
click at [1496, 14] on icon "button" at bounding box center [1497, 14] width 17 height 17
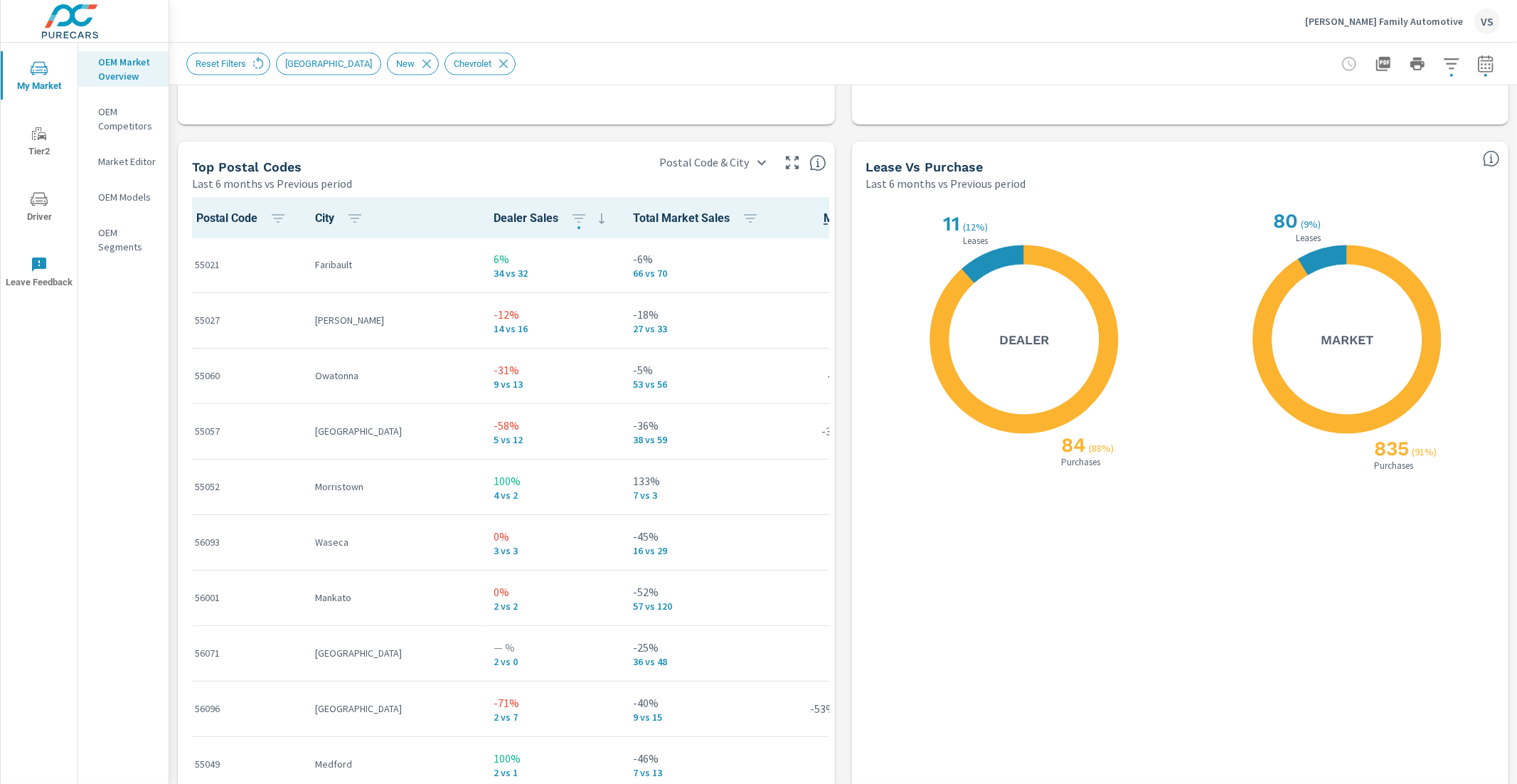
scroll to position [1632, 0]
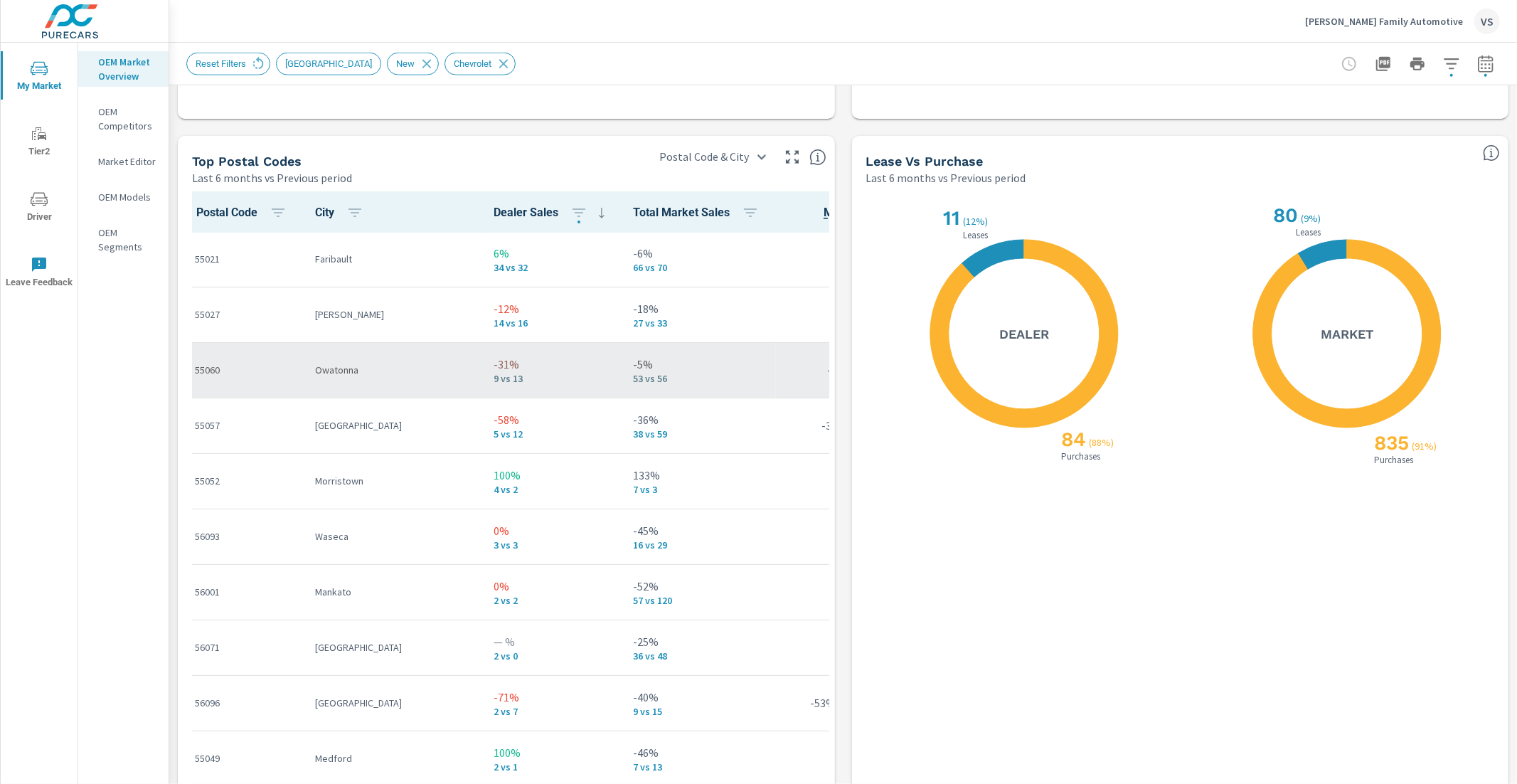
click at [494, 371] on div "-31% 9 vs 13" at bounding box center [552, 370] width 117 height 28
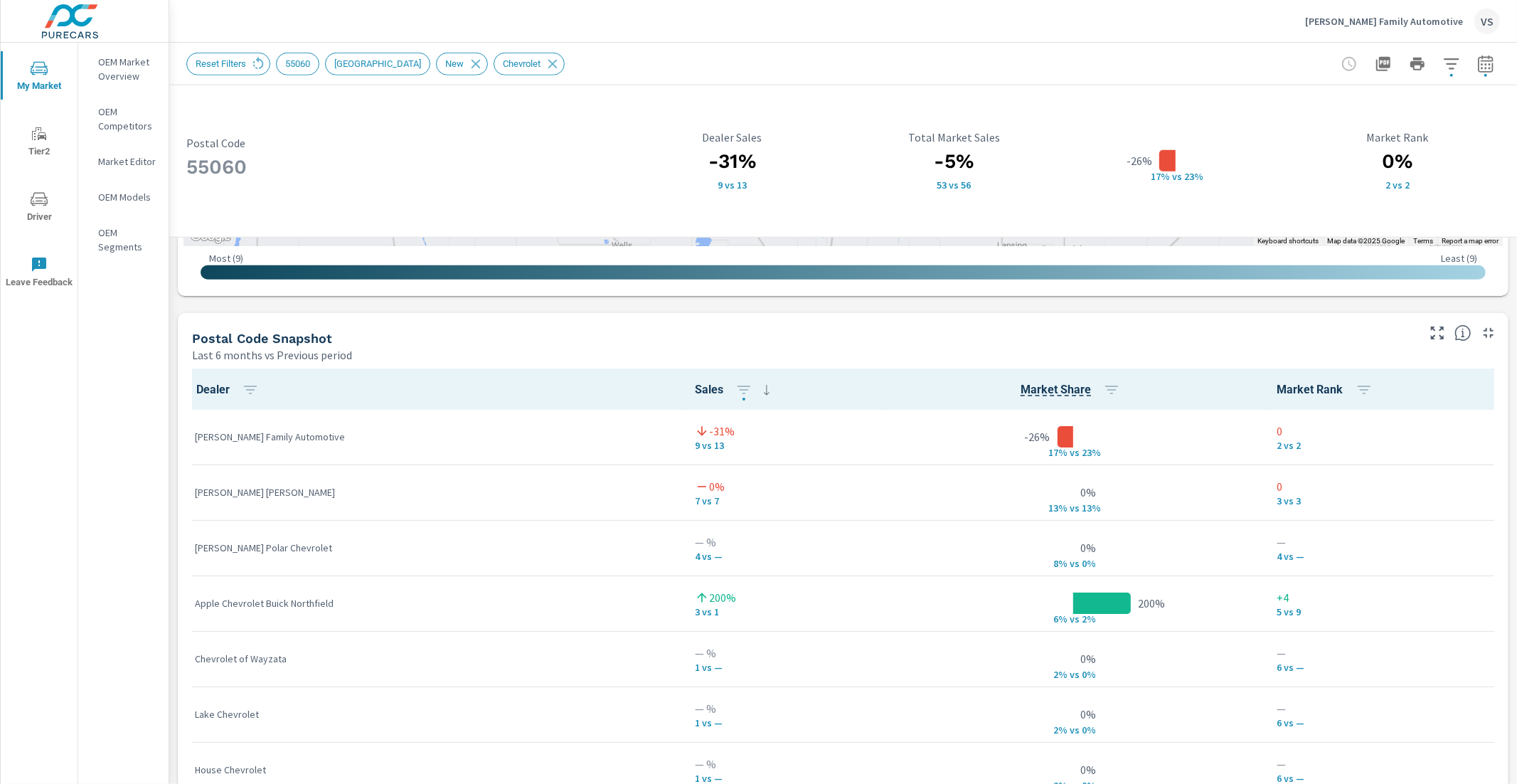
scroll to position [117, 0]
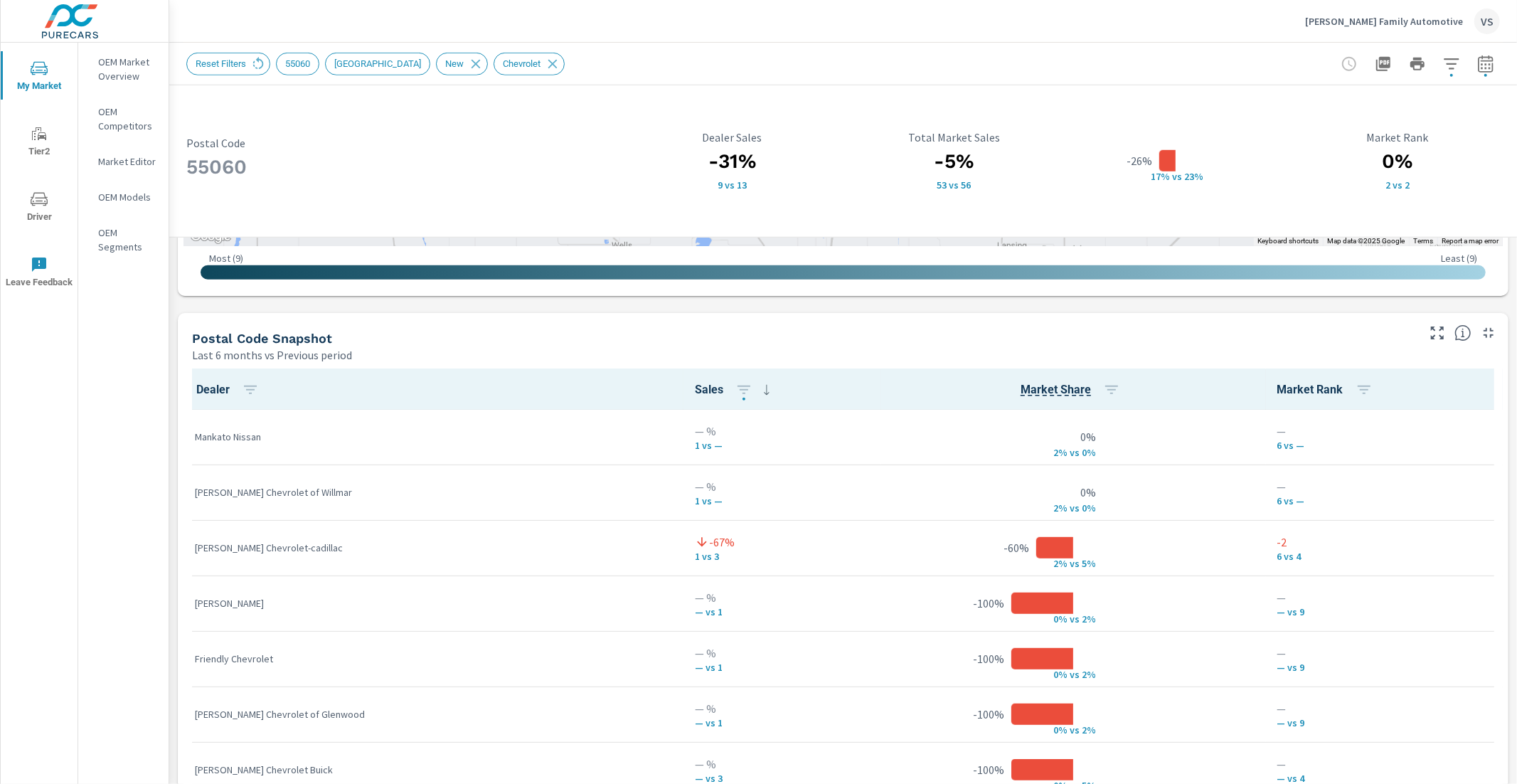
scroll to position [816, 0]
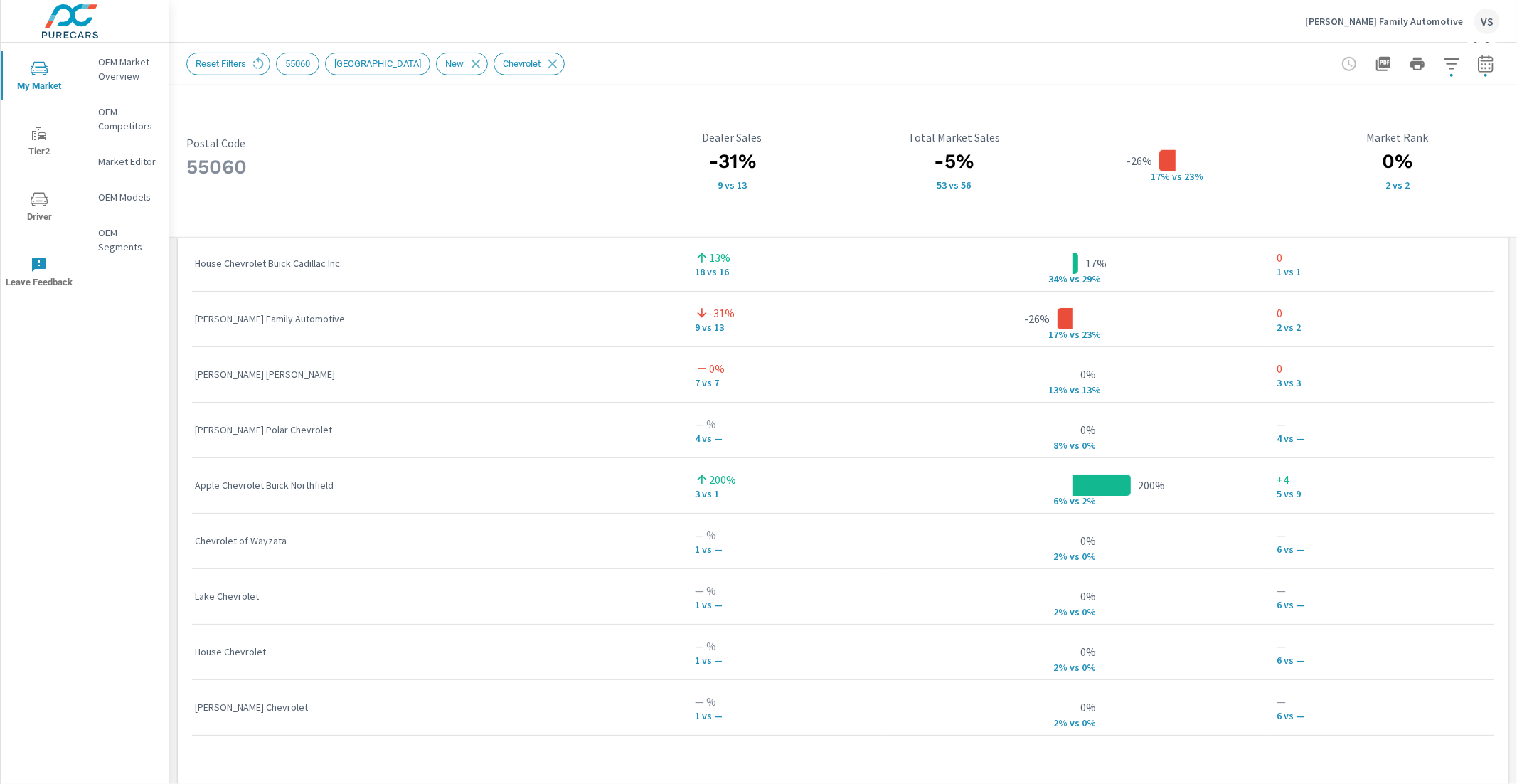
scroll to position [1127, 0]
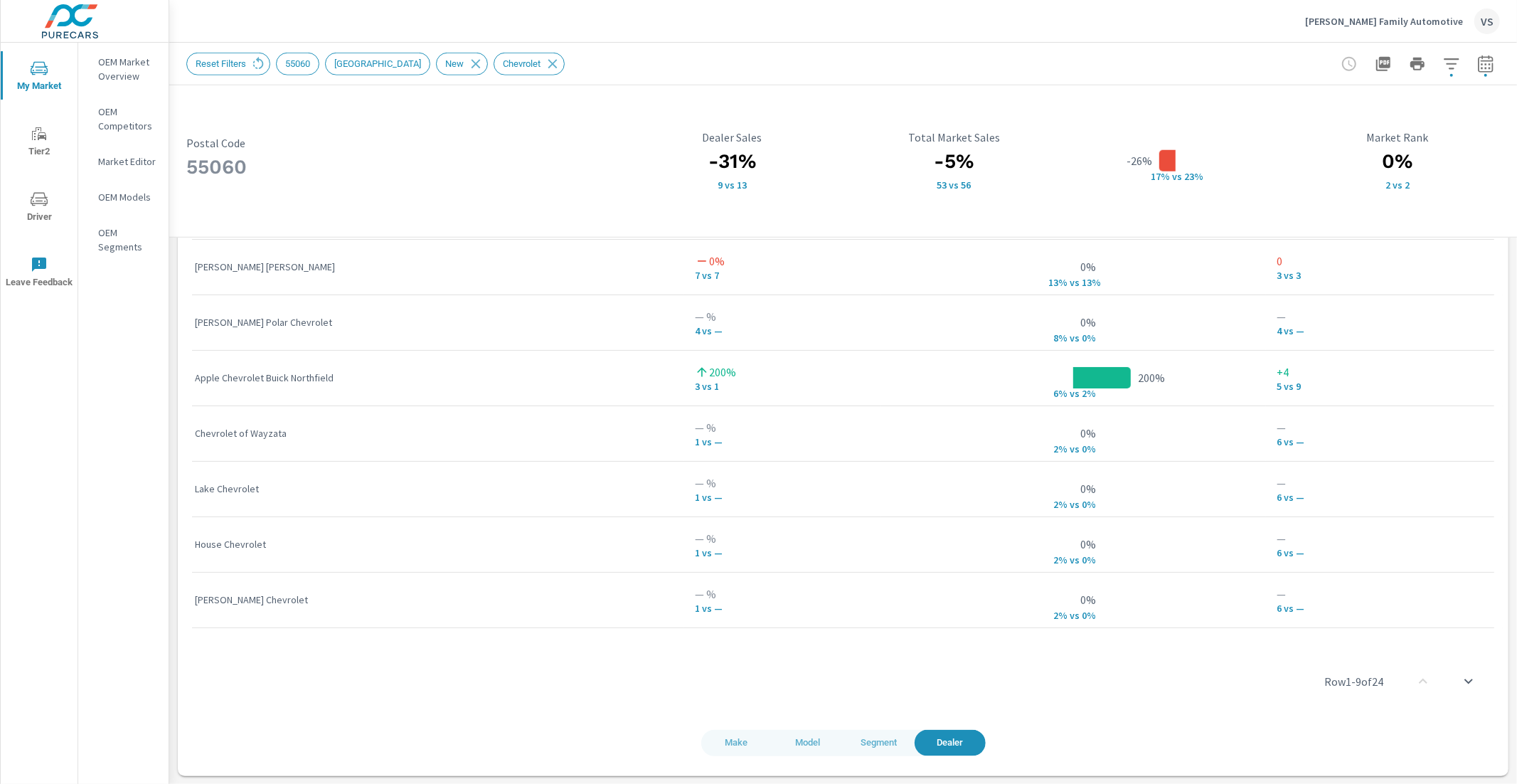
click at [787, 749] on span "Model" at bounding box center [808, 743] width 54 height 16
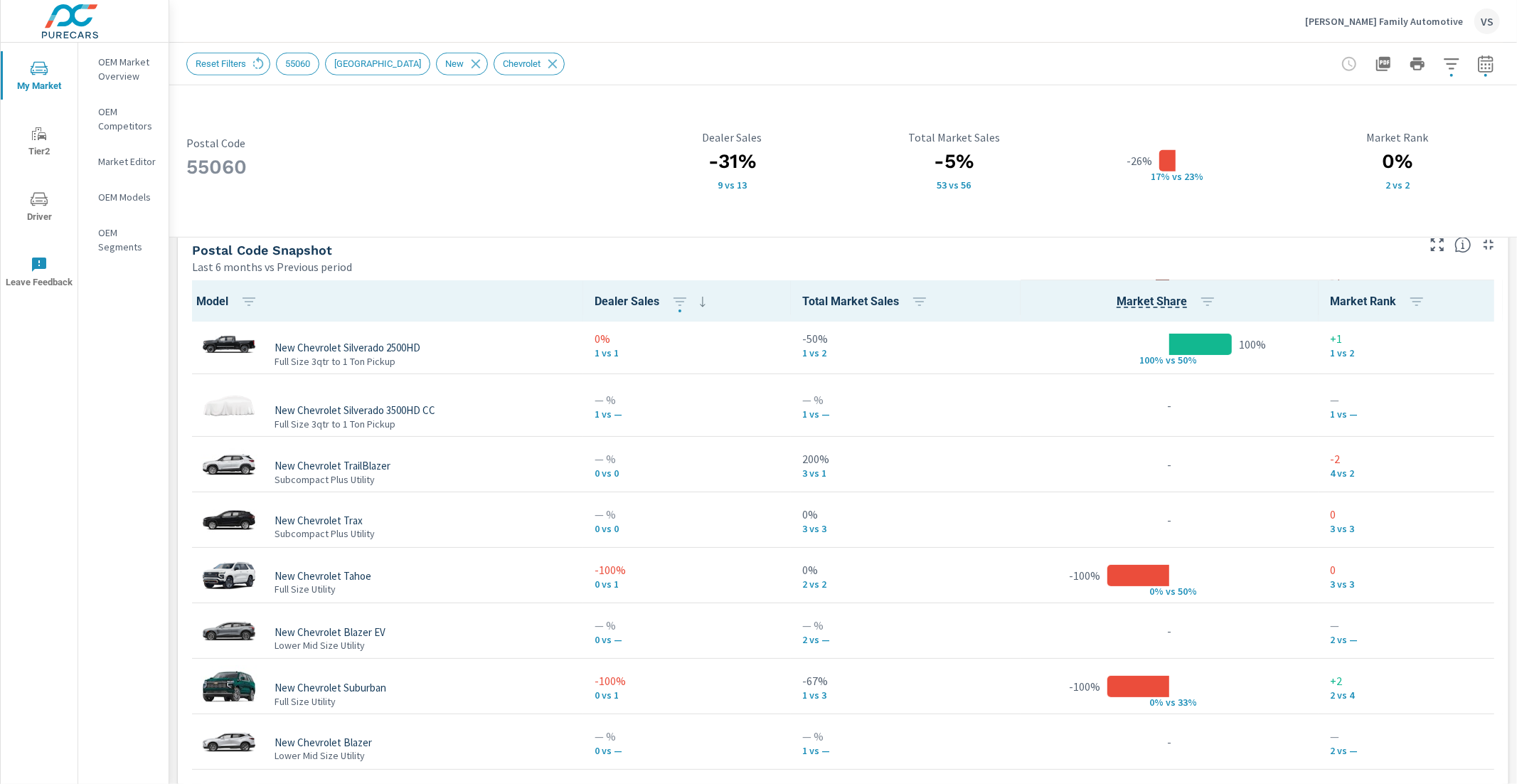
scroll to position [252, 0]
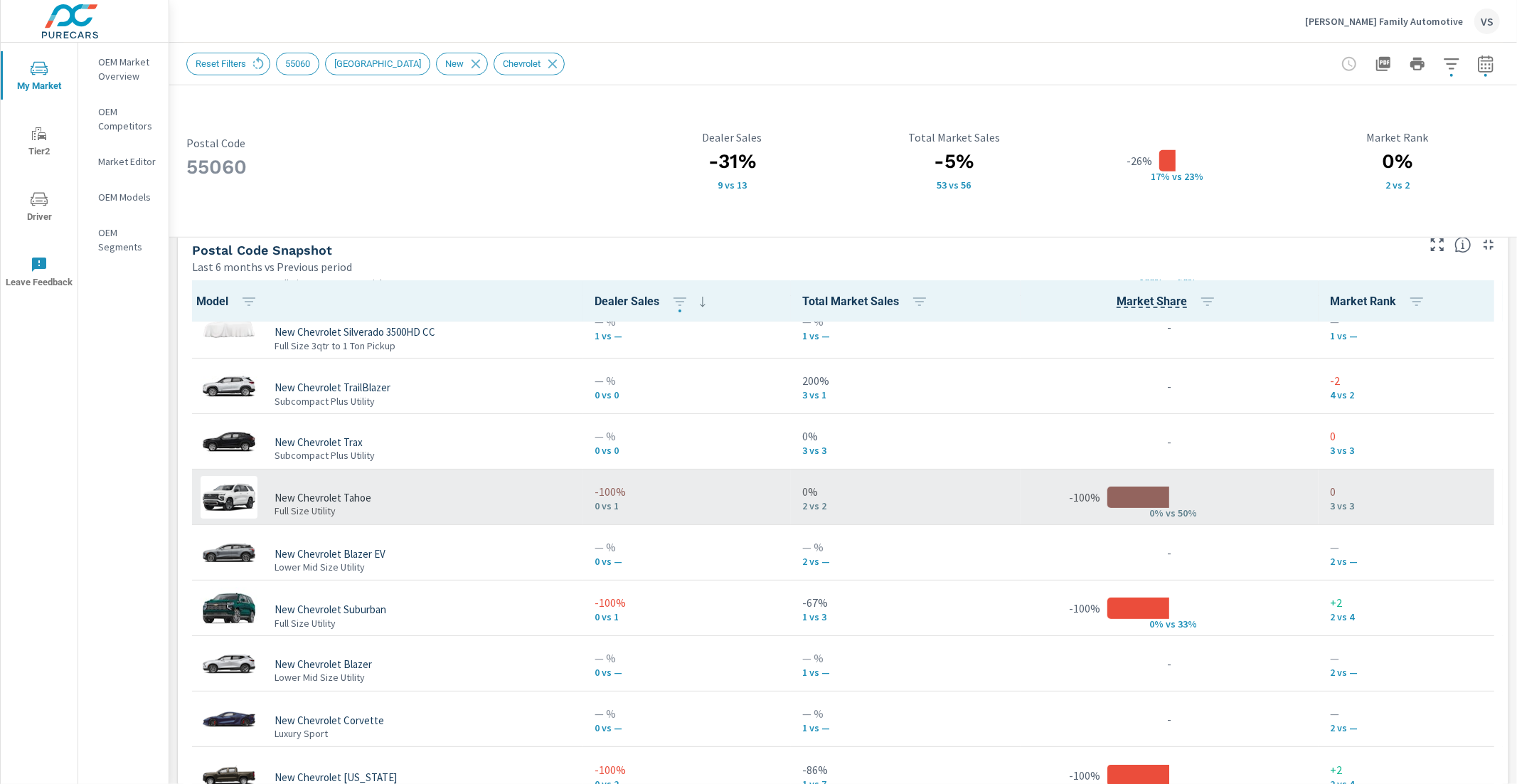
scroll to position [336, 0]
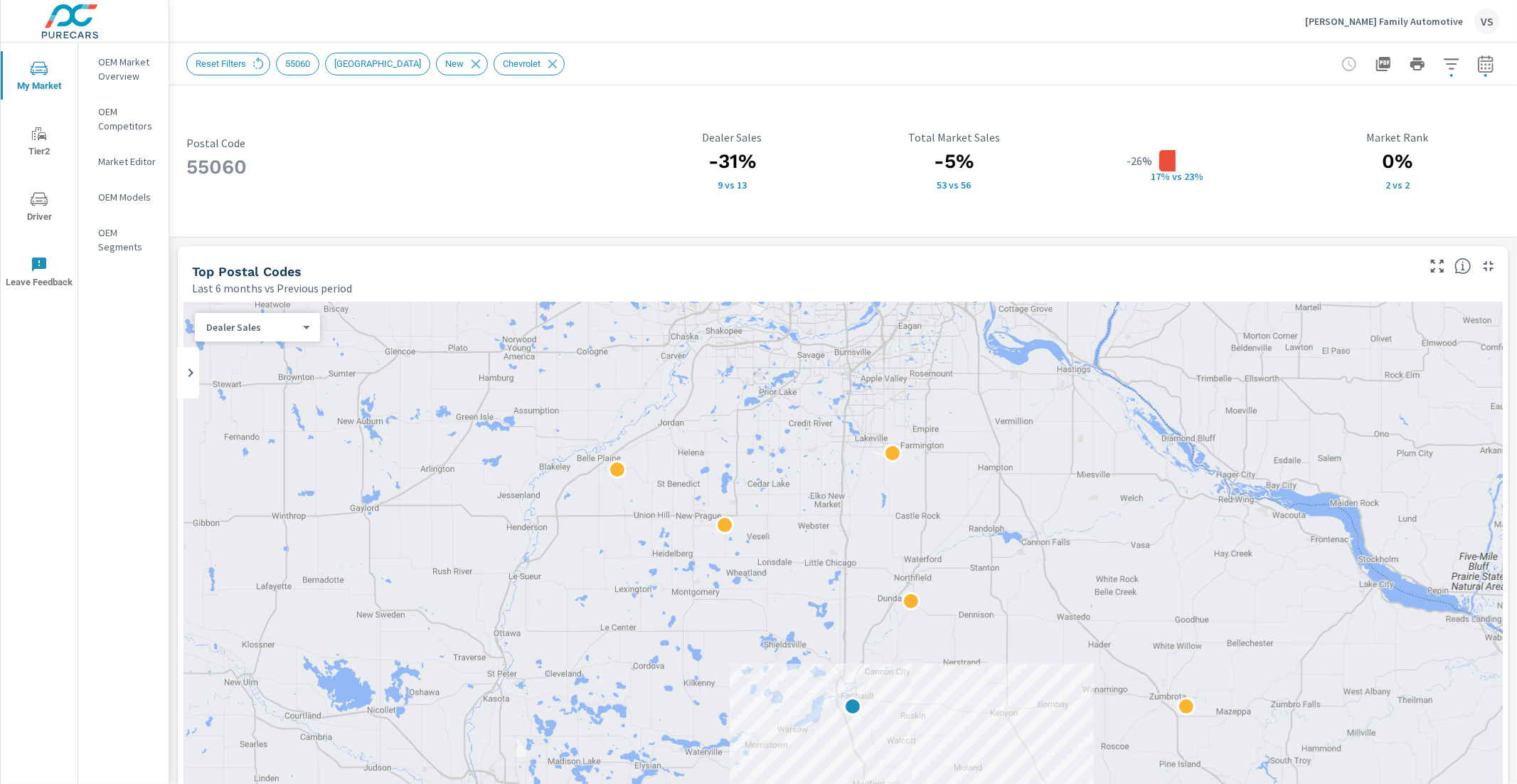
scroll to position [336, 0]
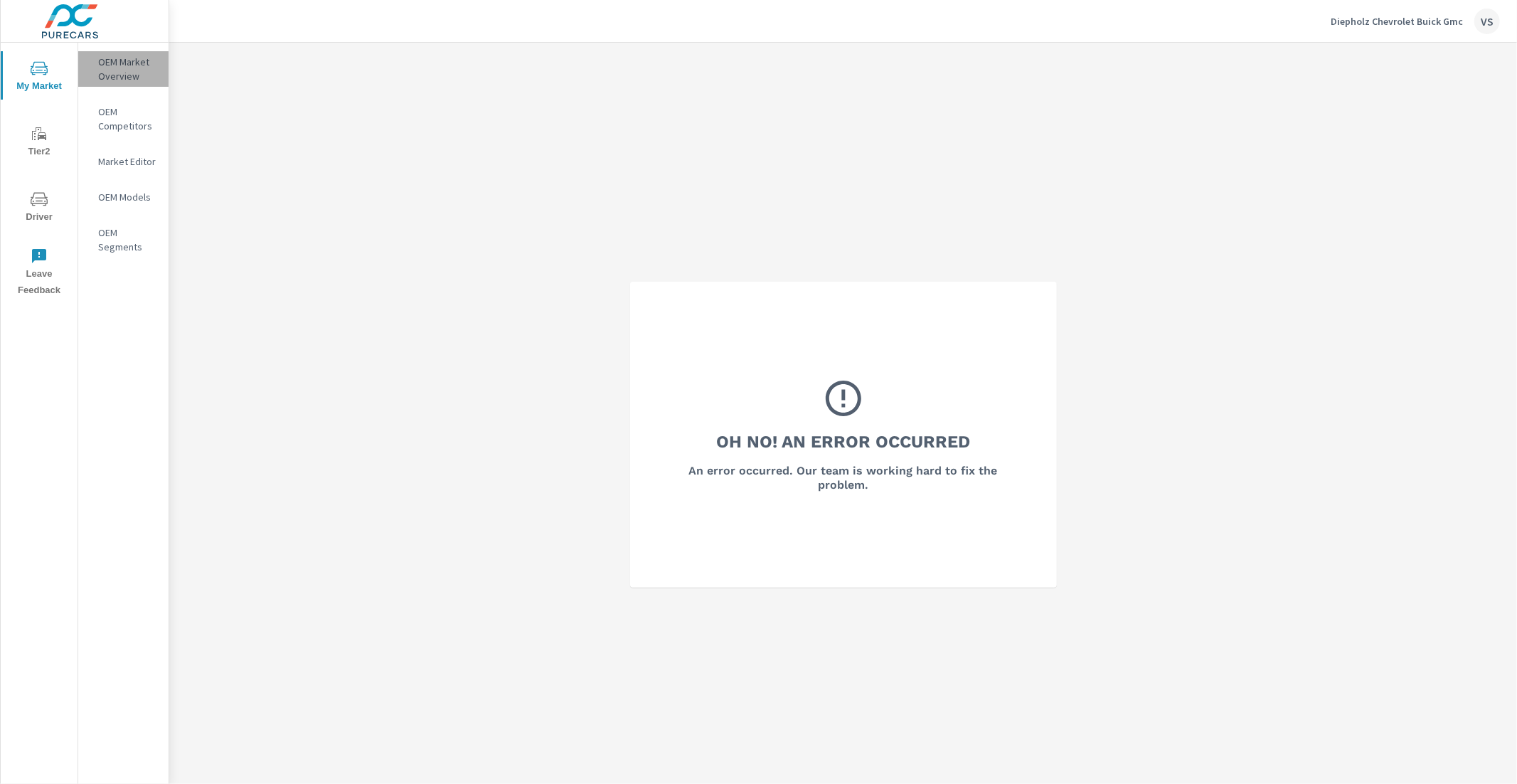
click at [128, 56] on p "OEM Market Overview" at bounding box center [127, 69] width 59 height 28
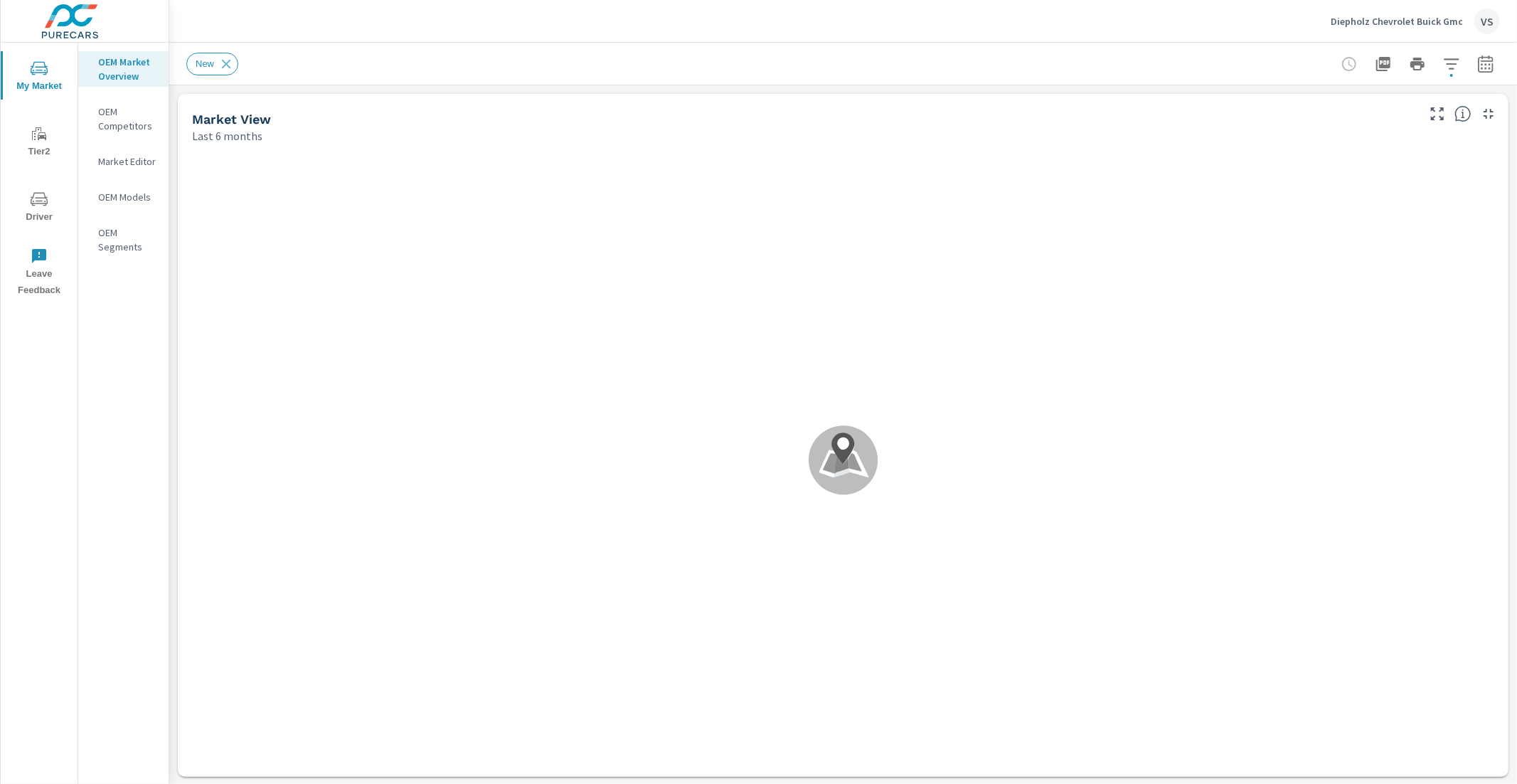
scroll to position [1, 0]
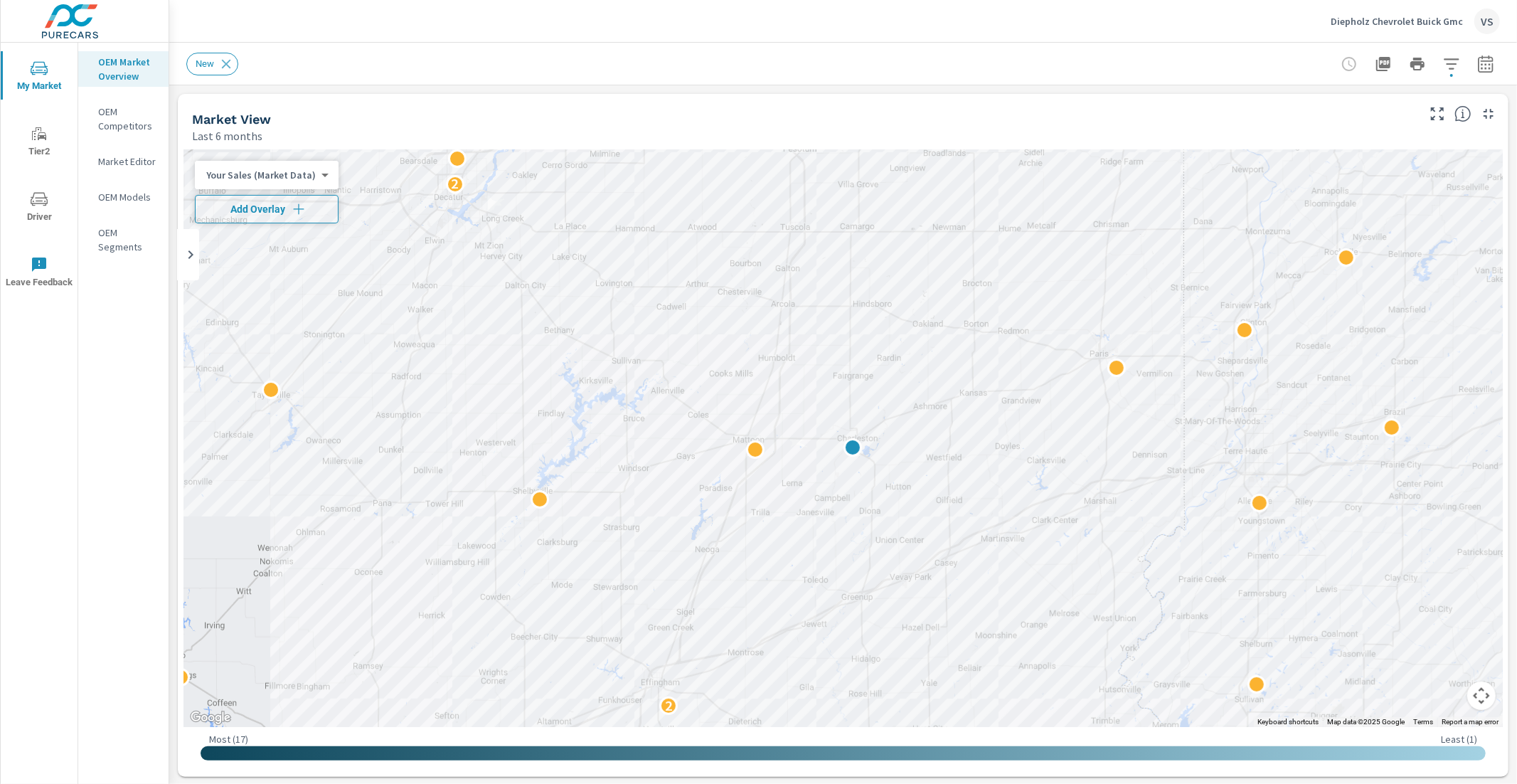
click at [292, 206] on icon "button" at bounding box center [299, 209] width 14 height 14
